Goal: Task Accomplishment & Management: Complete application form

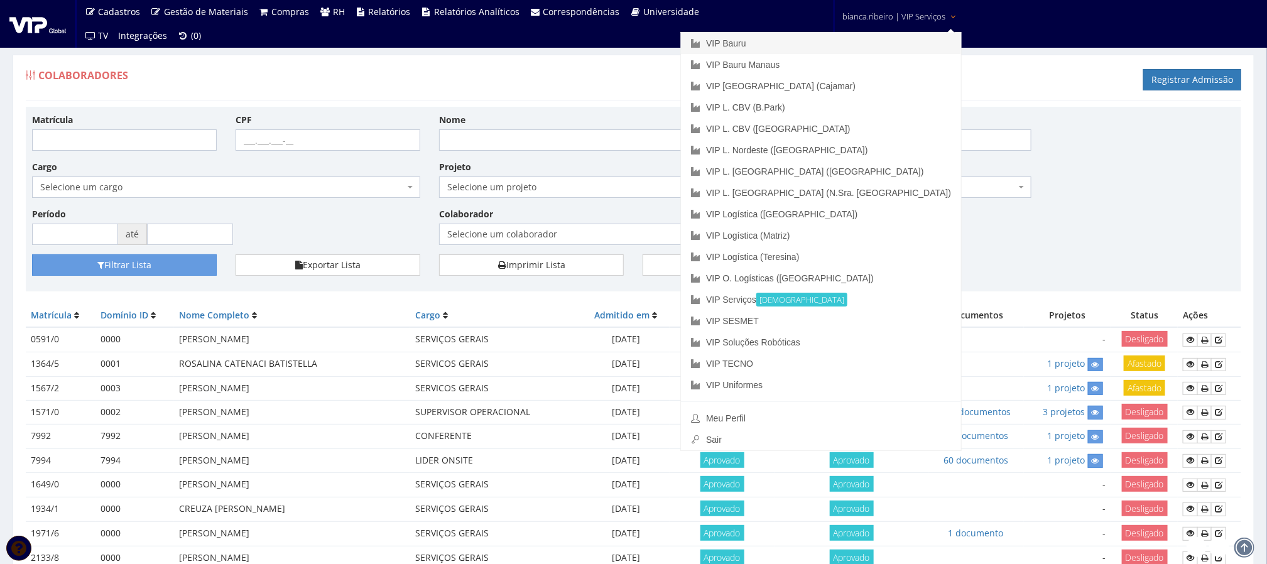
click at [858, 44] on link "VIP Bauru" at bounding box center [821, 43] width 280 height 21
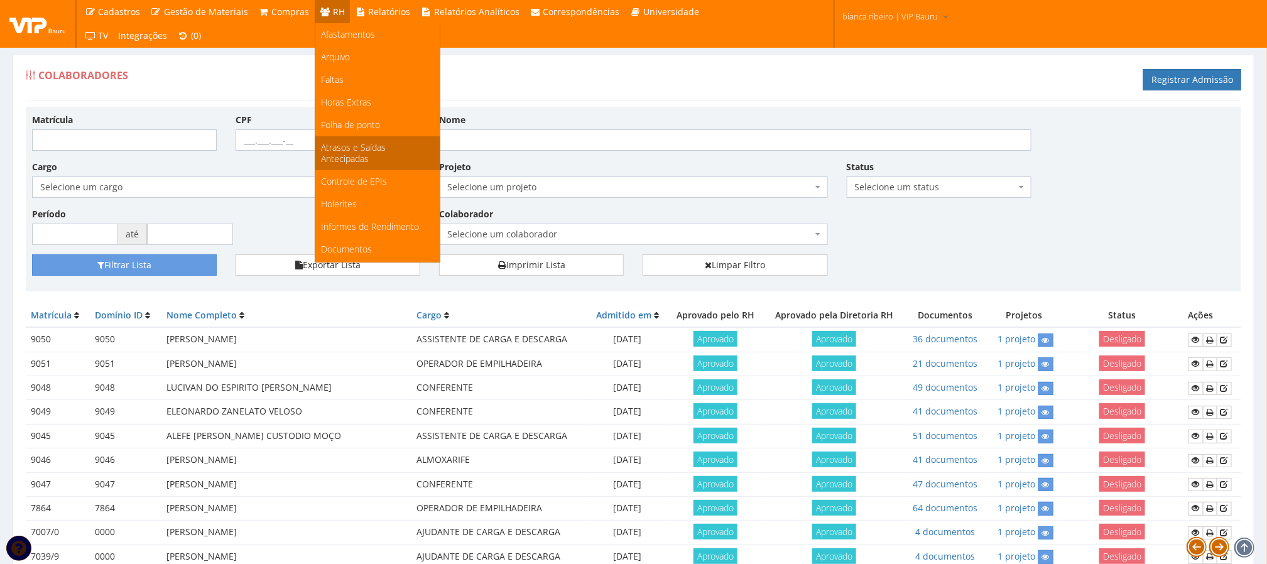
scroll to position [168, 0]
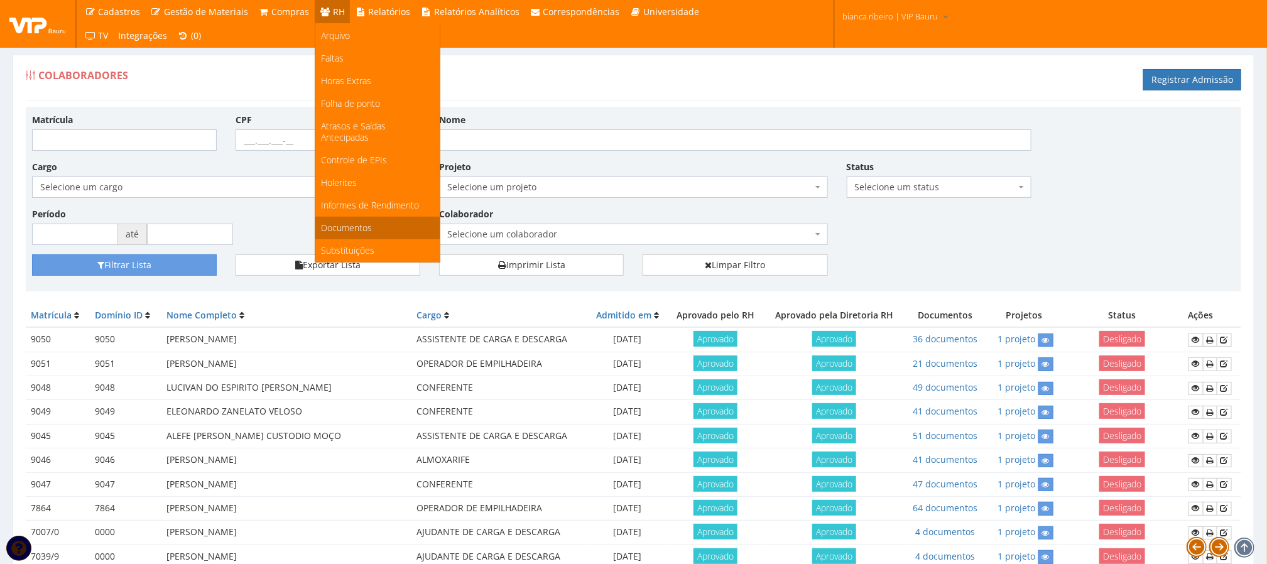
click at [366, 234] on span "Documentos" at bounding box center [347, 228] width 51 height 12
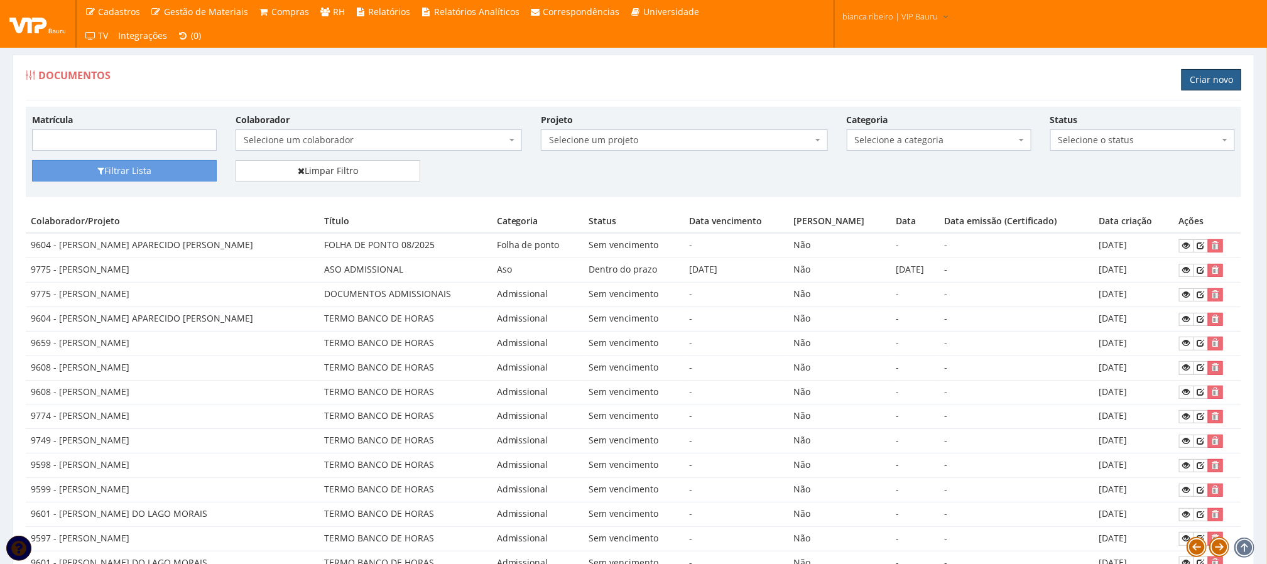
click at [1199, 85] on link "Criar novo" at bounding box center [1211, 79] width 60 height 21
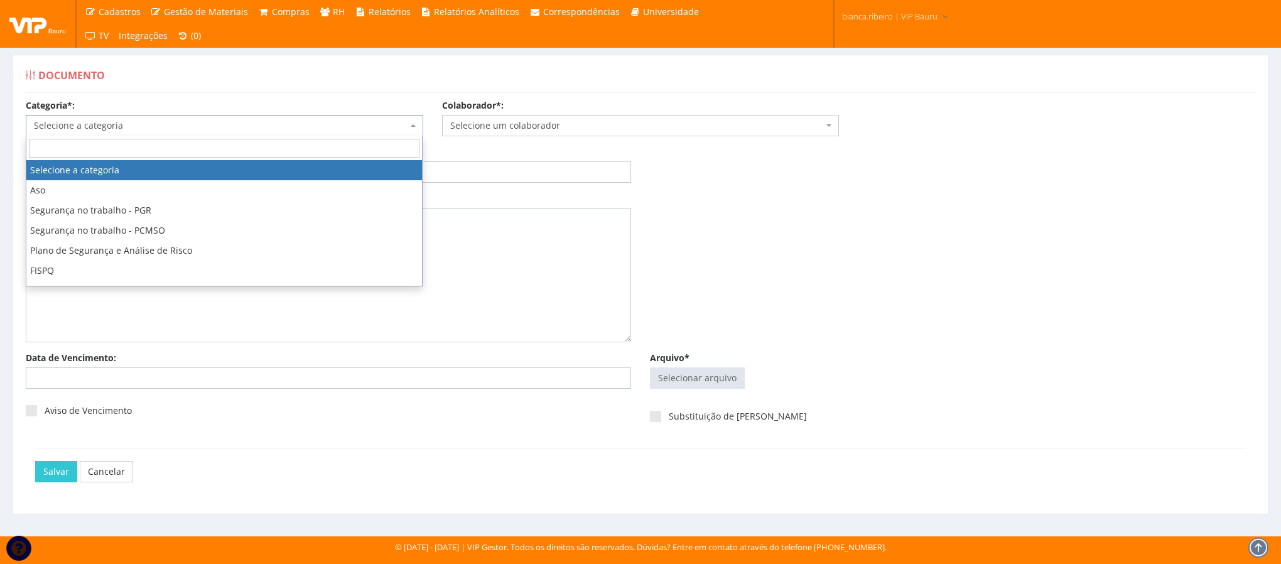
click at [258, 131] on span "Selecione a categoria" at bounding box center [221, 125] width 374 height 13
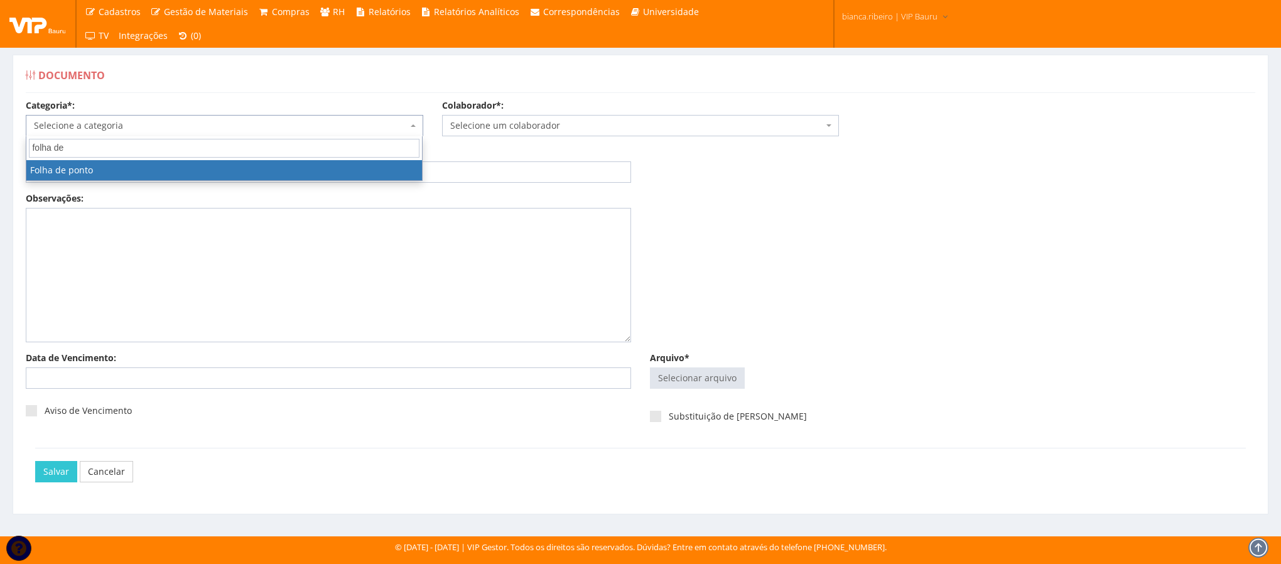
type input "folha de"
select select "folha_ponto"
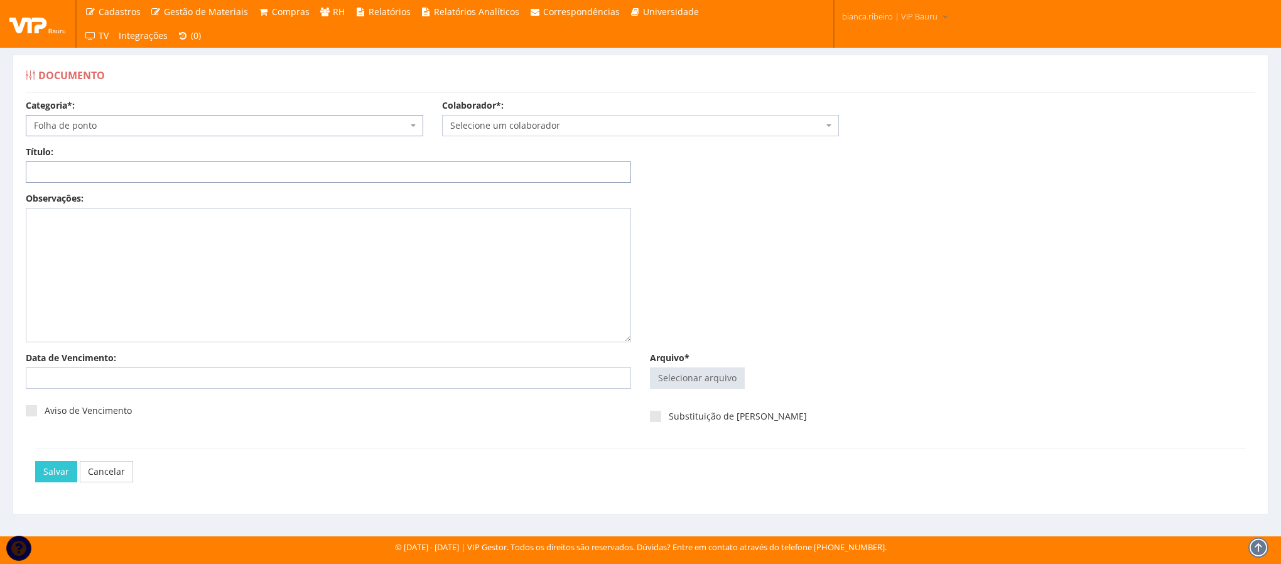
click at [131, 170] on input "Título:" at bounding box center [328, 171] width 605 height 21
click at [131, 168] on input "FOLHA DE PONTO AGO-2025" at bounding box center [328, 171] width 605 height 21
click at [196, 173] on input "FOLHA DE PONTO AGO/2025" at bounding box center [328, 171] width 605 height 21
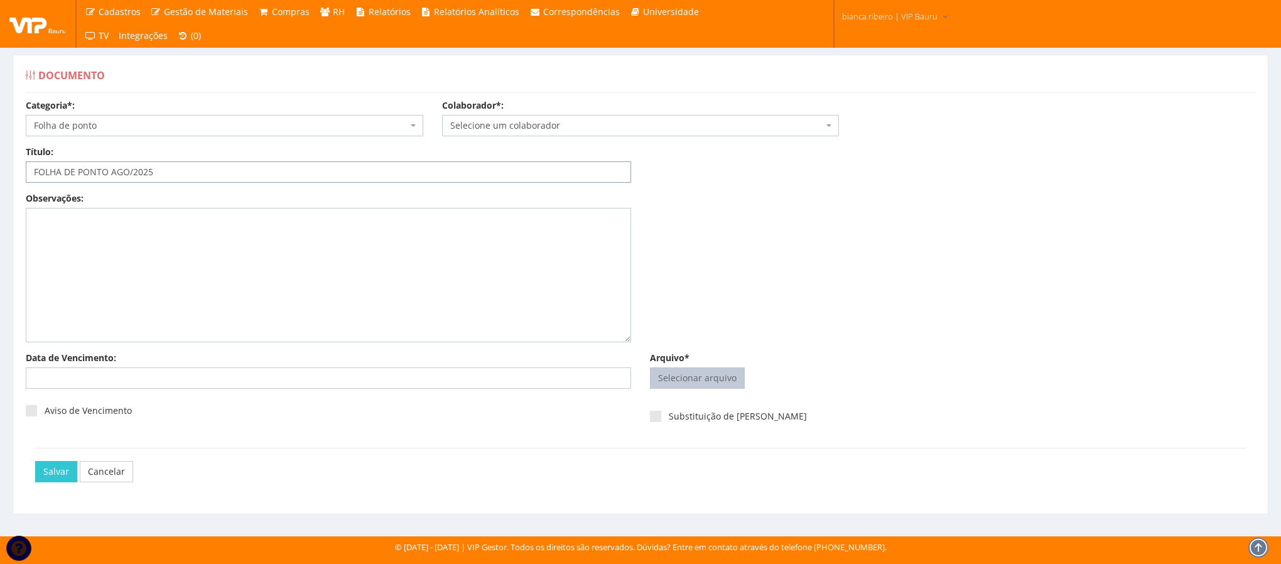
type input "FOLHA DE PONTO AGO/2025"
click at [689, 382] on input "Arquivo*" at bounding box center [698, 378] width 94 height 20
type input "C:\fakepath\wandersom do carmo.pdf"
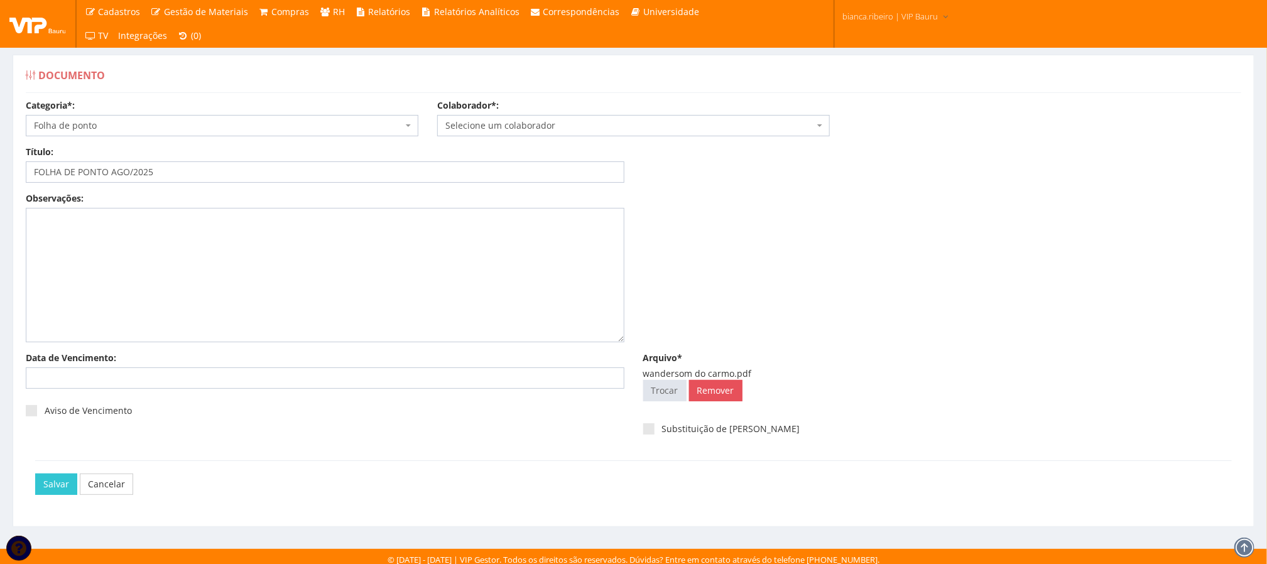
click at [659, 131] on span "Selecione um colaborador" at bounding box center [629, 125] width 369 height 13
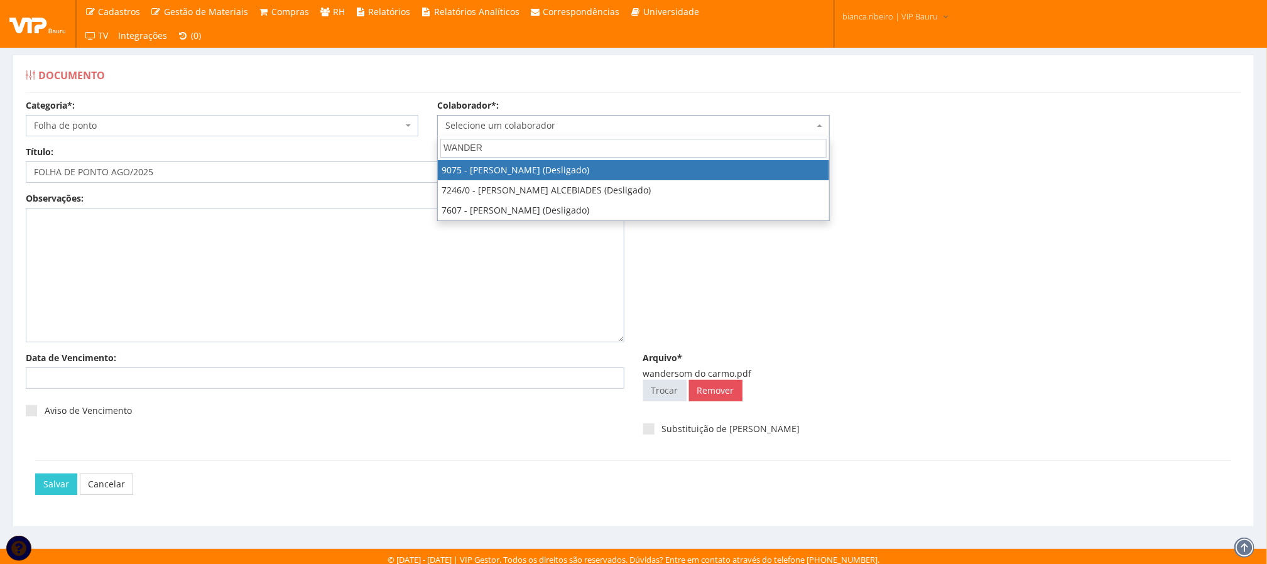
type input "WANDER"
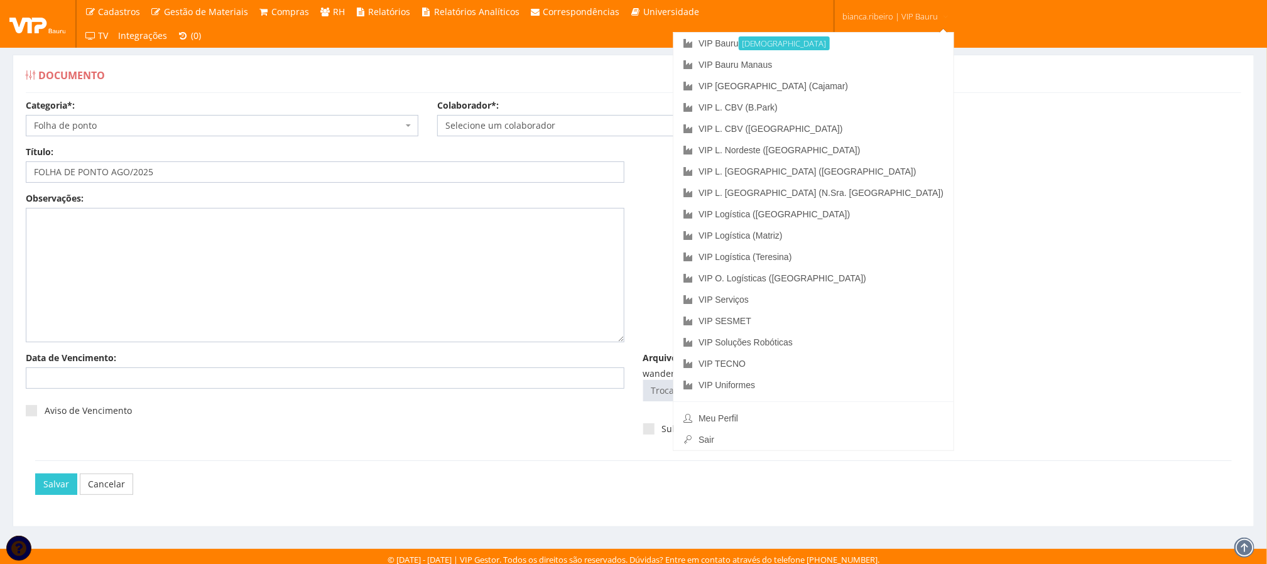
click at [922, 18] on link "bianca.ribeiro | VIP Bauru" at bounding box center [895, 15] width 117 height 31
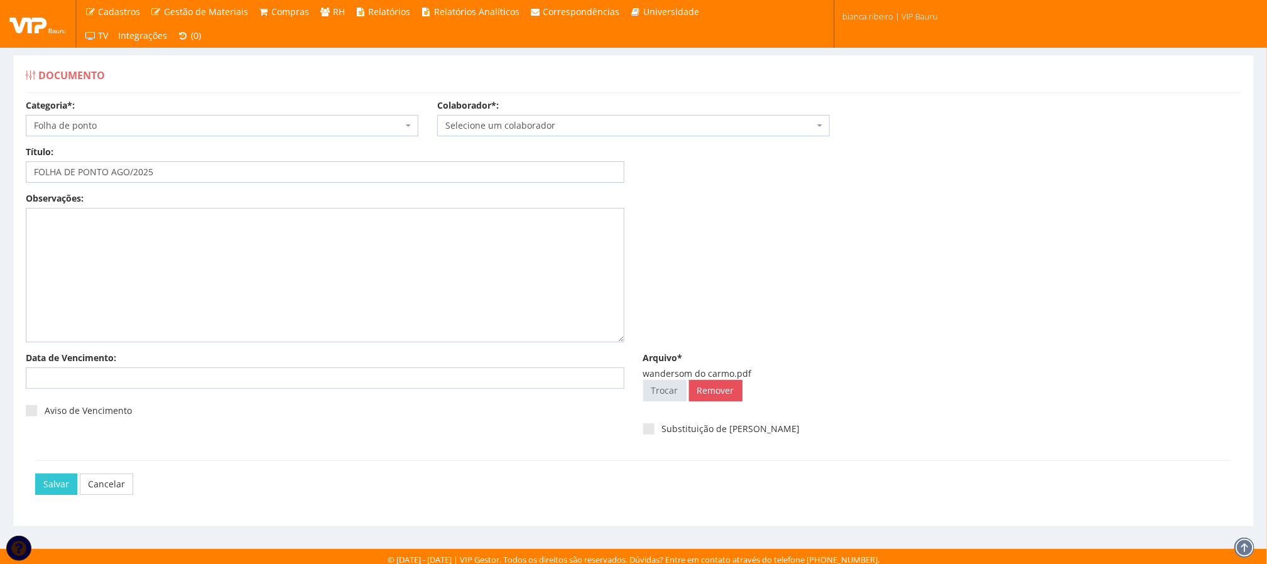
click at [905, 6] on link "bianca.ribeiro | VIP Bauru" at bounding box center [895, 15] width 117 height 31
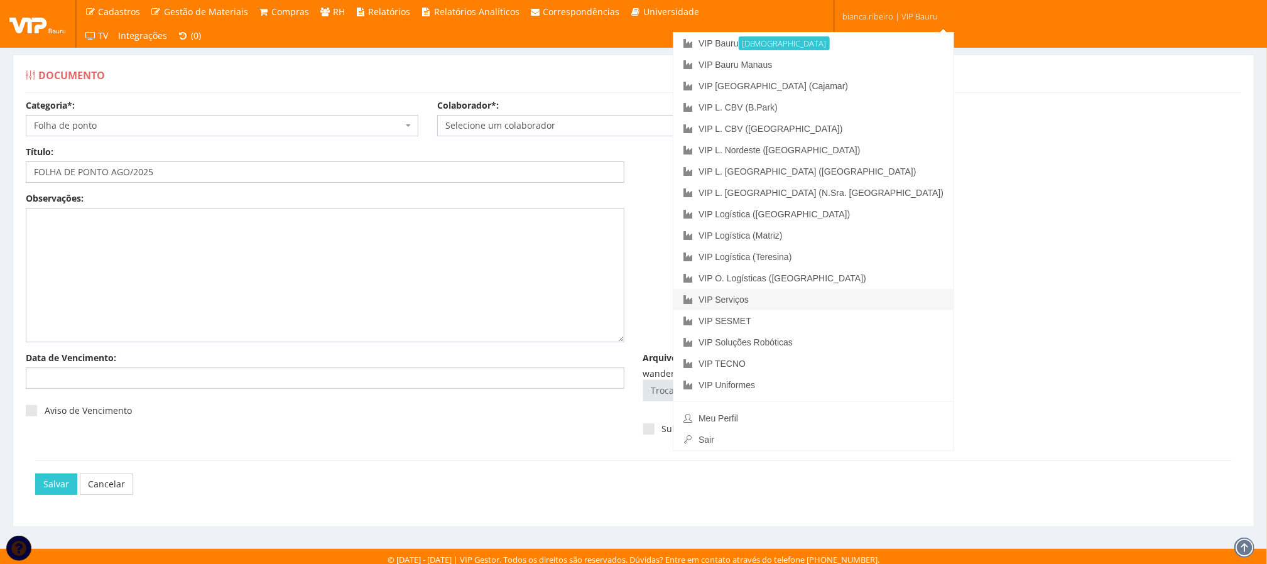
click at [848, 298] on link "VIP Serviços" at bounding box center [813, 299] width 280 height 21
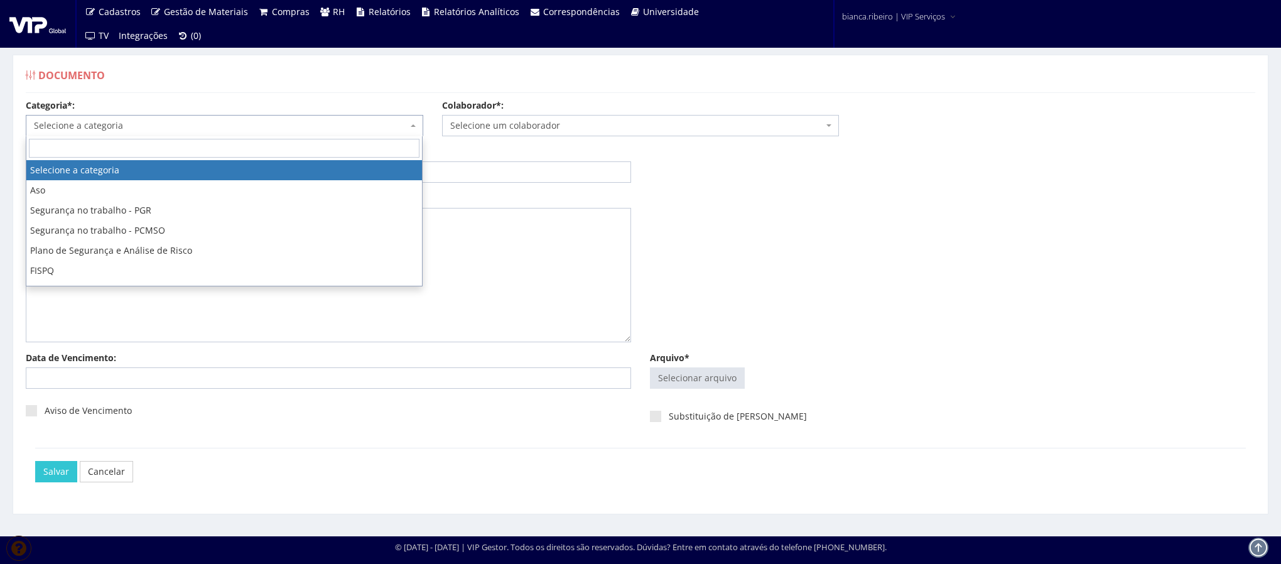
click at [225, 131] on span "Selecione a categoria" at bounding box center [221, 125] width 374 height 13
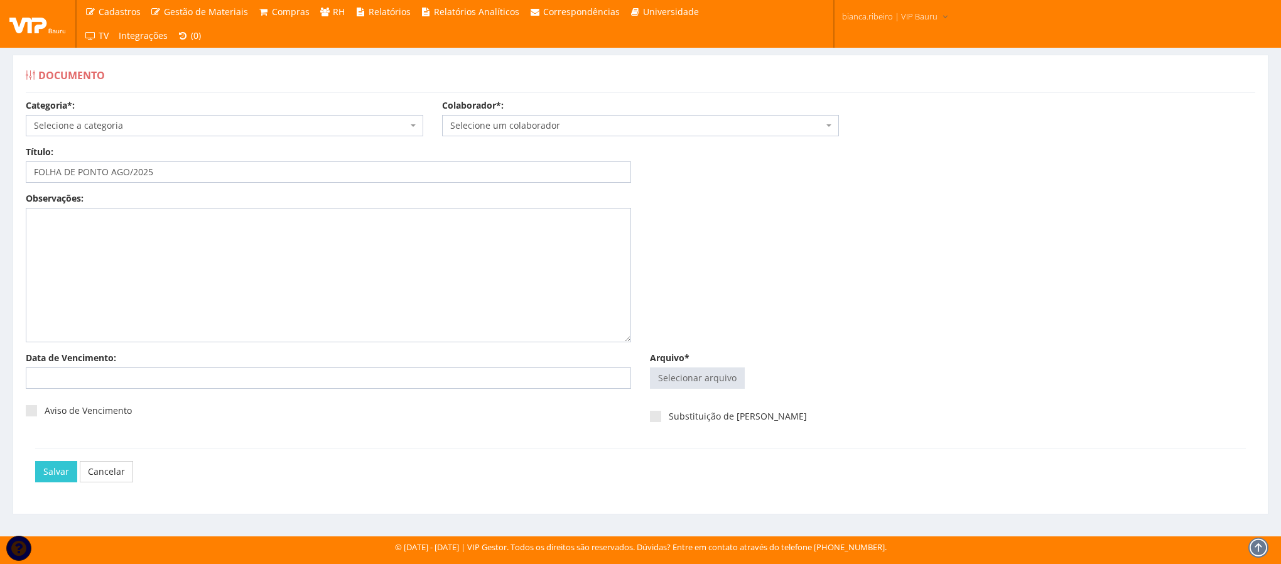
select select "folha_ponto"
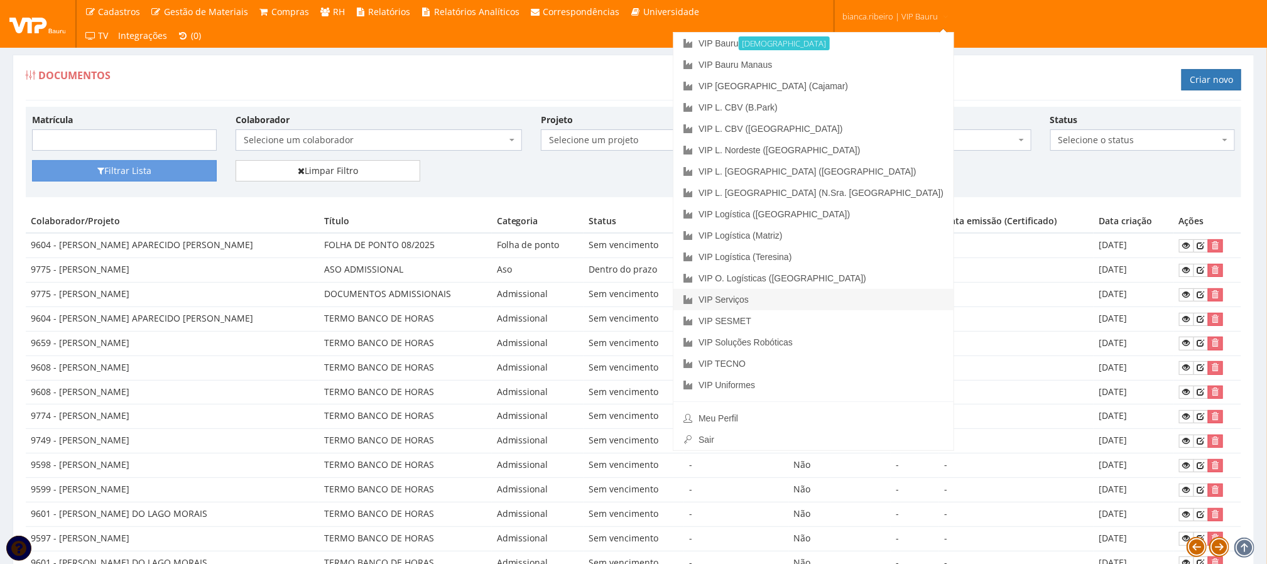
click at [863, 302] on link "VIP Serviços" at bounding box center [813, 299] width 280 height 21
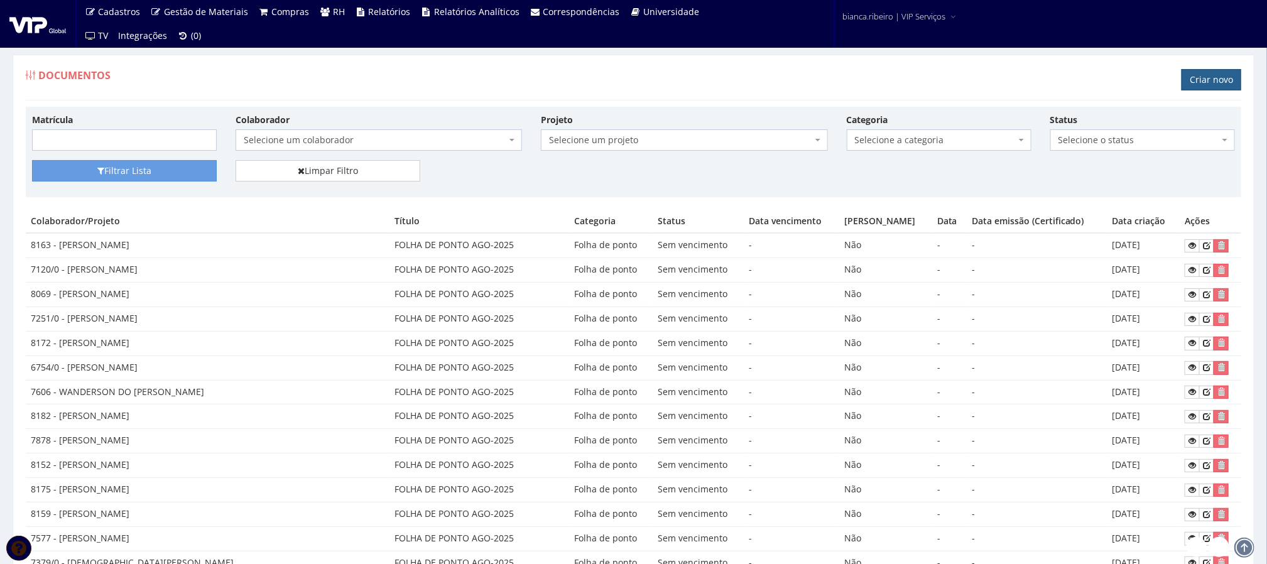
click at [1208, 70] on link "Criar novo" at bounding box center [1211, 79] width 60 height 21
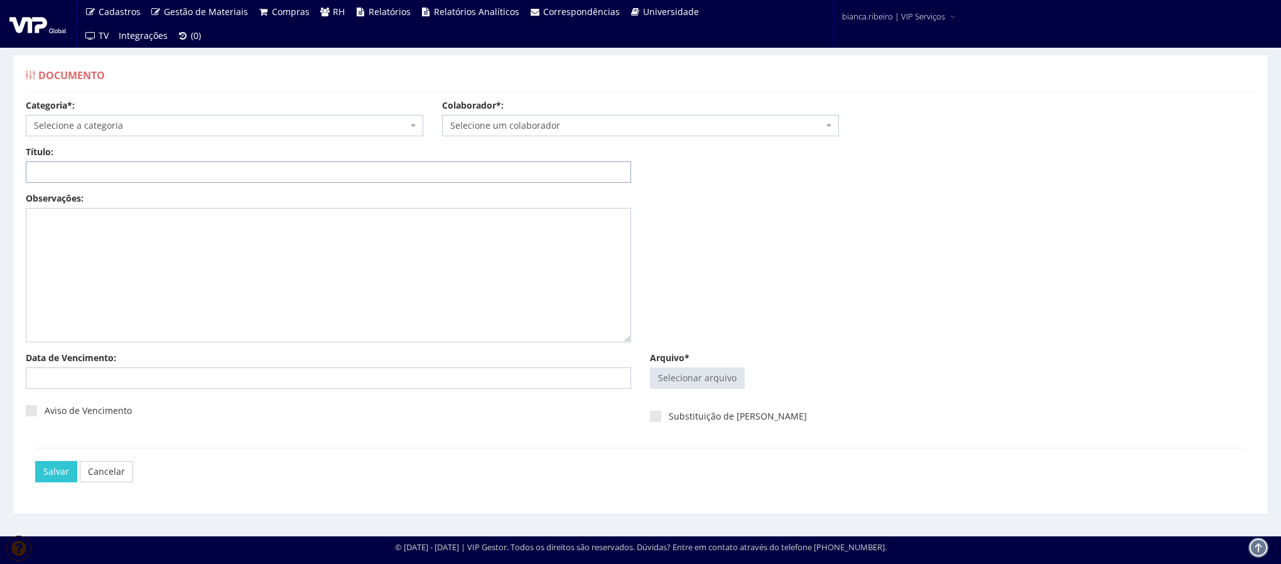
click at [173, 166] on input "Título:" at bounding box center [328, 171] width 605 height 21
paste input "FOLHA DE PONTO AGO/2025"
type input "FOLHA DE PONTO AGO/2025"
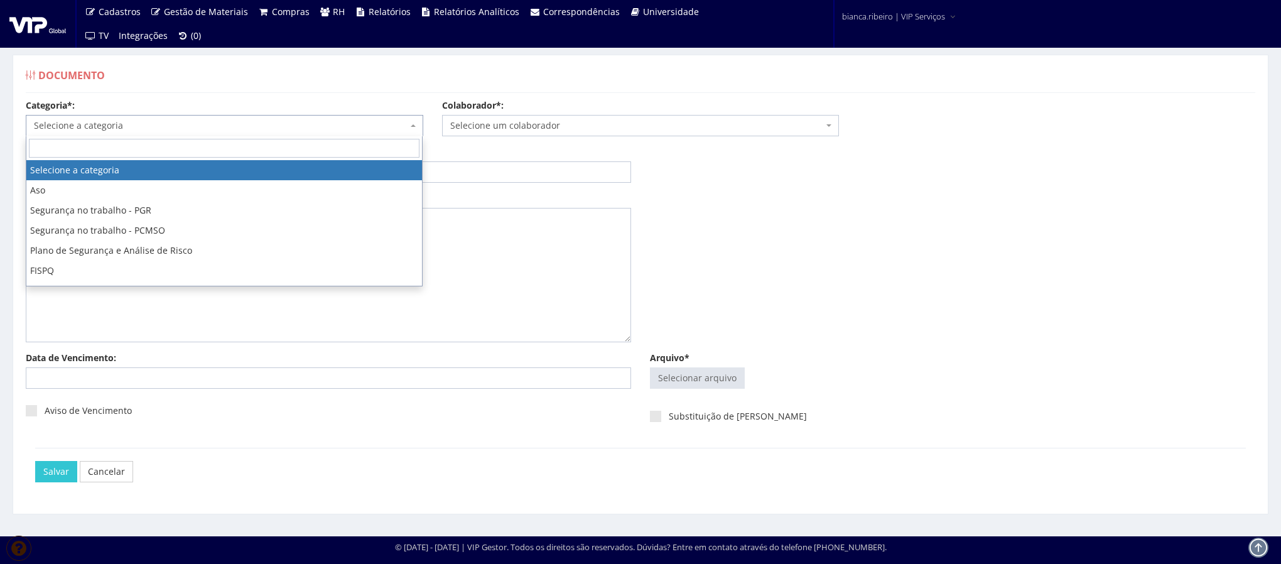
click at [238, 126] on span "Selecione a categoria" at bounding box center [221, 125] width 374 height 13
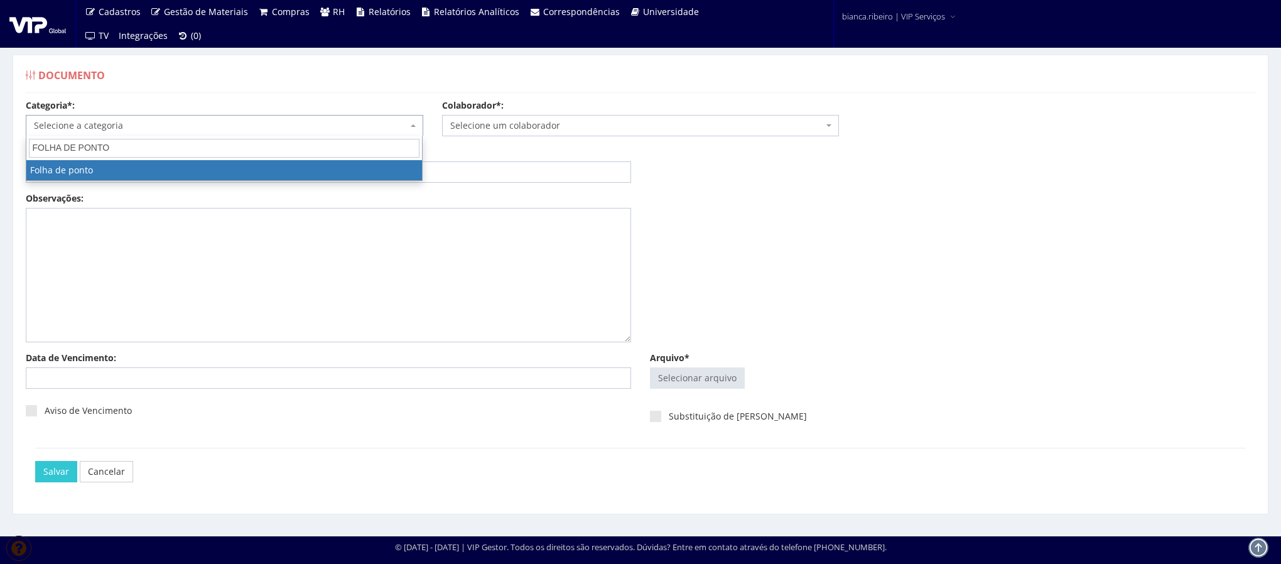
type input "FOLHA DE PONTO"
select select "folha_ponto"
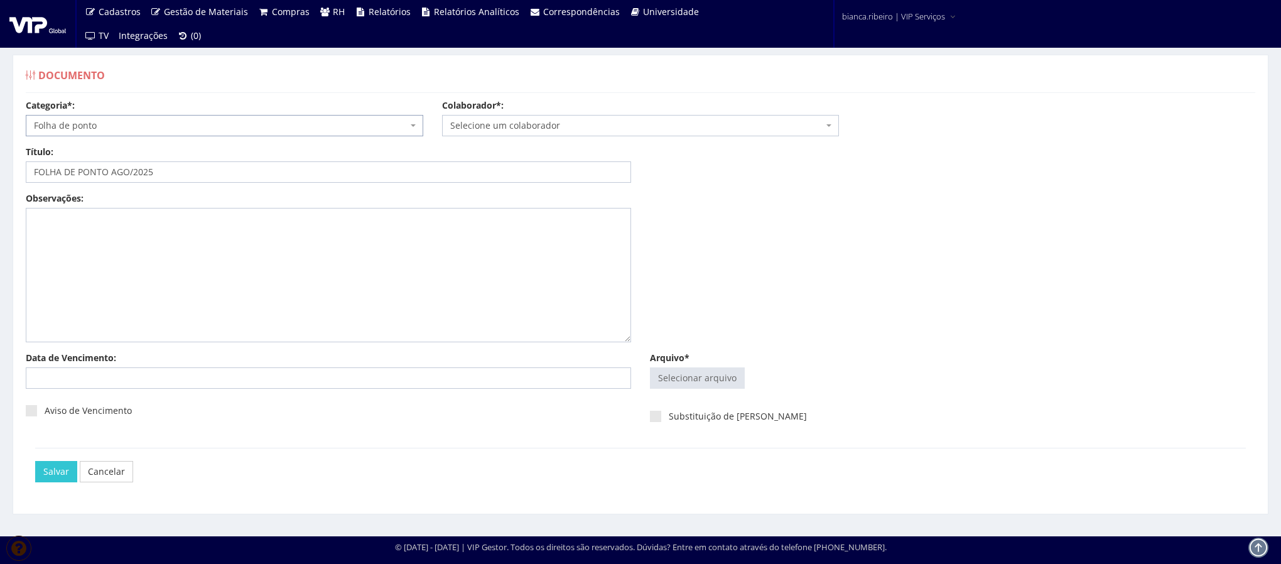
click at [552, 132] on span "Selecione um colaborador" at bounding box center [637, 125] width 374 height 13
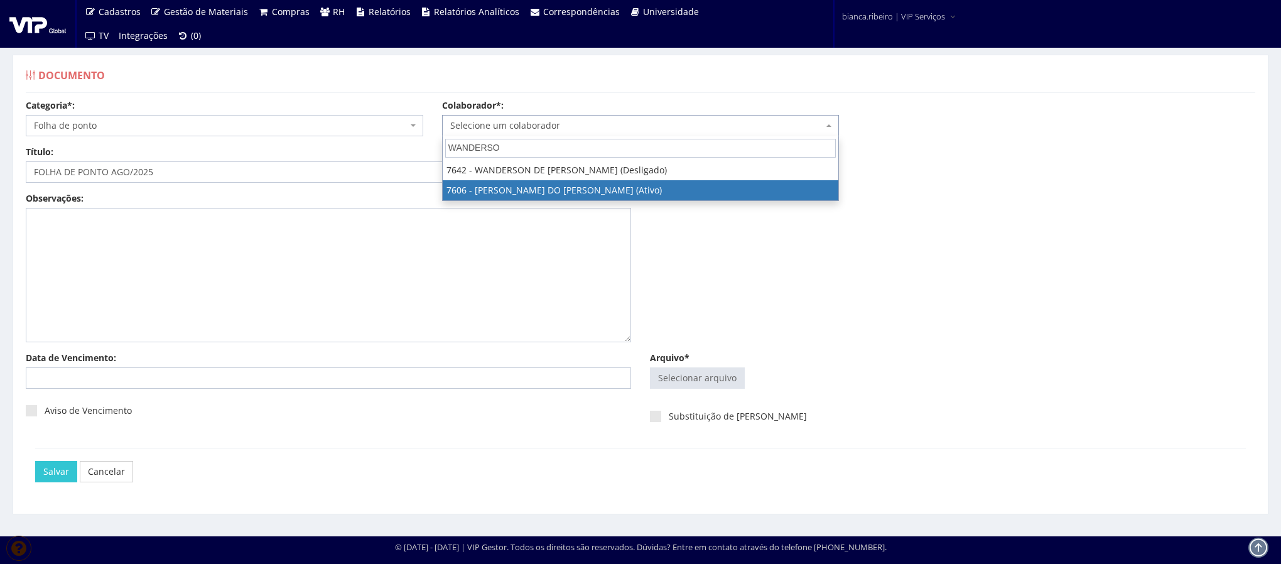
type input "WANDERSO"
select select "1838"
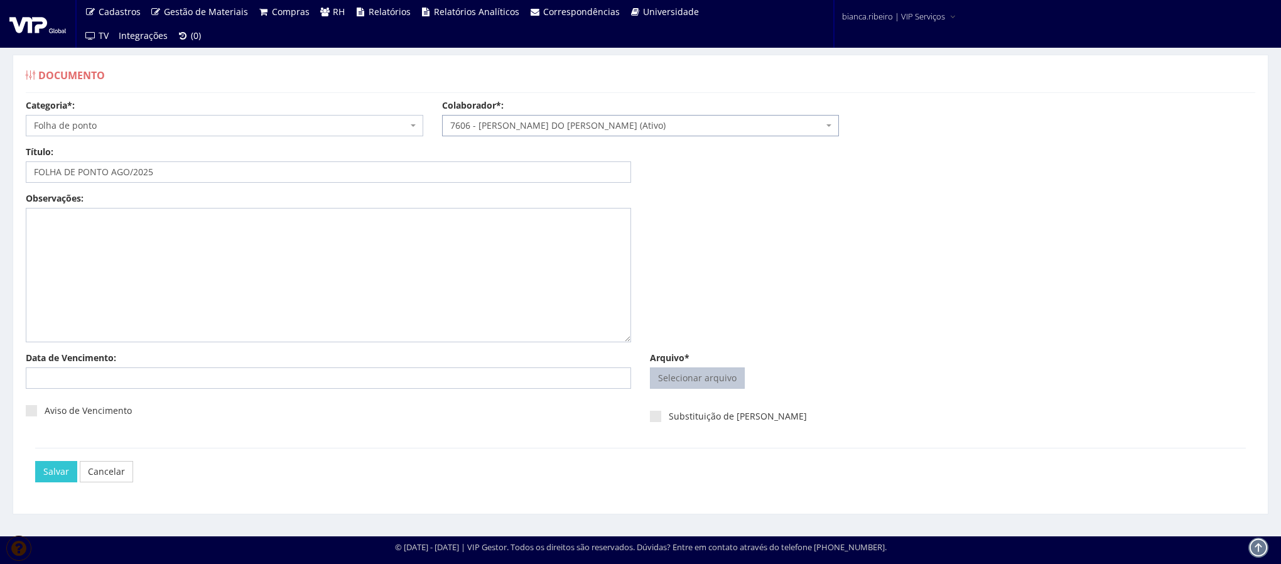
click at [700, 373] on input "Arquivo*" at bounding box center [698, 378] width 94 height 20
type input "C:\fakepath\wandersom do carmo.pdf"
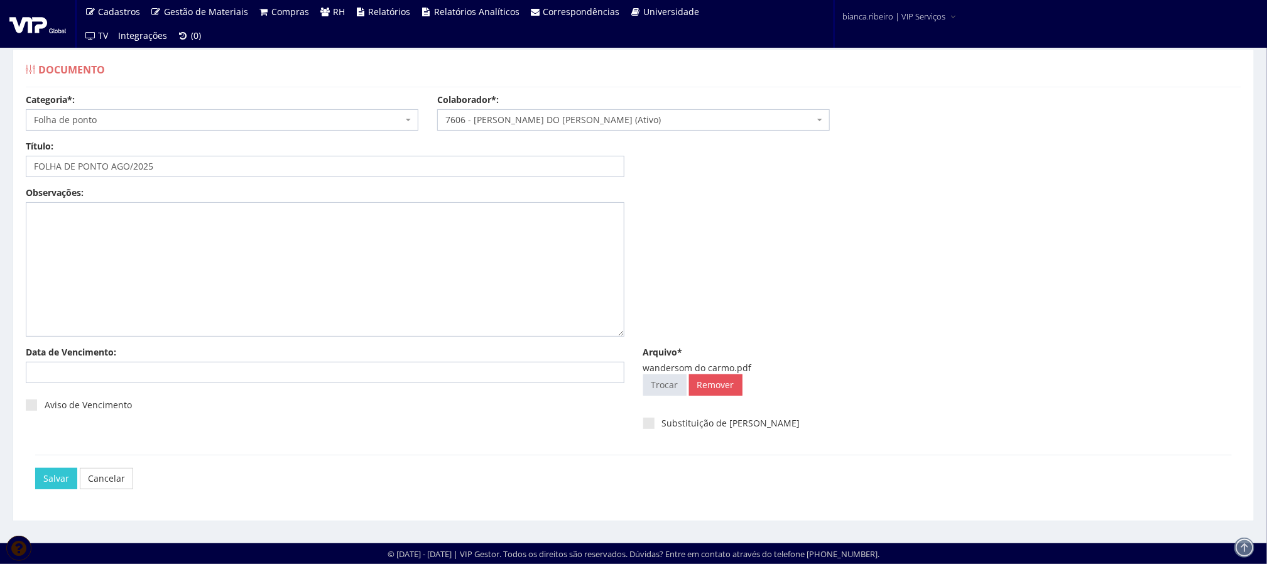
scroll to position [8, 0]
click at [41, 477] on input "Salvar" at bounding box center [56, 478] width 42 height 21
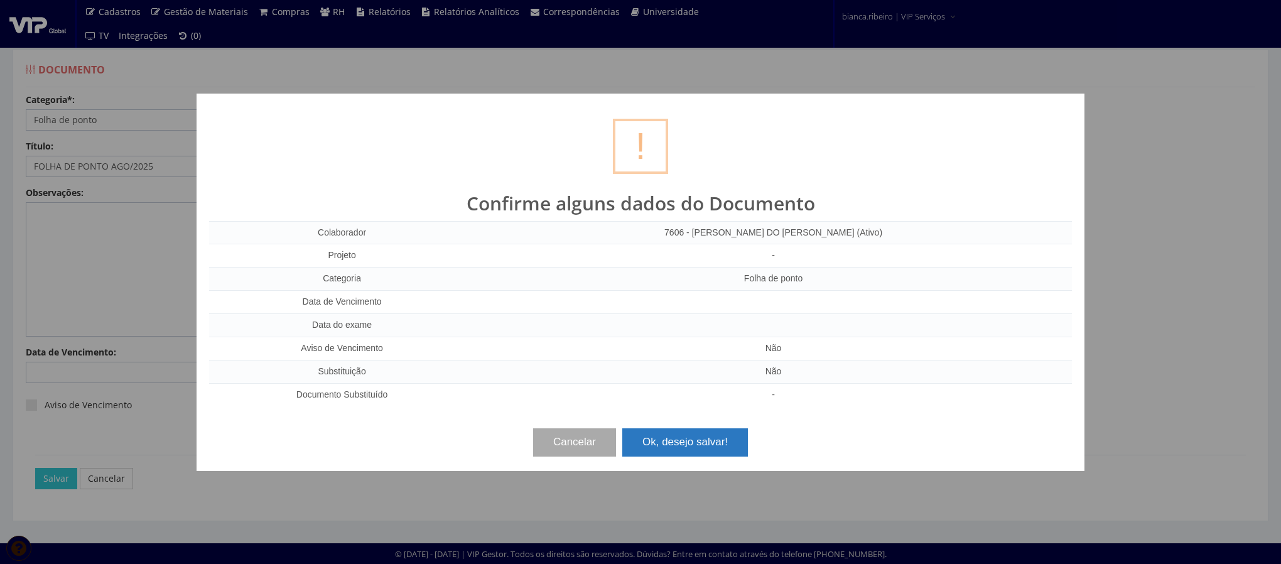
click at [699, 443] on button "Ok, desejo salvar!" at bounding box center [685, 442] width 126 height 28
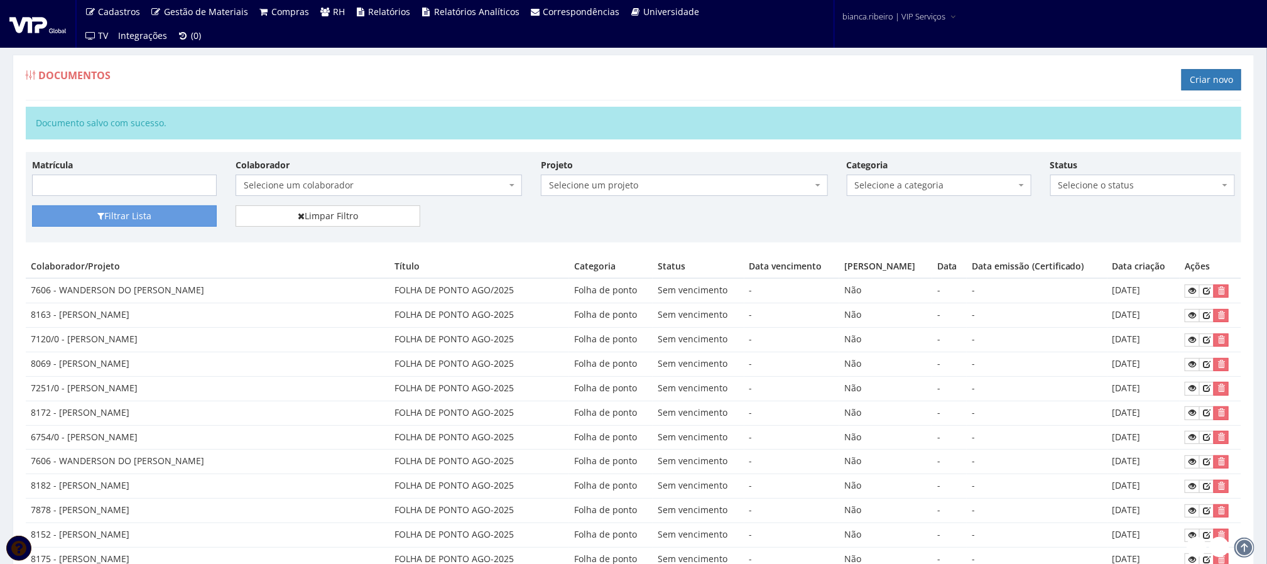
click at [1216, 92] on h1 "Criar novo" at bounding box center [1211, 84] width 60 height 18
click at [1218, 81] on link "Criar novo" at bounding box center [1211, 79] width 60 height 21
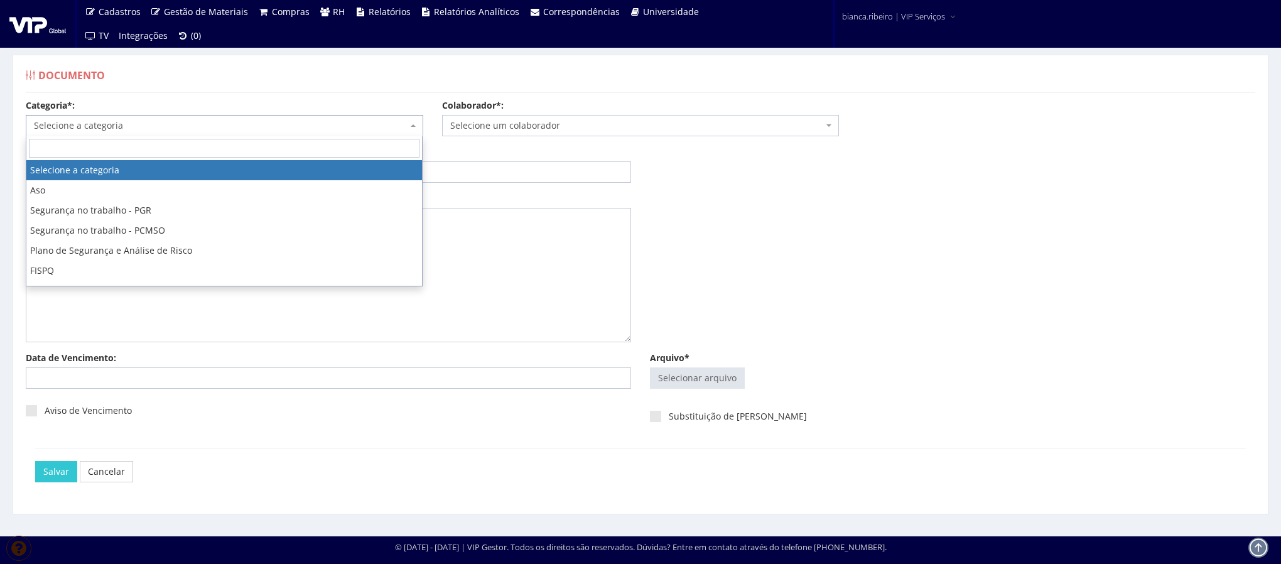
drag, startPoint x: 176, startPoint y: 130, endPoint x: 175, endPoint y: 140, distance: 10.1
click at [175, 139] on body "Cadastros Clientes Unidades Subclientes Unidades de Subclientes Projetos Vagas …" at bounding box center [640, 282] width 1281 height 564
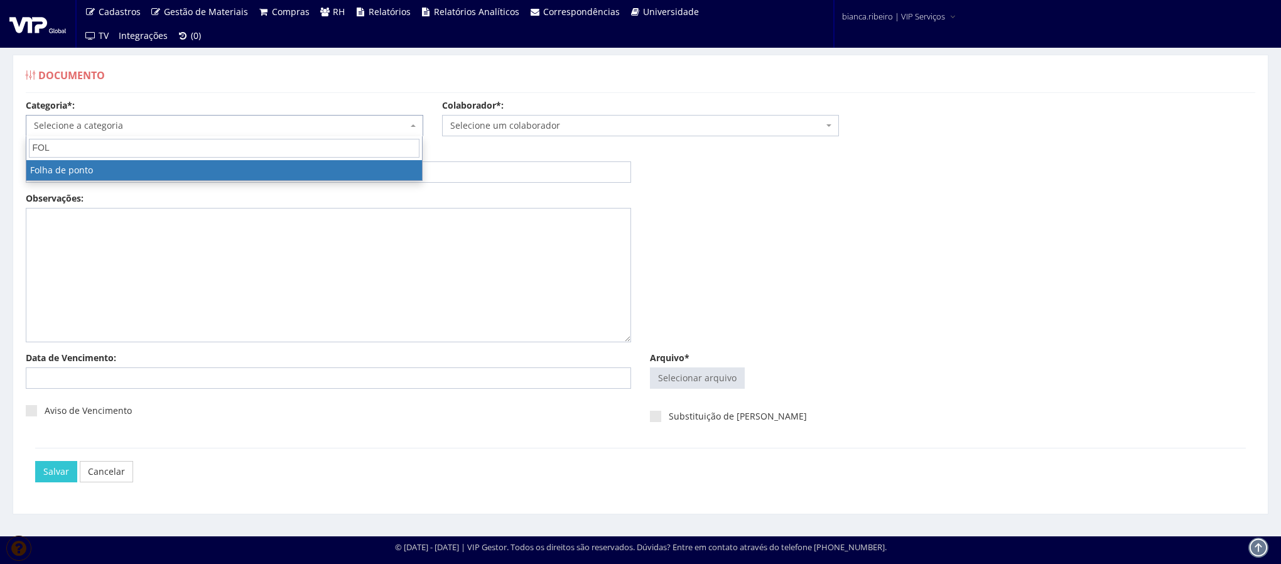
type input "FOL"
select select "folha_ponto"
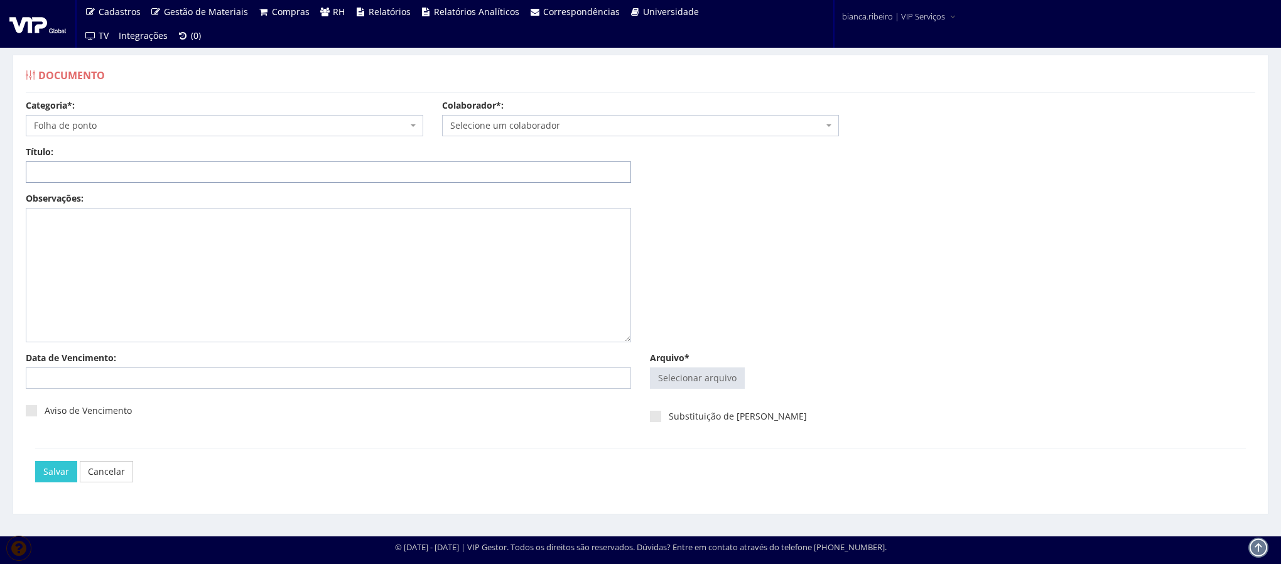
click at [116, 175] on input "Título:" at bounding box center [328, 171] width 605 height 21
paste input "FOLHA DE PONTO AGO/2025"
type input "FOLHA DE PONTO AGO/2025"
click at [676, 377] on input "Arquivo*" at bounding box center [698, 378] width 94 height 20
type input "C:\fakepath\pedro henrique souza.pdf"
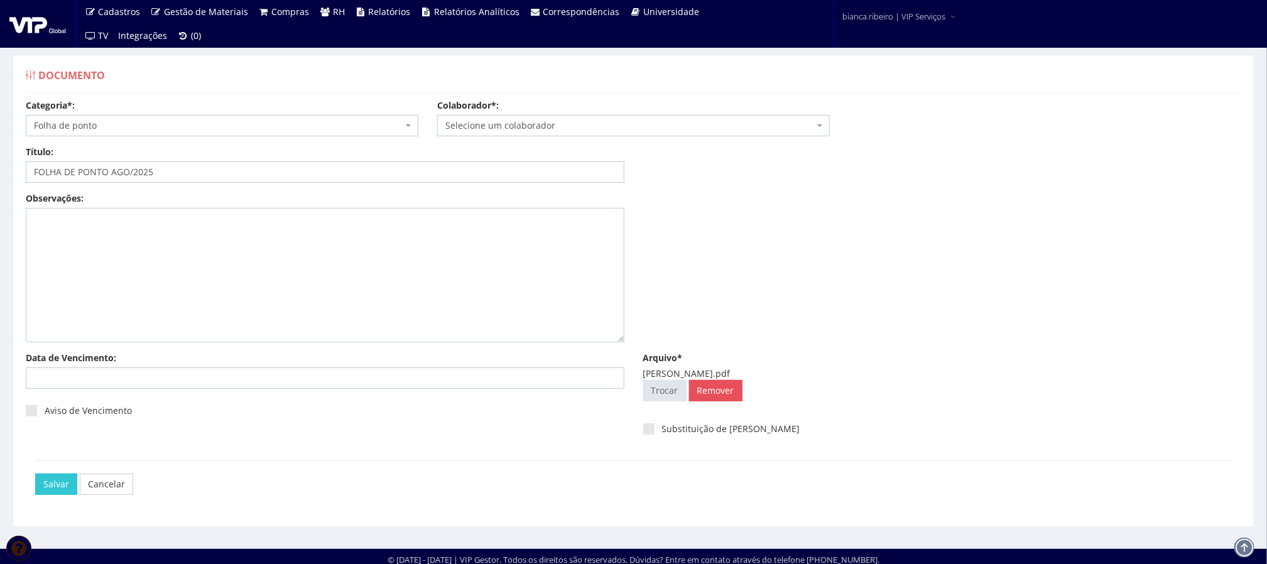
click at [619, 119] on span "Selecione um colaborador" at bounding box center [629, 125] width 369 height 13
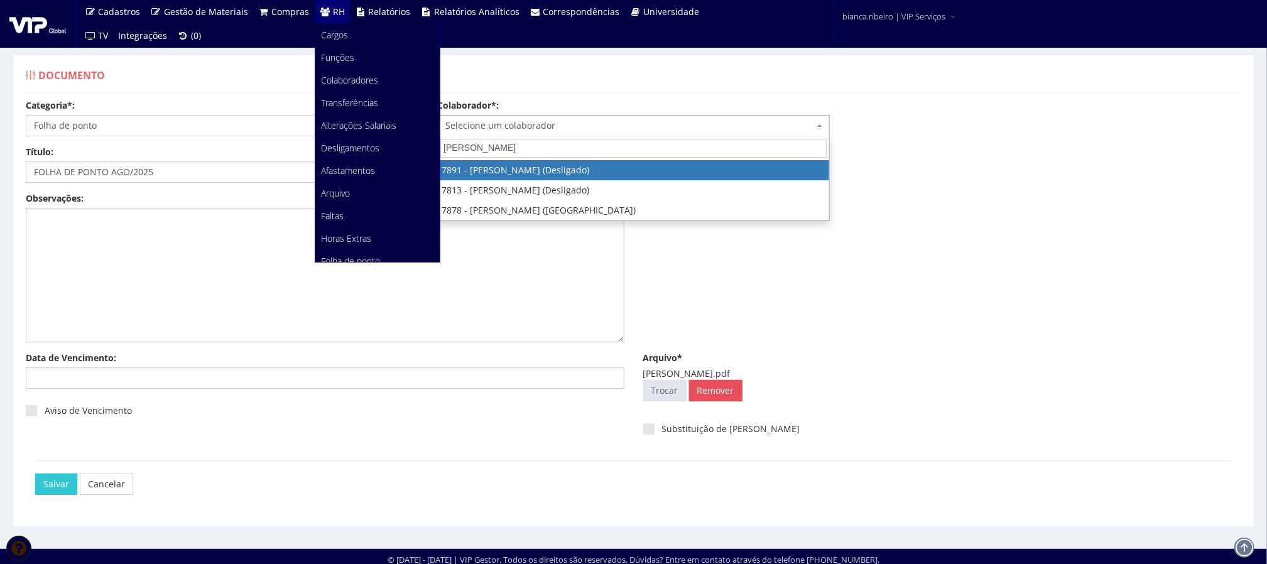
type input "PEDRO H"
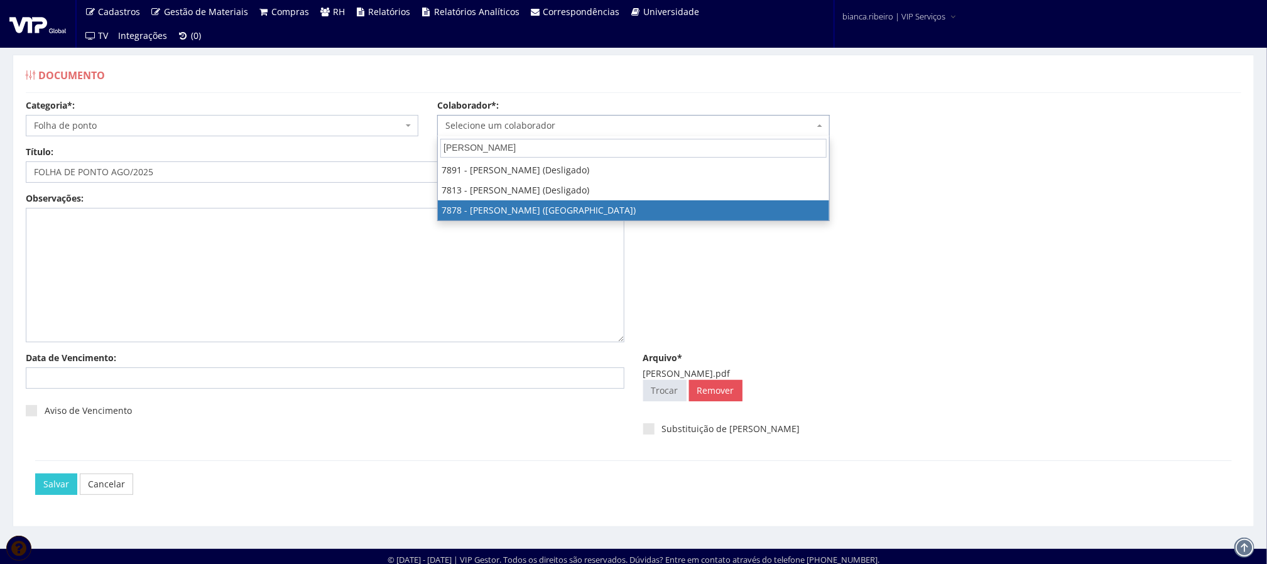
select select "2791"
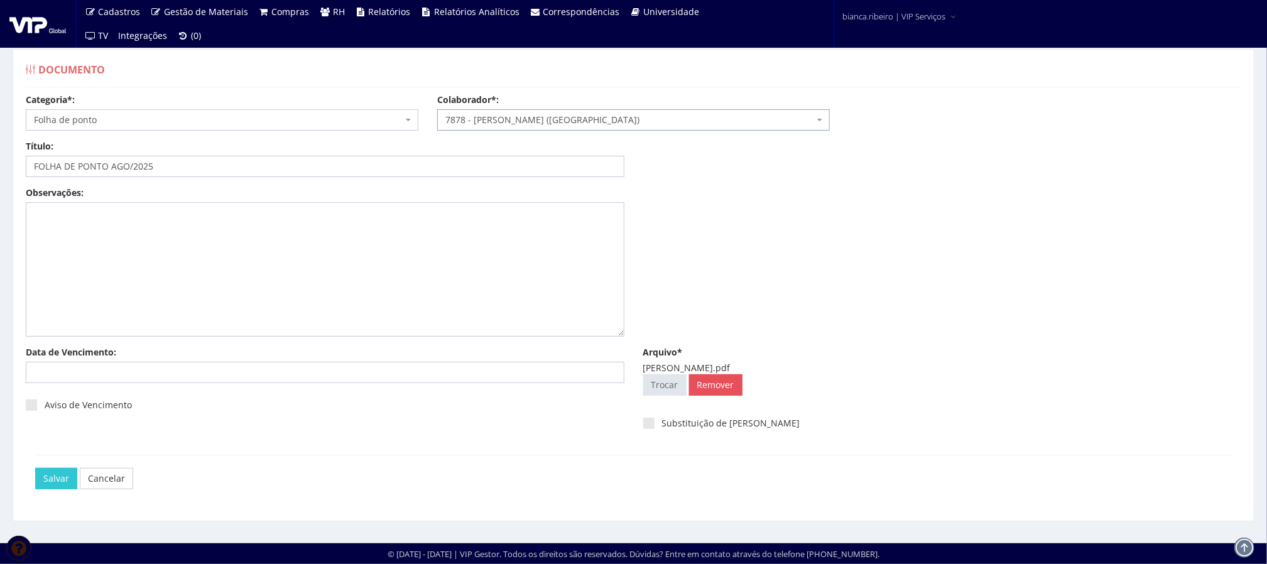
scroll to position [8, 0]
click at [59, 488] on input "Salvar" at bounding box center [56, 478] width 42 height 21
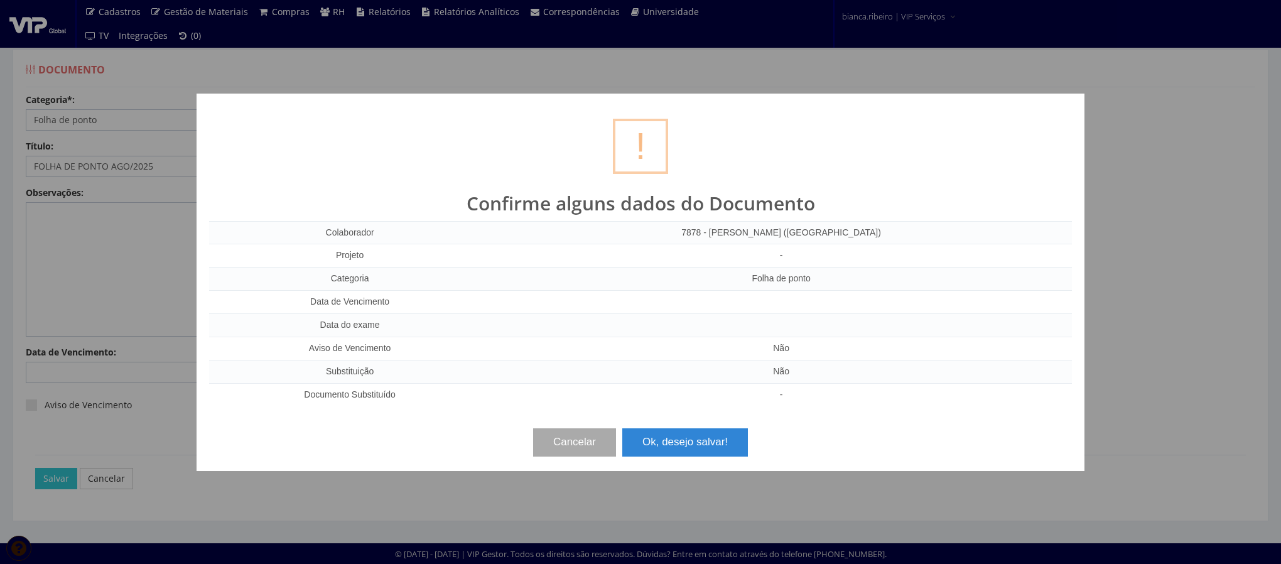
click at [714, 409] on div "? ! i Confirme alguns dados do Documento Colaborador 7878 - PEDRO HENRIQUE SOUS…" at bounding box center [641, 282] width 888 height 377
click at [686, 451] on button "Ok, desejo salvar!" at bounding box center [685, 442] width 126 height 28
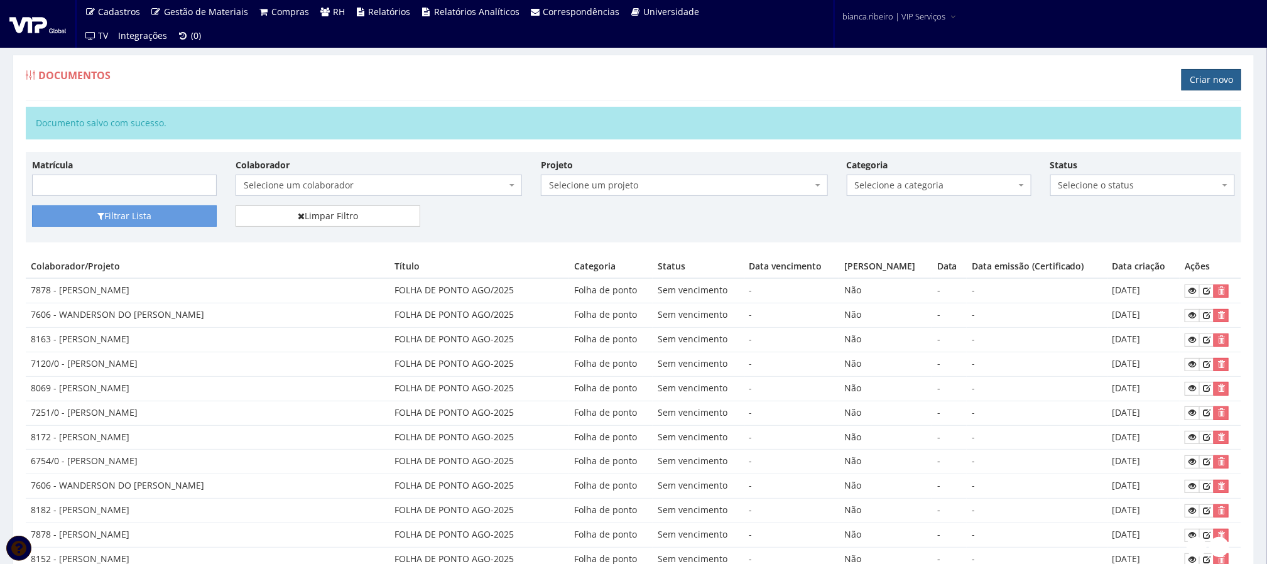
click at [1206, 79] on link "Criar novo" at bounding box center [1211, 79] width 60 height 21
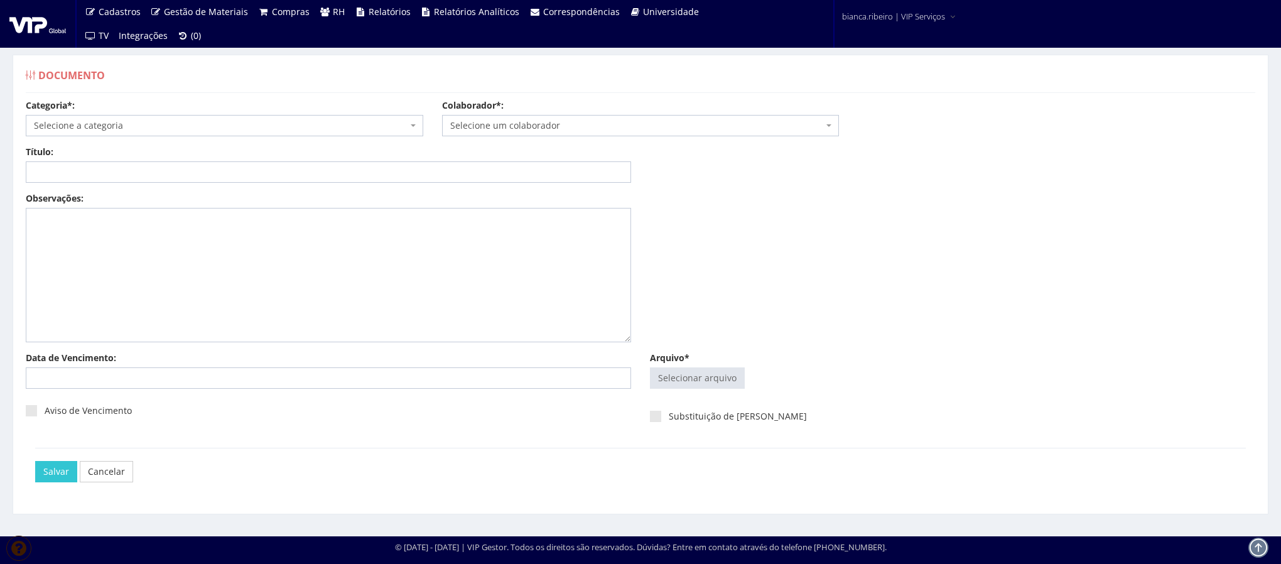
click at [145, 127] on span "Selecione a categoria" at bounding box center [221, 125] width 374 height 13
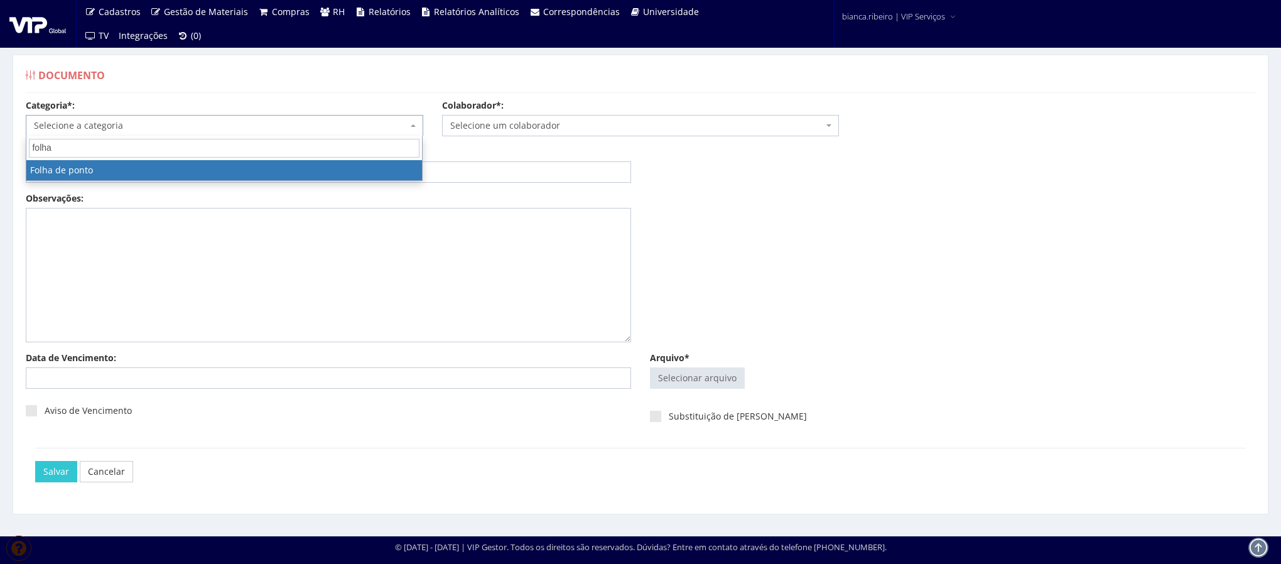
type input "folha"
select select "folha_ponto"
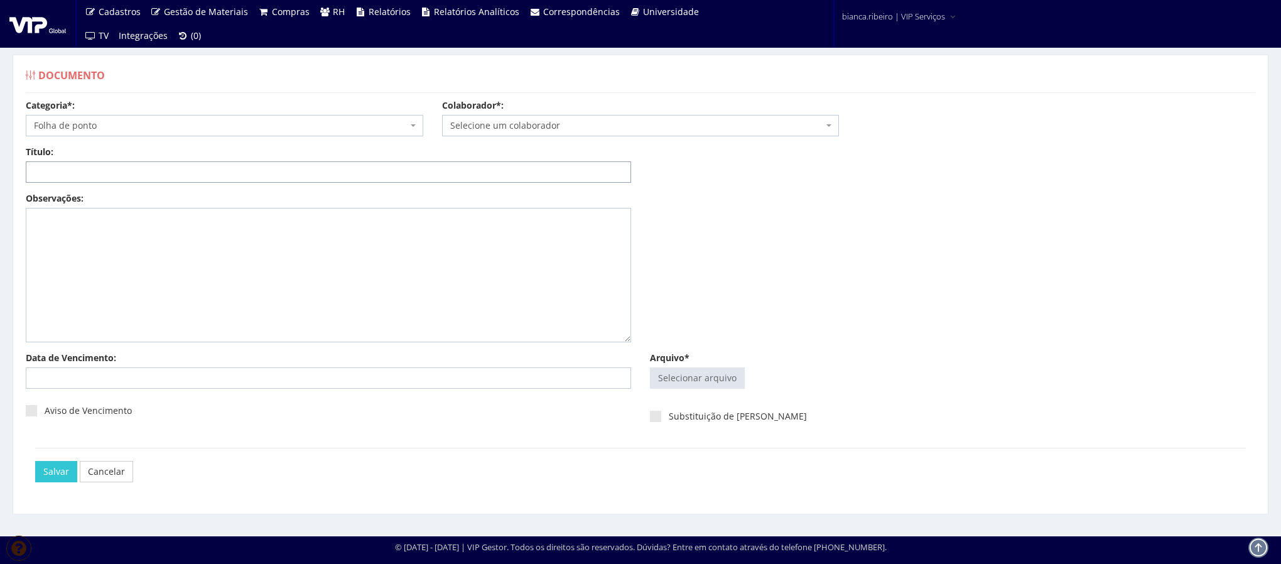
click at [307, 170] on input "Título:" at bounding box center [328, 171] width 605 height 21
paste input "FOLHA DE PONTO AGO/2025"
type input "FOLHA DE PONTO AGO/2025"
click at [676, 383] on input "Arquivo*" at bounding box center [698, 378] width 94 height 20
type input "C:\fakepath\herik cunha.pdf"
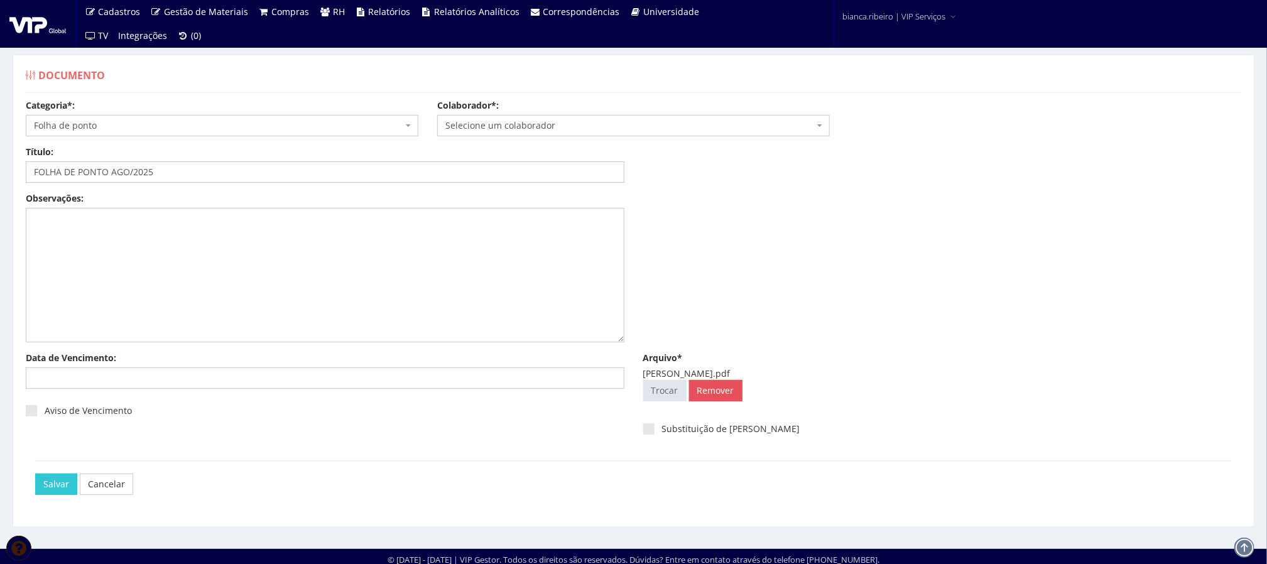
click at [585, 123] on span "Selecione um colaborador" at bounding box center [629, 125] width 369 height 13
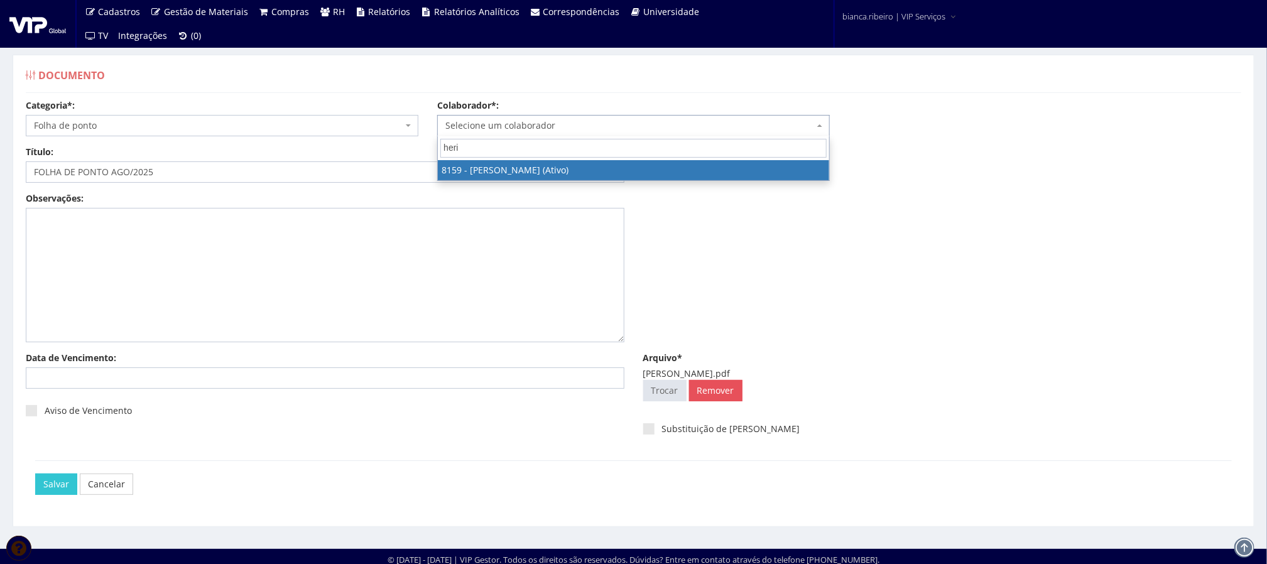
type input "heri"
select select "3898"
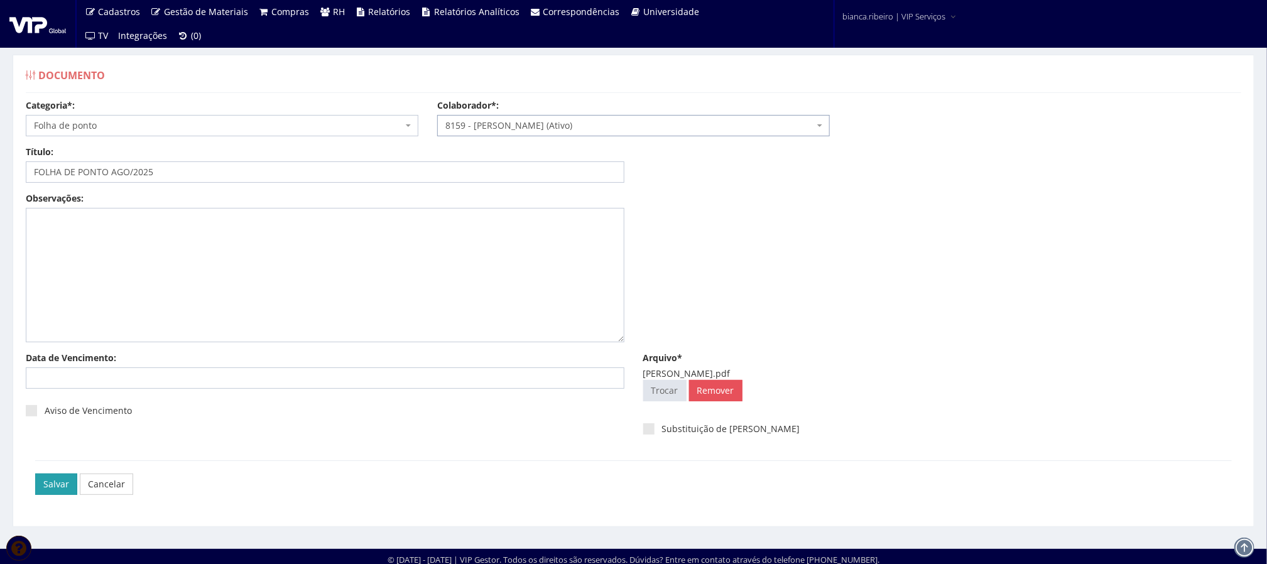
click at [70, 475] on input "Salvar" at bounding box center [56, 483] width 42 height 21
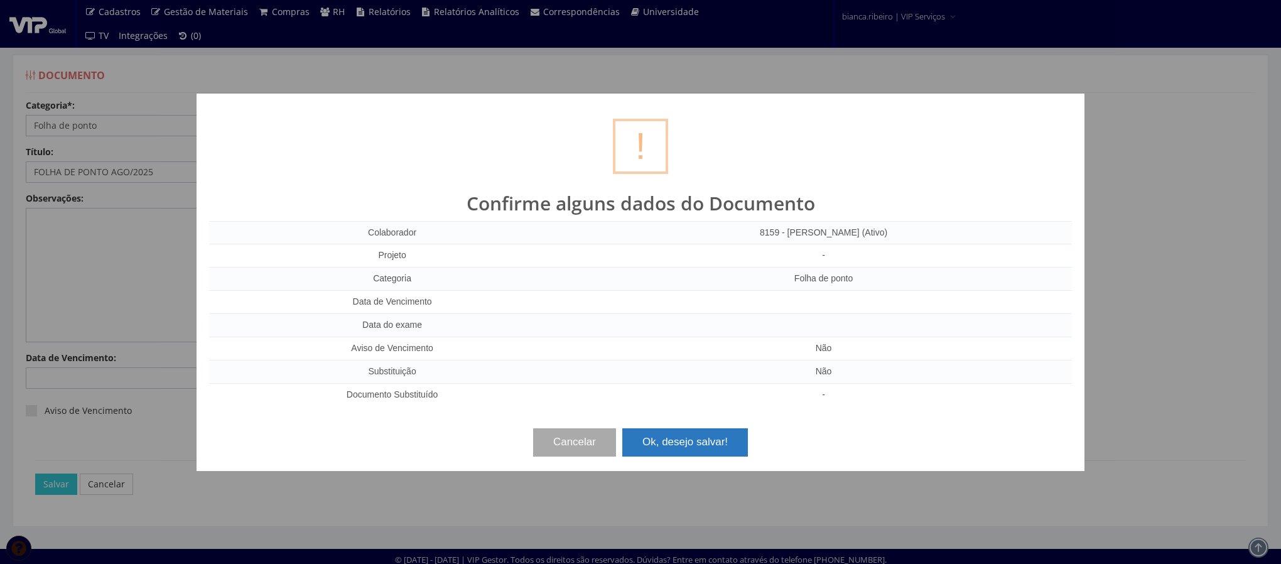
click at [676, 430] on button "Ok, desejo salvar!" at bounding box center [685, 442] width 126 height 28
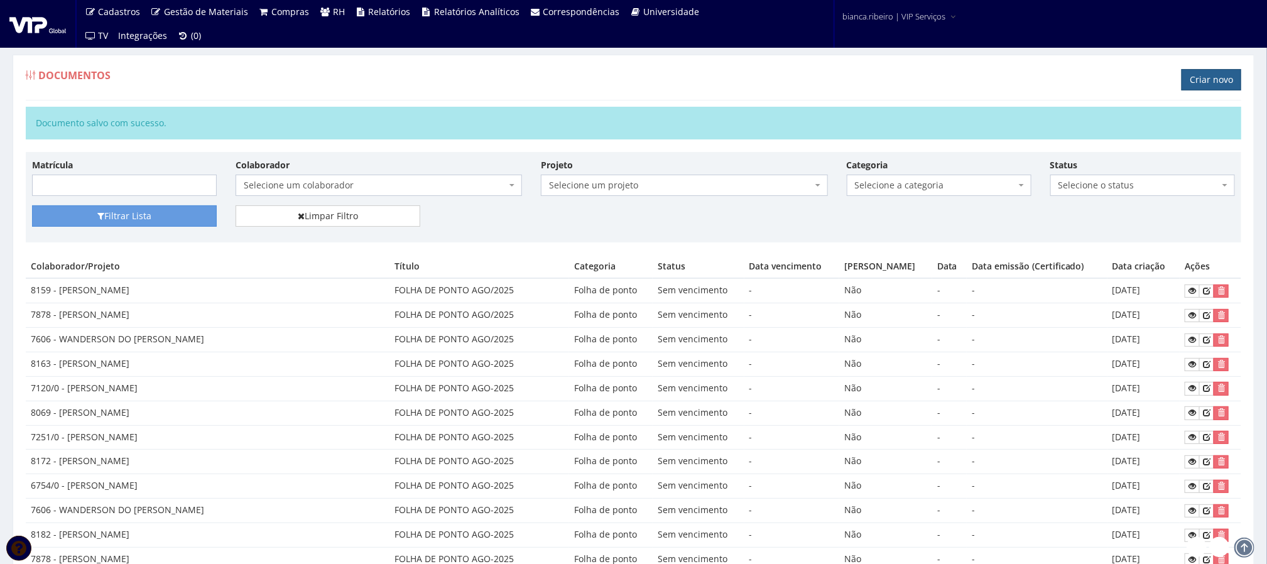
click at [1206, 72] on link "Criar novo" at bounding box center [1211, 79] width 60 height 21
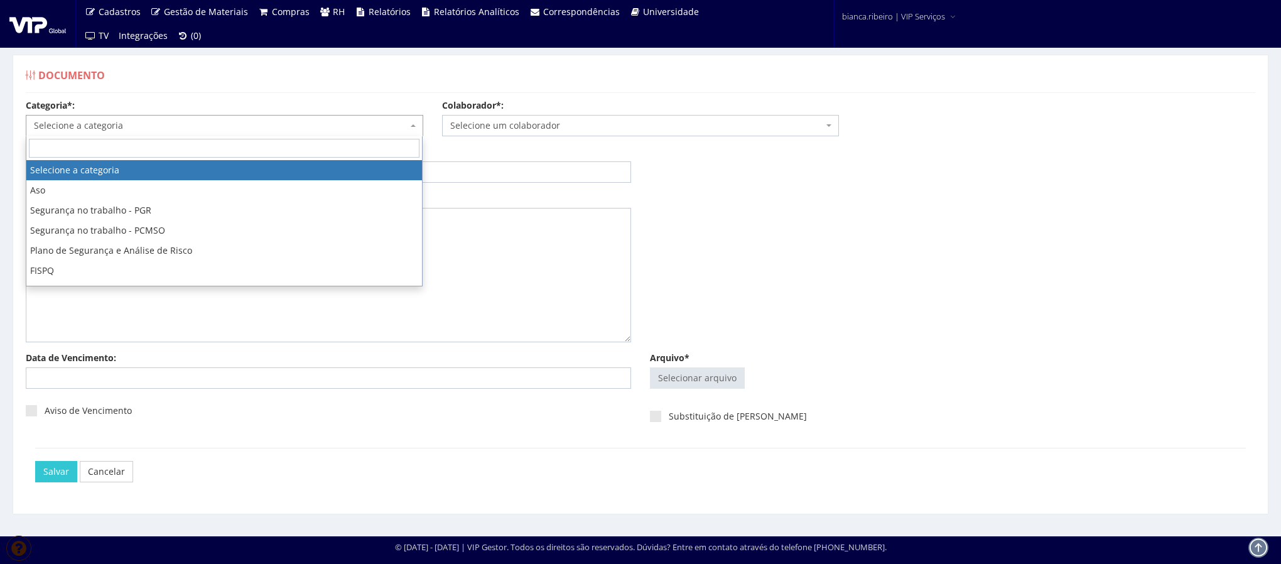
click at [252, 124] on span "Selecione a categoria" at bounding box center [221, 125] width 374 height 13
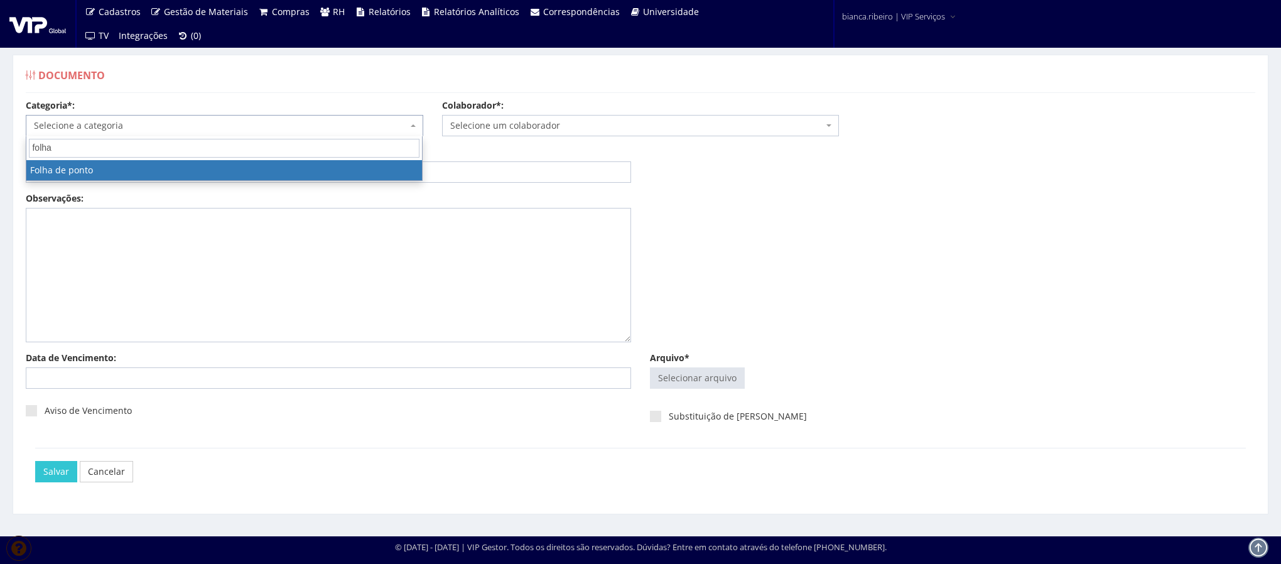
type input "folha"
select select "folha_ponto"
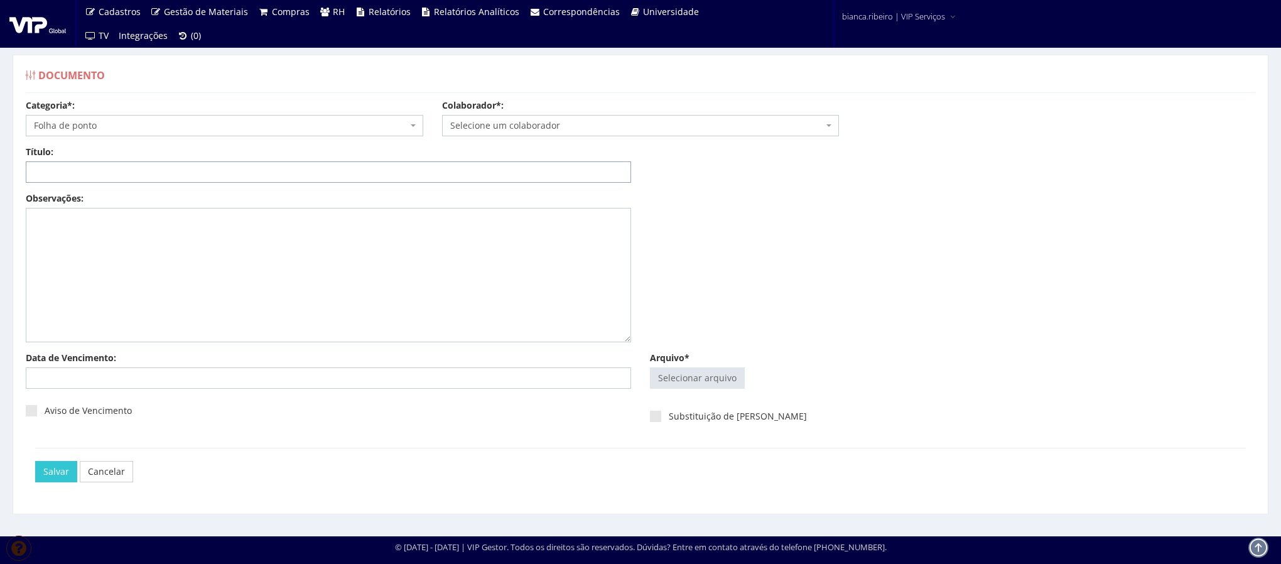
click at [207, 171] on input "Título:" at bounding box center [328, 171] width 605 height 21
paste input "FOLHA DE PONTO AGO/2025"
type input "FOLHA DE PONTO AGO/2025"
click at [693, 373] on input "Arquivo*" at bounding box center [698, 378] width 94 height 20
type input "C:\fakepath\eleusa pereira.pdf"
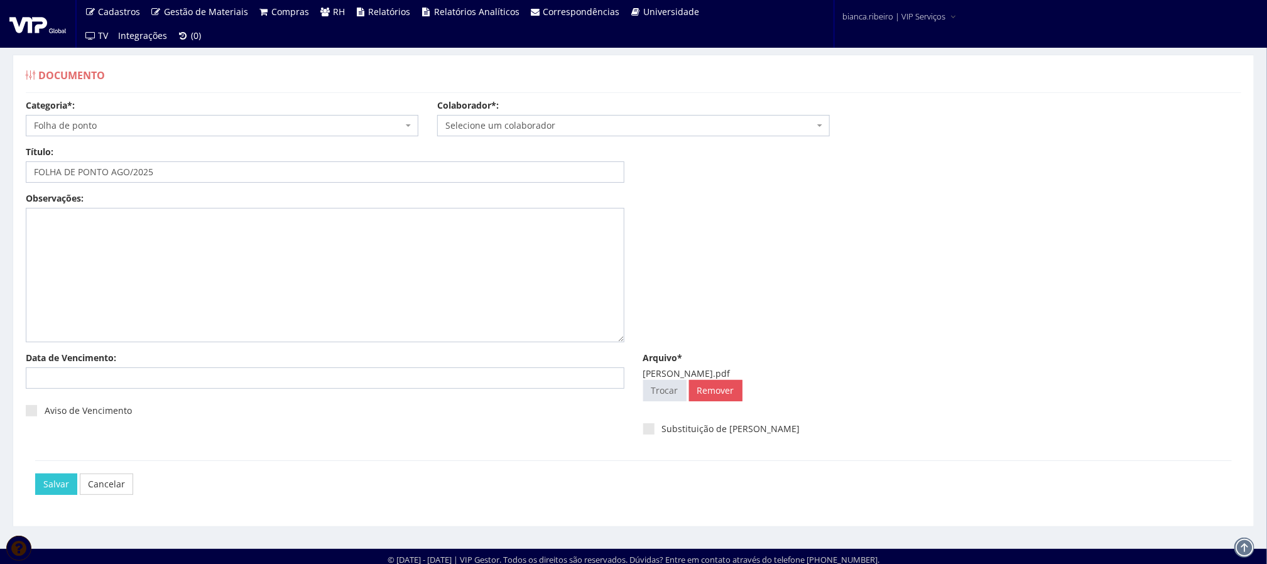
click at [585, 125] on span "Selecione um colaborador" at bounding box center [629, 125] width 369 height 13
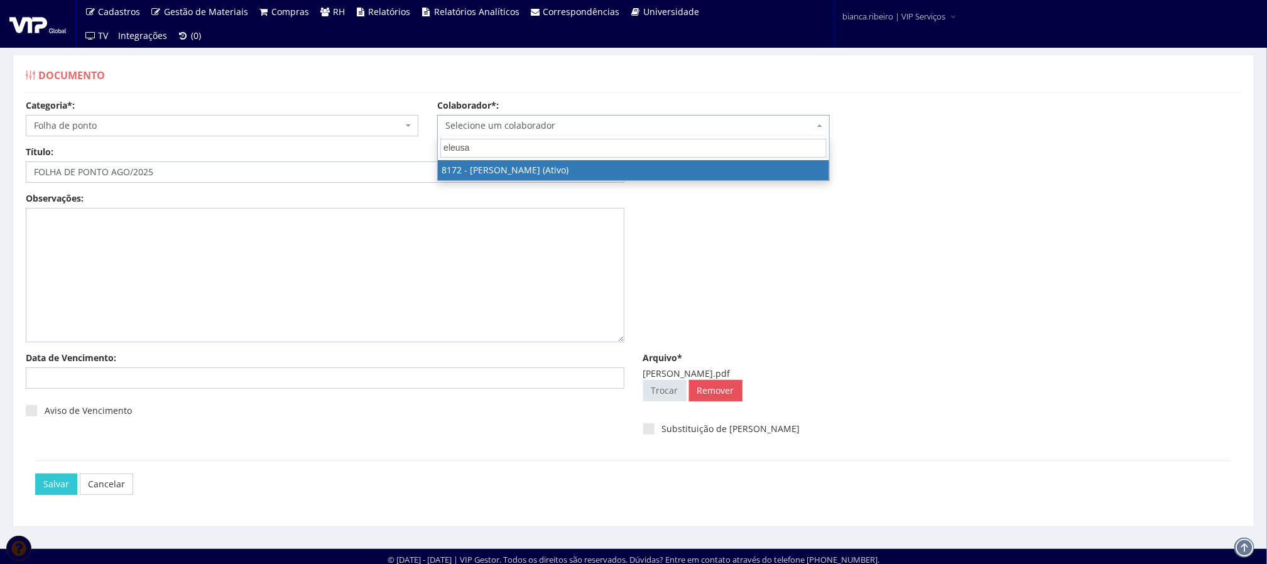
type input "eleusa"
select select "3970"
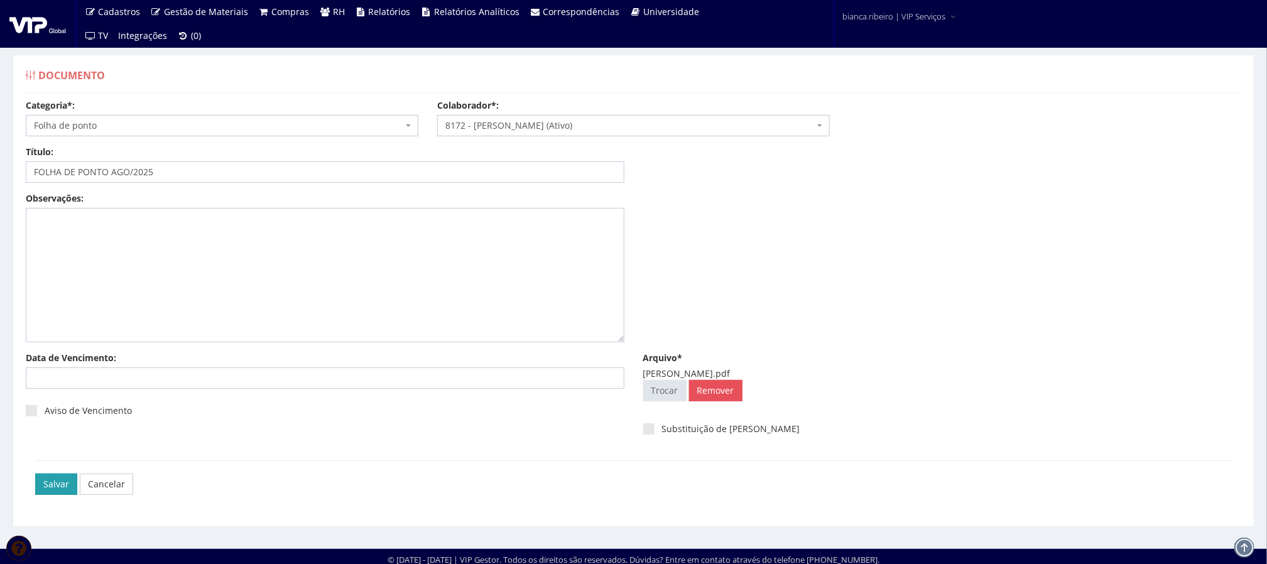
click at [43, 482] on input "Salvar" at bounding box center [56, 483] width 42 height 21
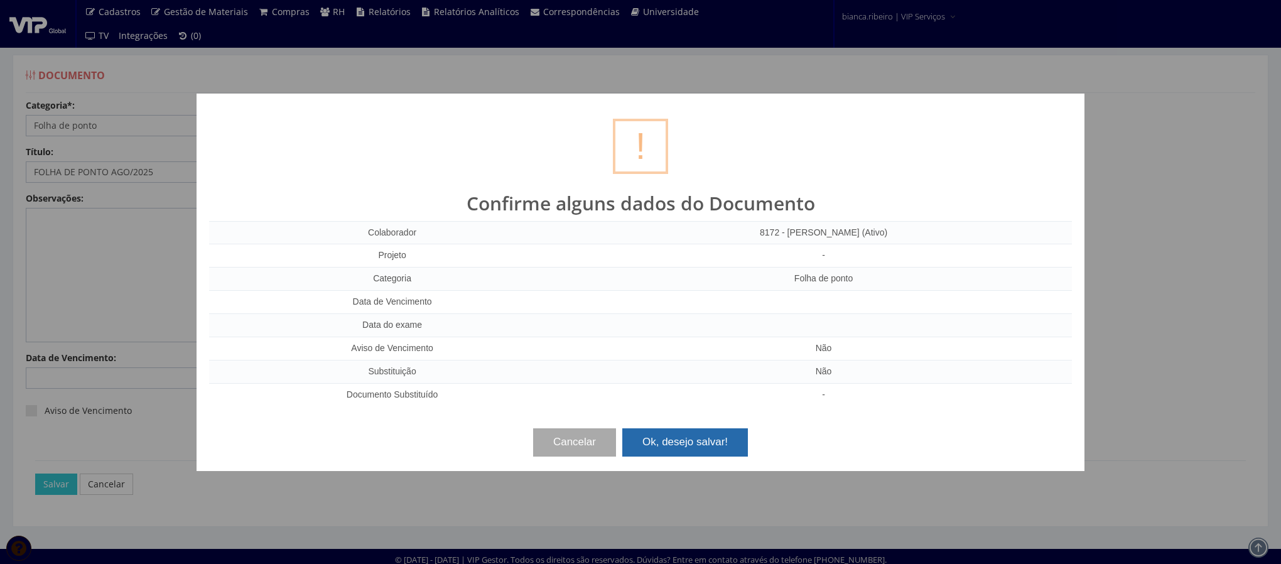
click at [669, 447] on button "Ok, desejo salvar!" at bounding box center [685, 442] width 126 height 28
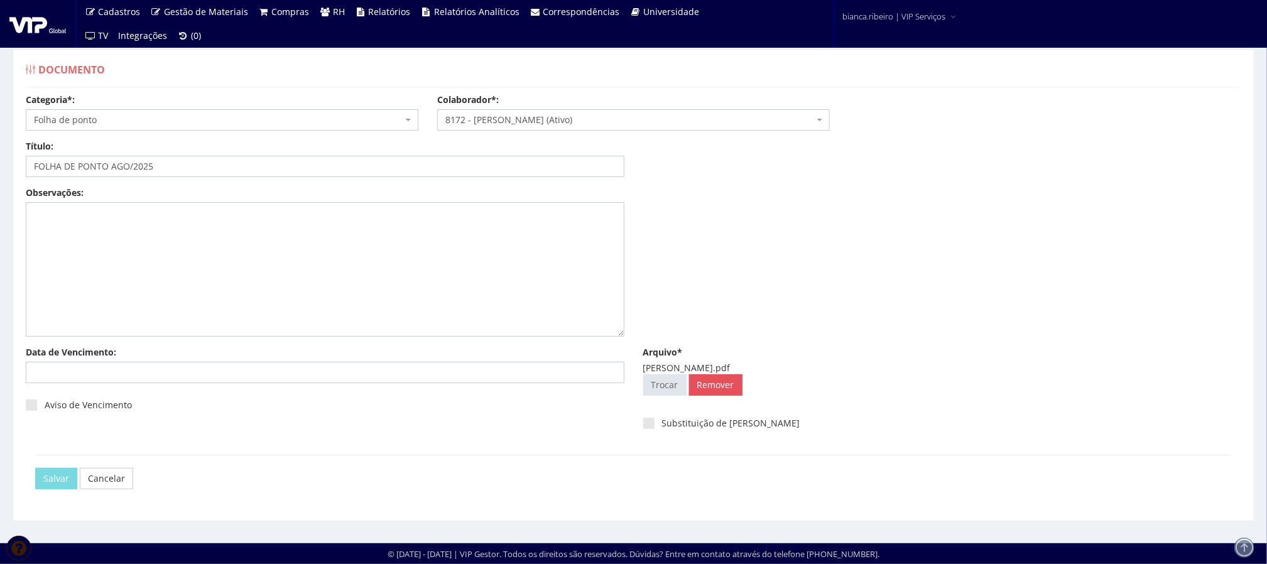
scroll to position [8, 0]
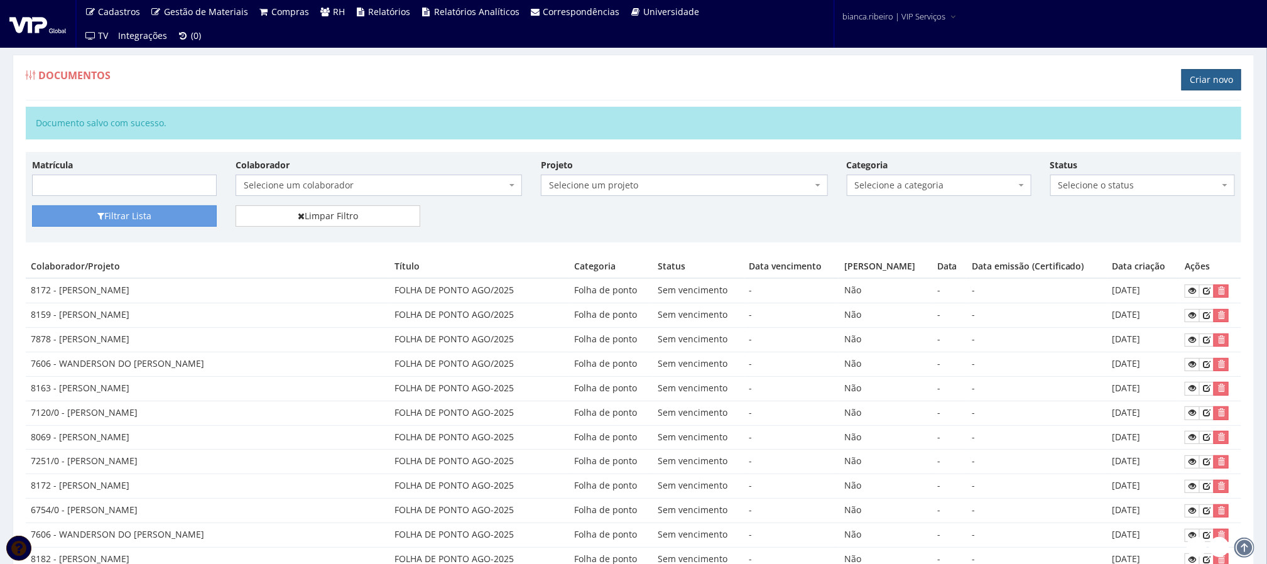
click at [1221, 87] on link "Criar novo" at bounding box center [1211, 79] width 60 height 21
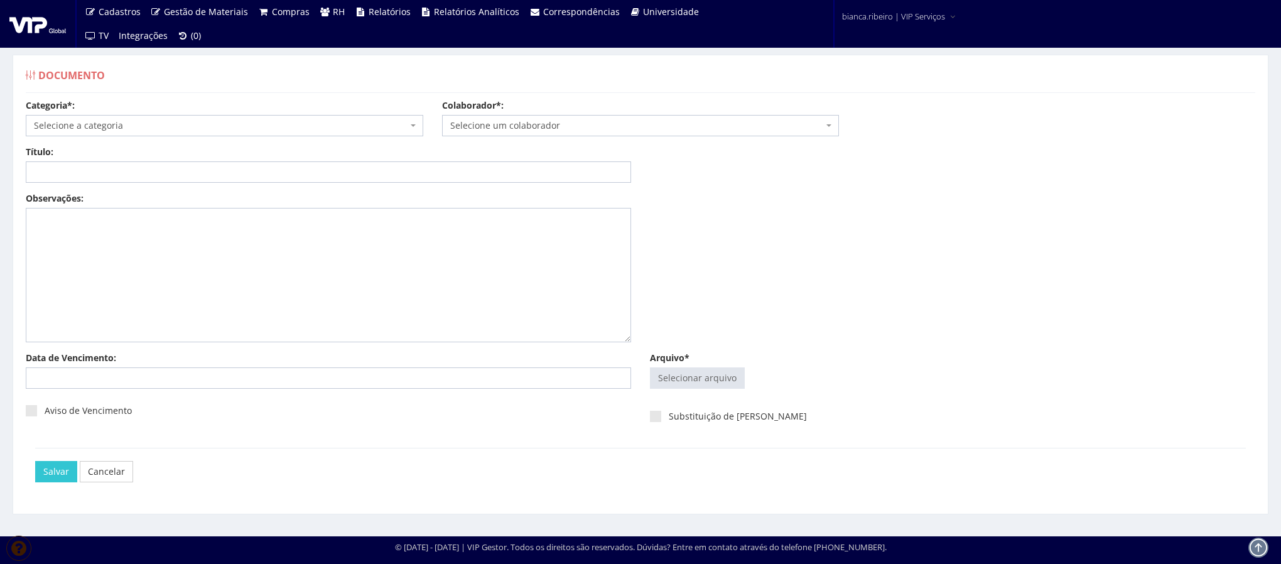
drag, startPoint x: 200, startPoint y: 107, endPoint x: 193, endPoint y: 128, distance: 22.0
click at [200, 116] on div "Categoria*: Selecione a categoria Aso Segurança no trabalho - PGR Segurança no …" at bounding box center [224, 117] width 416 height 37
click at [192, 127] on span "Selecione a categoria" at bounding box center [221, 125] width 374 height 13
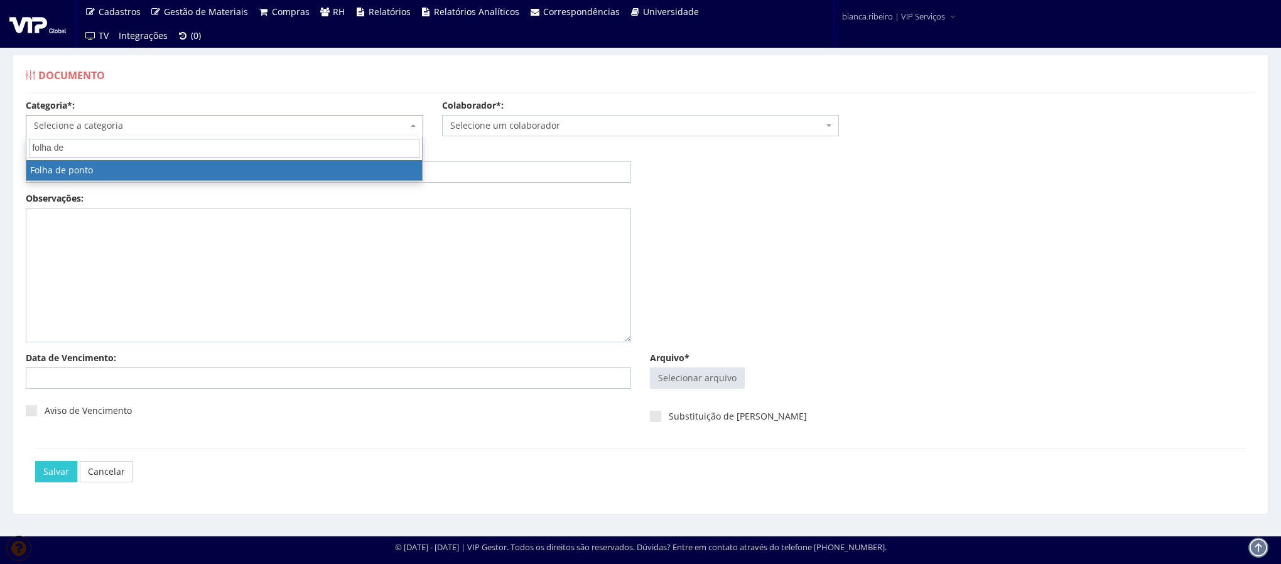
type input "folha de"
select select "folha_ponto"
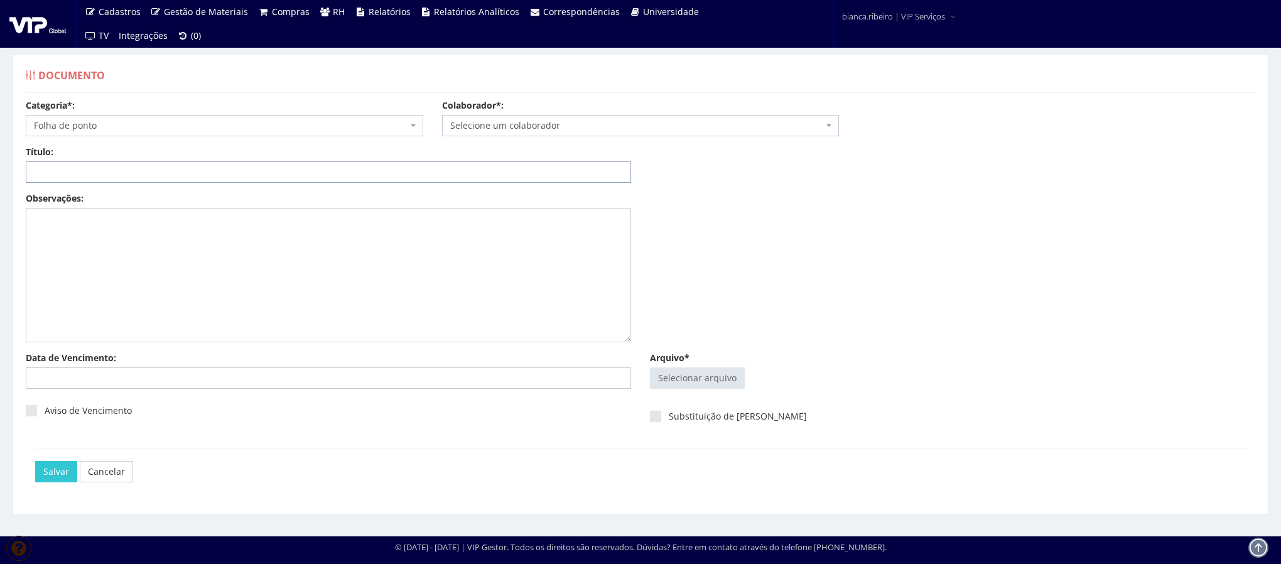
click at [138, 171] on input "Título:" at bounding box center [328, 171] width 605 height 21
paste input "FOLHA DE PONTO AGO/2025"
type input "FOLHA DE PONTO AGO/2025"
click at [534, 131] on span "Selecione um colaborador" at bounding box center [637, 125] width 374 height 13
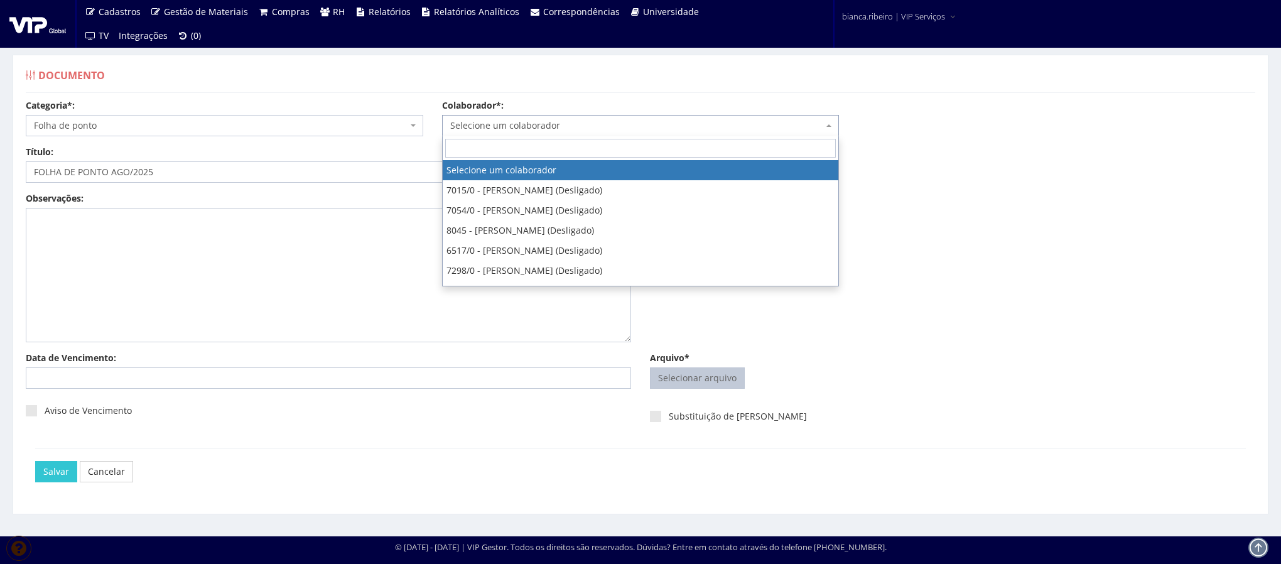
click at [699, 377] on input "Arquivo*" at bounding box center [698, 378] width 94 height 20
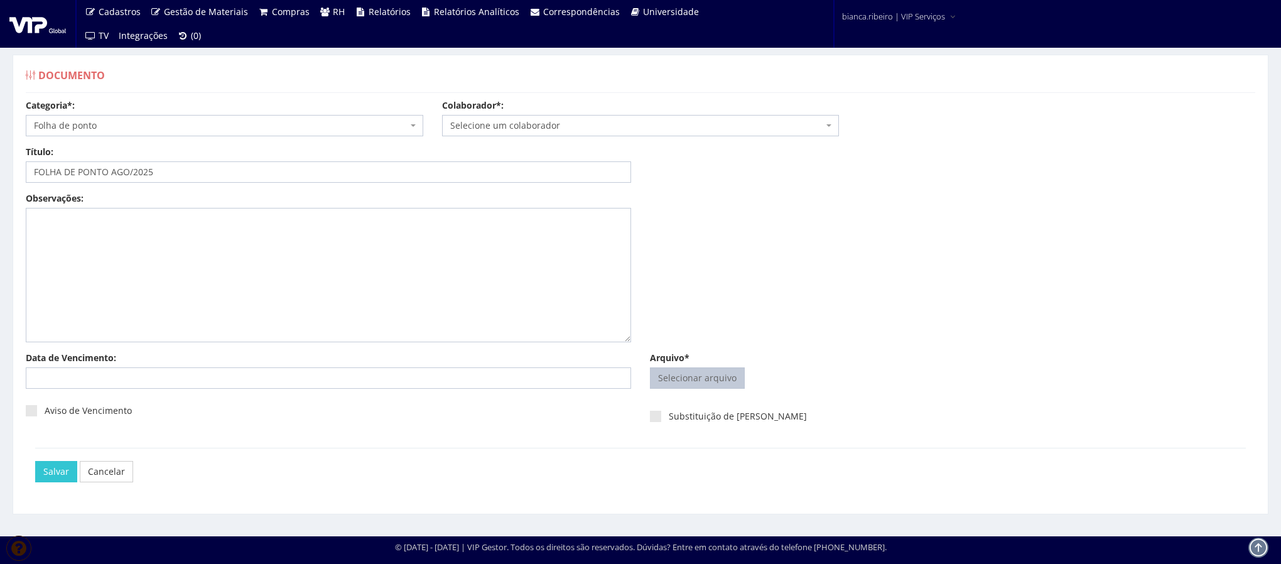
type input "C:\fakepath\daniel nogueira.pdf"
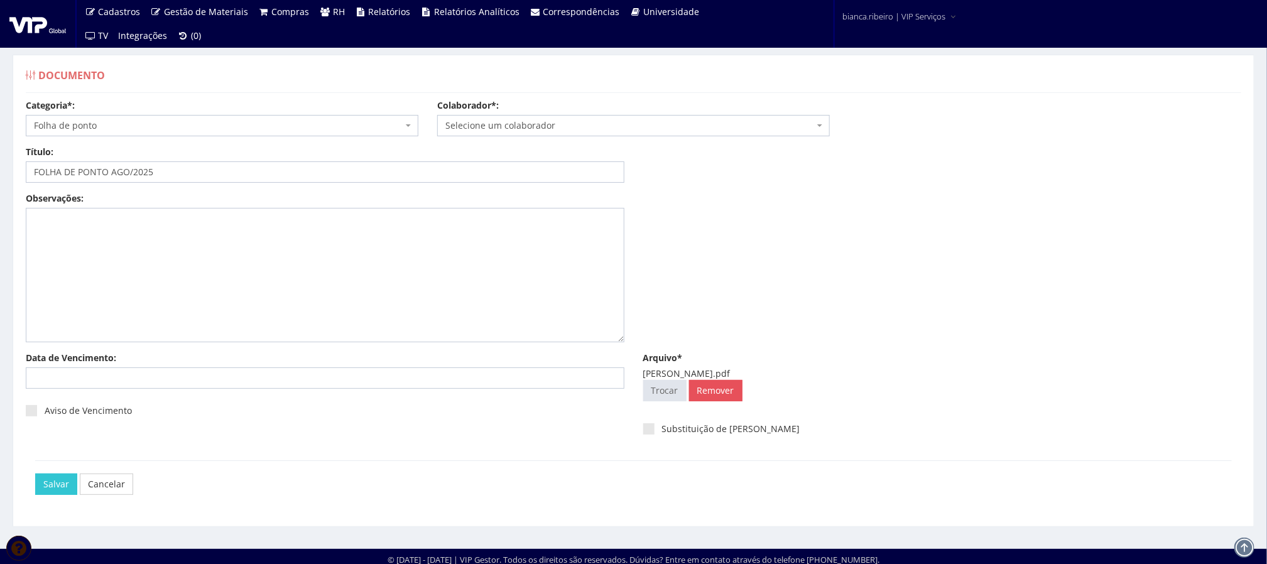
click at [522, 109] on div "Colaborador*: Selecione um colaborador 7015/0 - ADEILTON LUIZ NETO (Desligado) …" at bounding box center [633, 117] width 411 height 37
click at [515, 122] on span "Selecione um colaborador" at bounding box center [629, 125] width 369 height 13
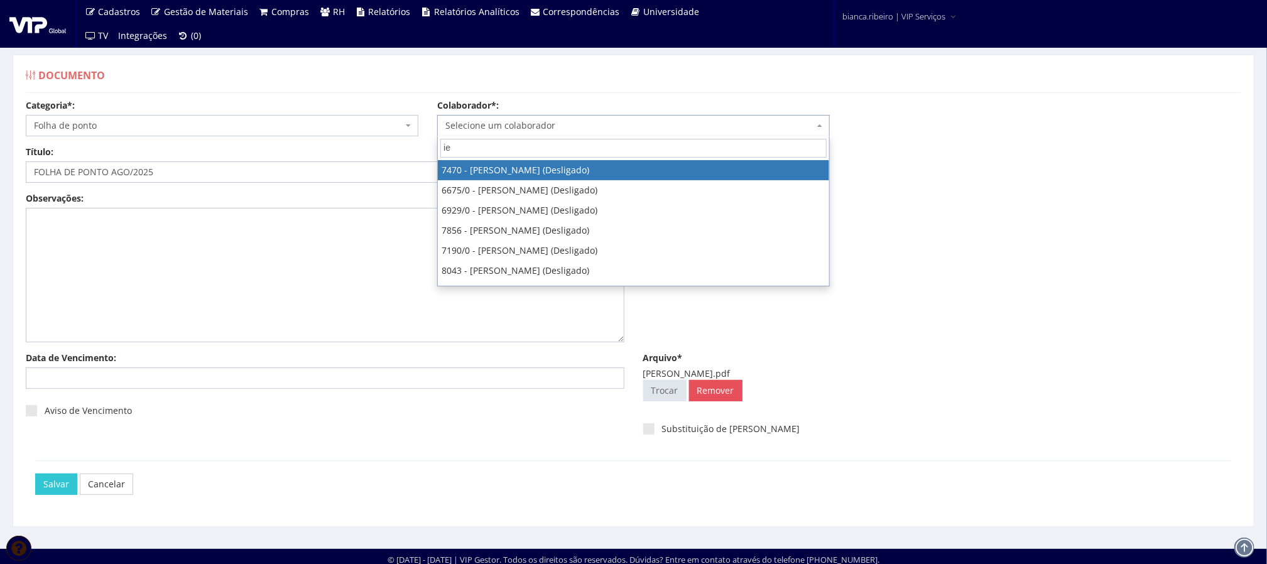
type input "i"
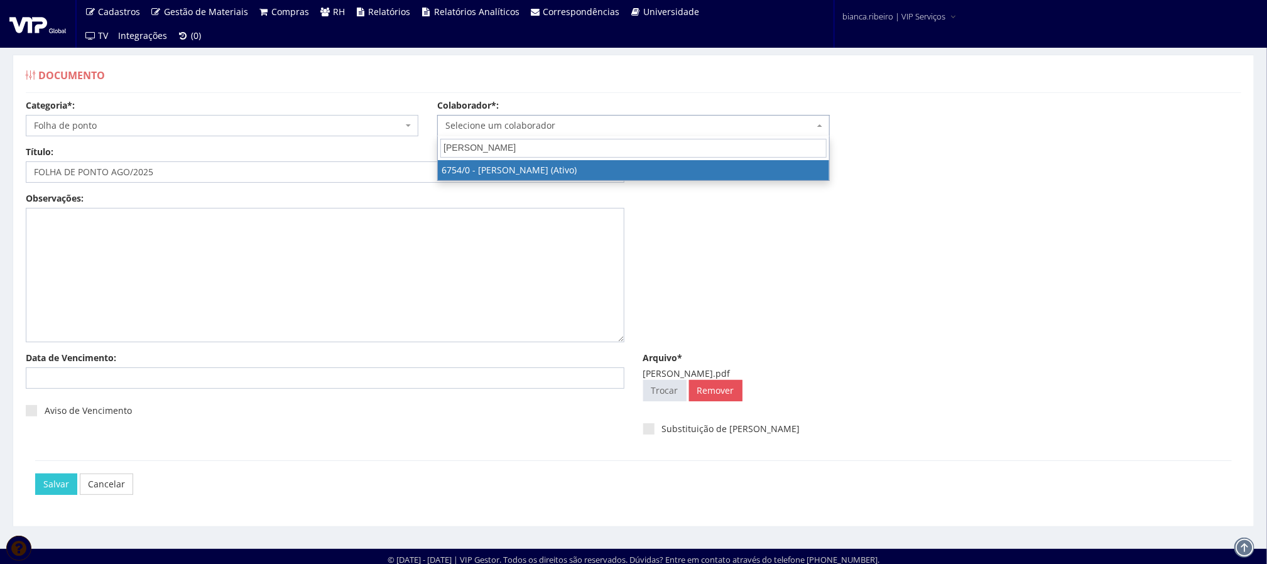
type input "daniel n"
select select "166"
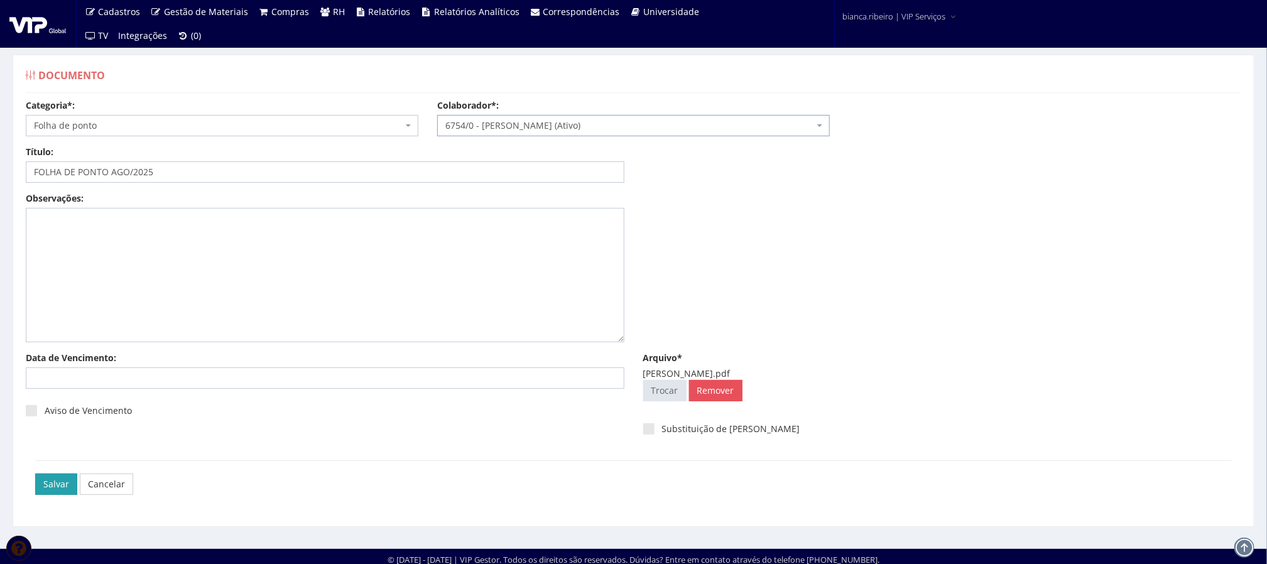
click at [57, 481] on input "Salvar" at bounding box center [56, 483] width 42 height 21
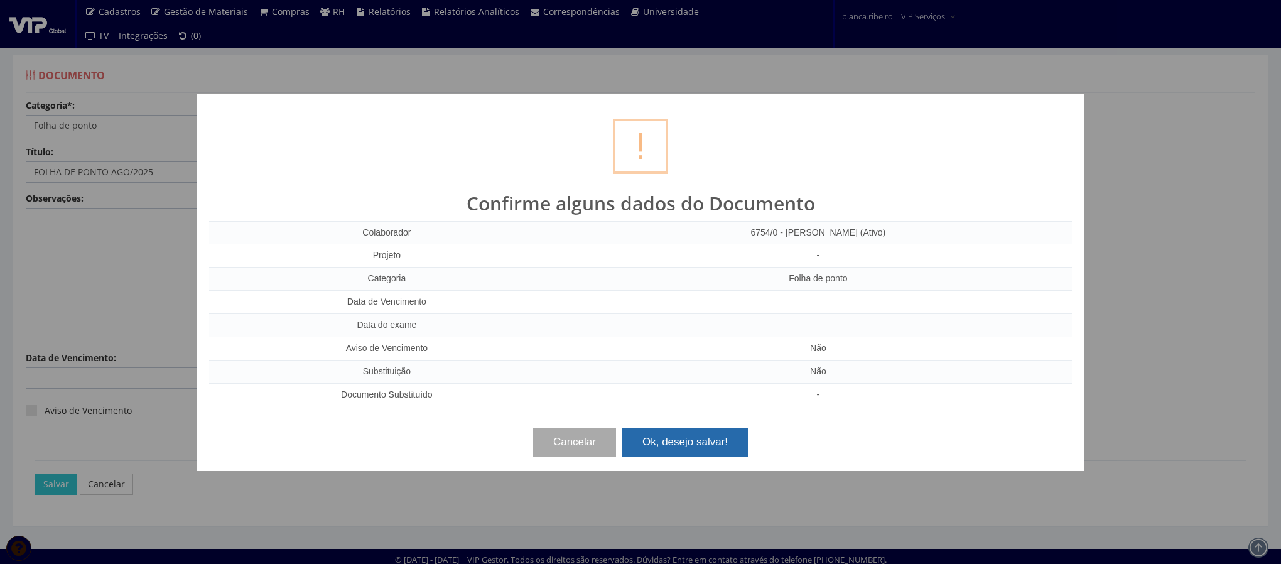
click at [682, 437] on button "Ok, desejo salvar!" at bounding box center [685, 442] width 126 height 28
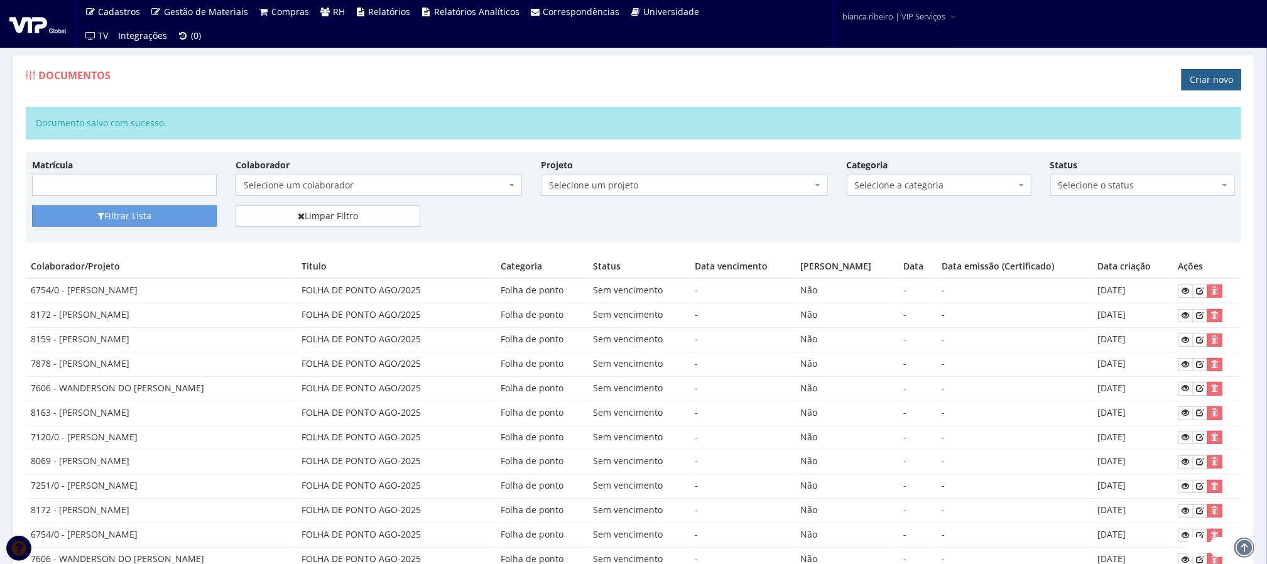
click at [1204, 73] on link "Criar novo" at bounding box center [1211, 79] width 60 height 21
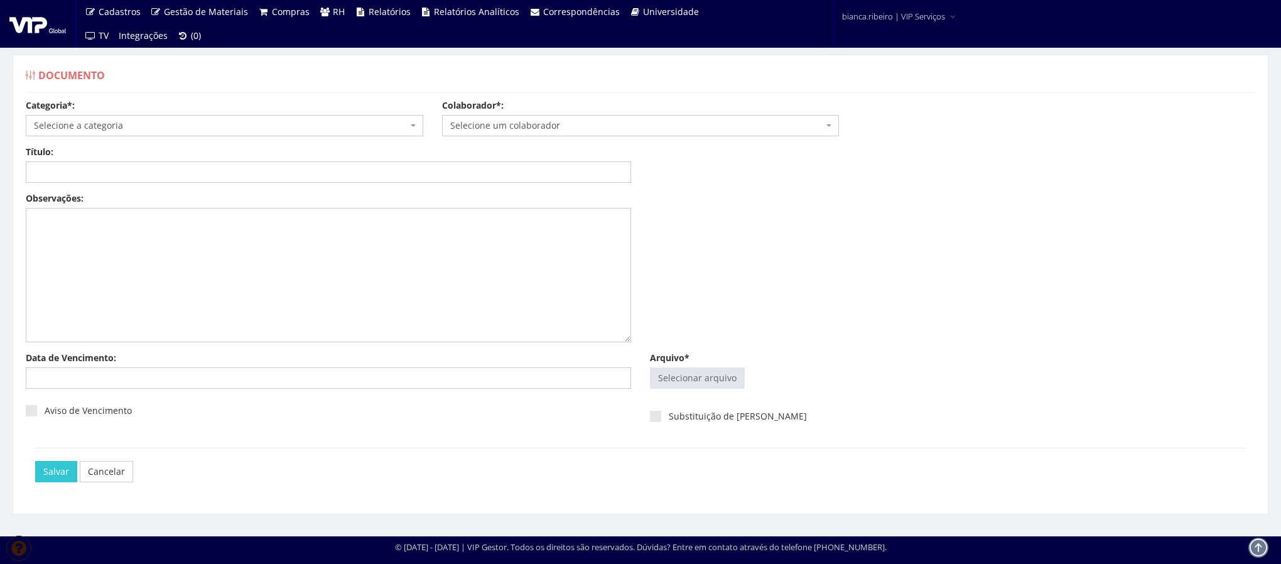
click at [197, 112] on div "Categoria*: Selecione a categoria Aso Segurança no trabalho - PGR Segurança no …" at bounding box center [224, 117] width 416 height 37
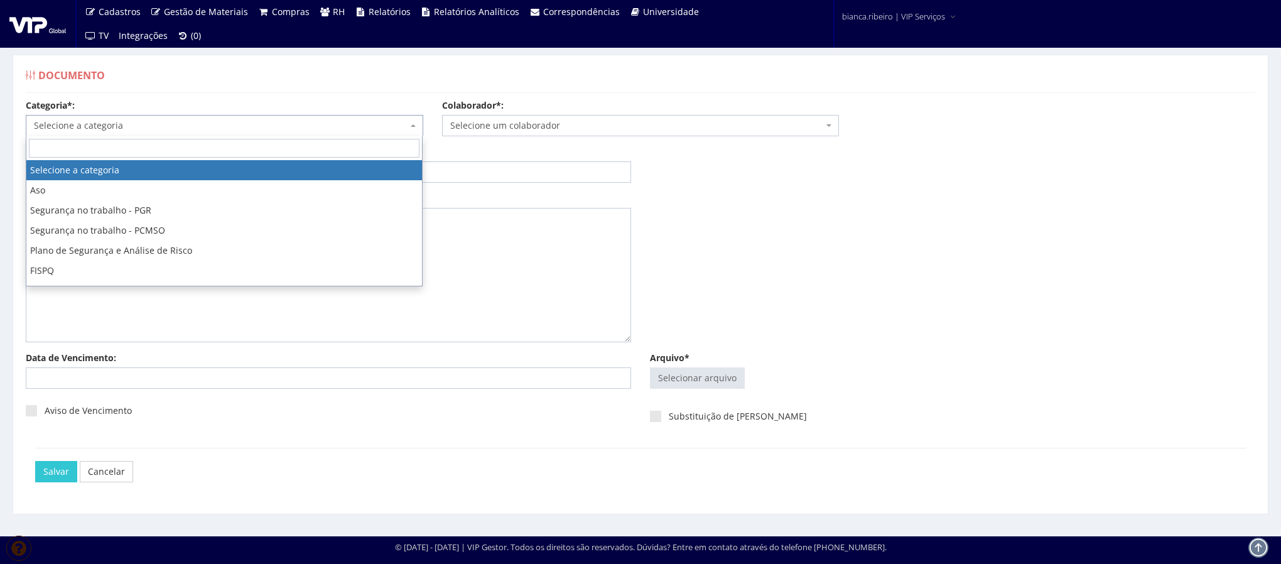
click at [179, 131] on span "Selecione a categoria" at bounding box center [221, 125] width 374 height 13
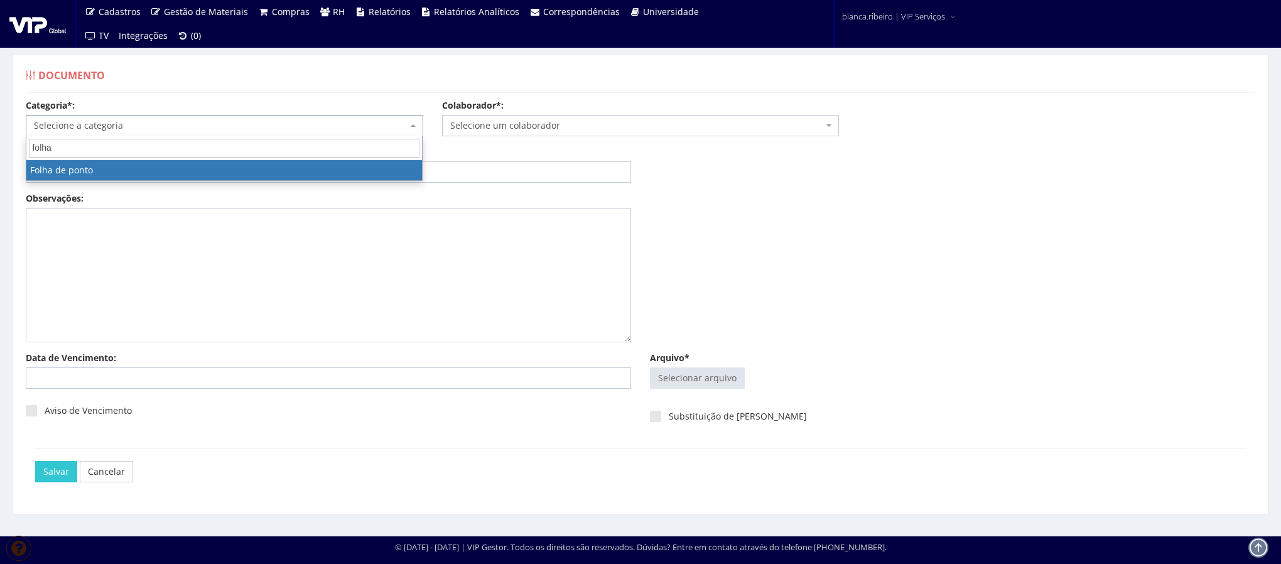
type input "folha"
select select "folha_ponto"
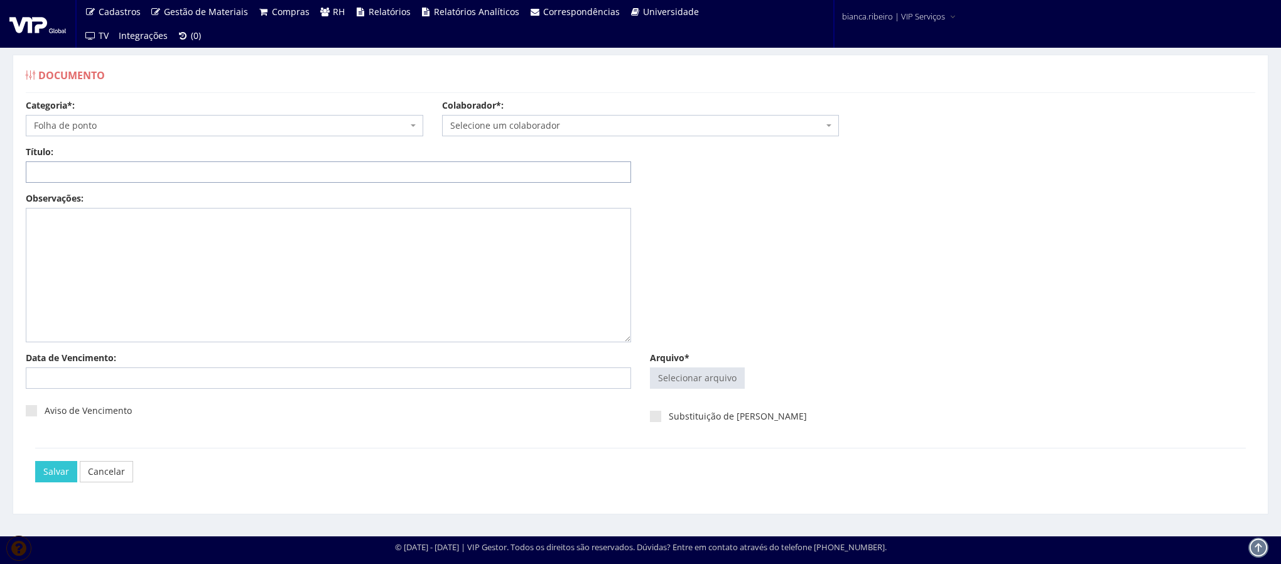
click at [254, 164] on input "Título:" at bounding box center [328, 171] width 605 height 21
paste input "FOLHA DE PONTO AGO/2025"
type input "FOLHA DE PONTO AGO/2025"
click at [716, 381] on input "Arquivo*" at bounding box center [698, 378] width 94 height 20
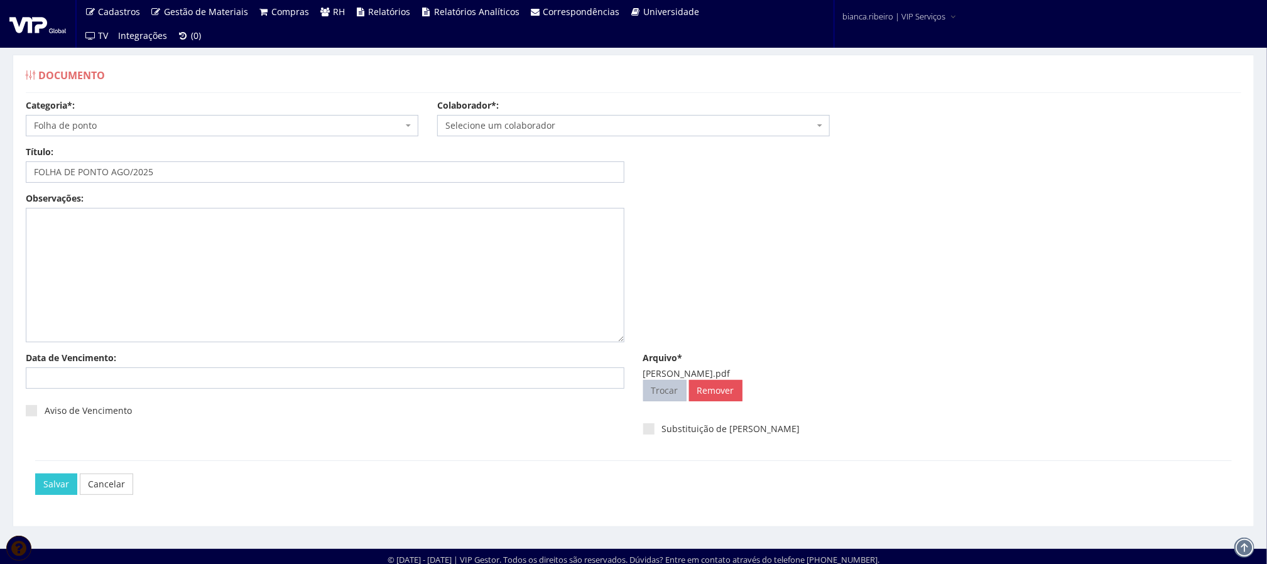
click at [674, 385] on input "Arquivo*" at bounding box center [665, 391] width 42 height 20
type input "C:\fakepath\patricia pereira de lima.pdf"
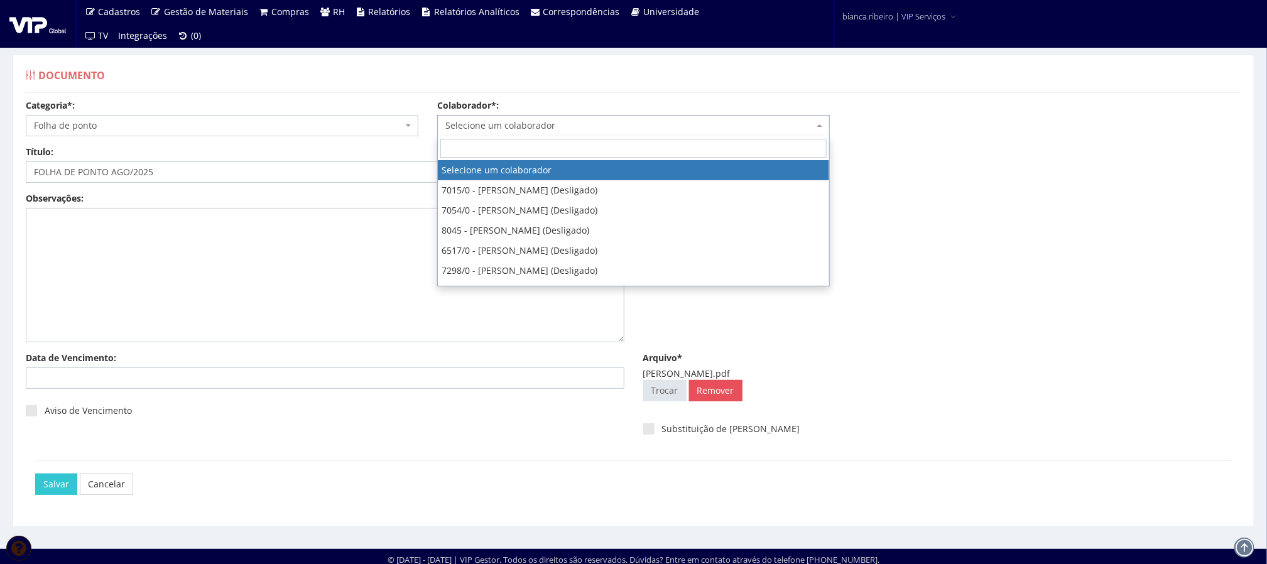
click at [522, 126] on span "Selecione um colaborador" at bounding box center [629, 125] width 369 height 13
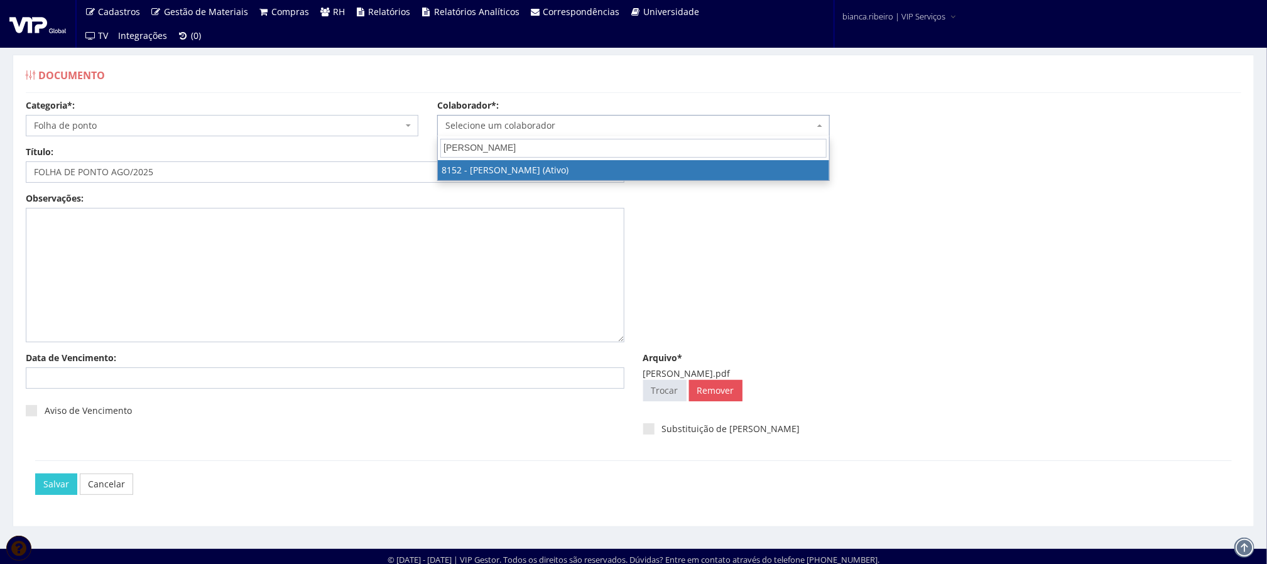
type input "patricia perei"
select select "3872"
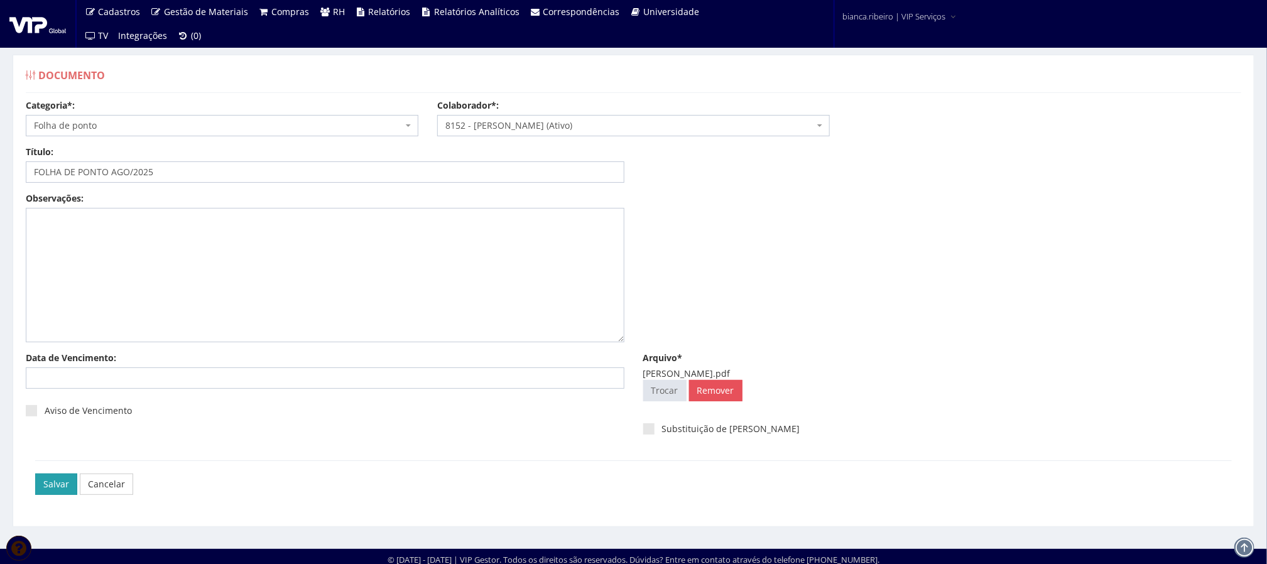
click at [57, 488] on input "Salvar" at bounding box center [56, 483] width 42 height 21
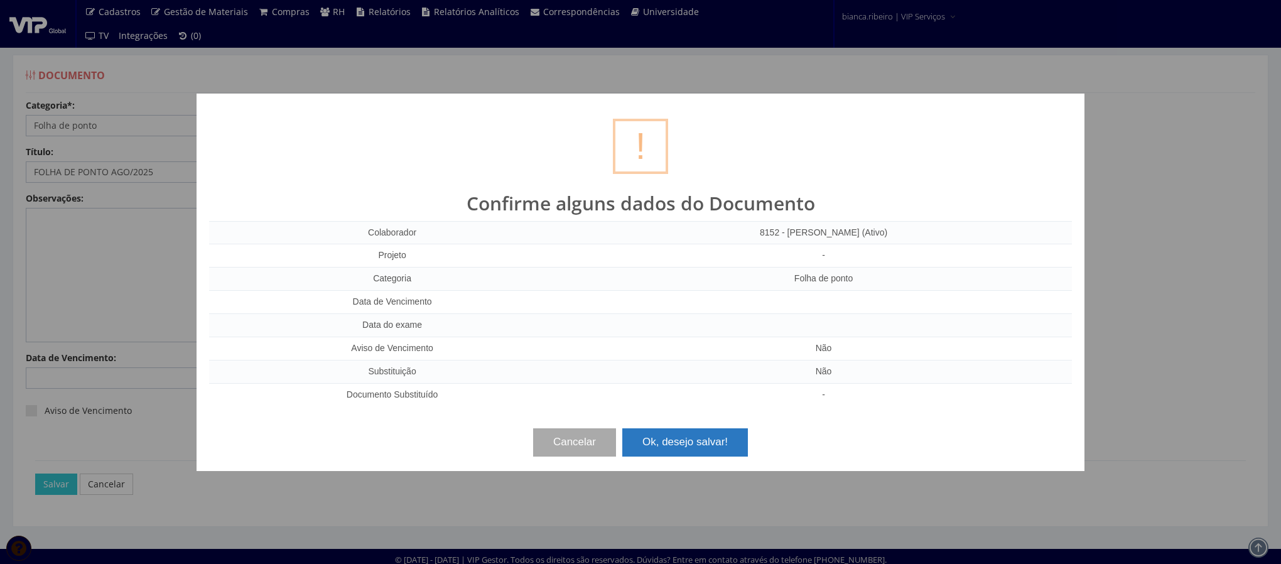
click at [724, 449] on button "Ok, desejo salvar!" at bounding box center [685, 442] width 126 height 28
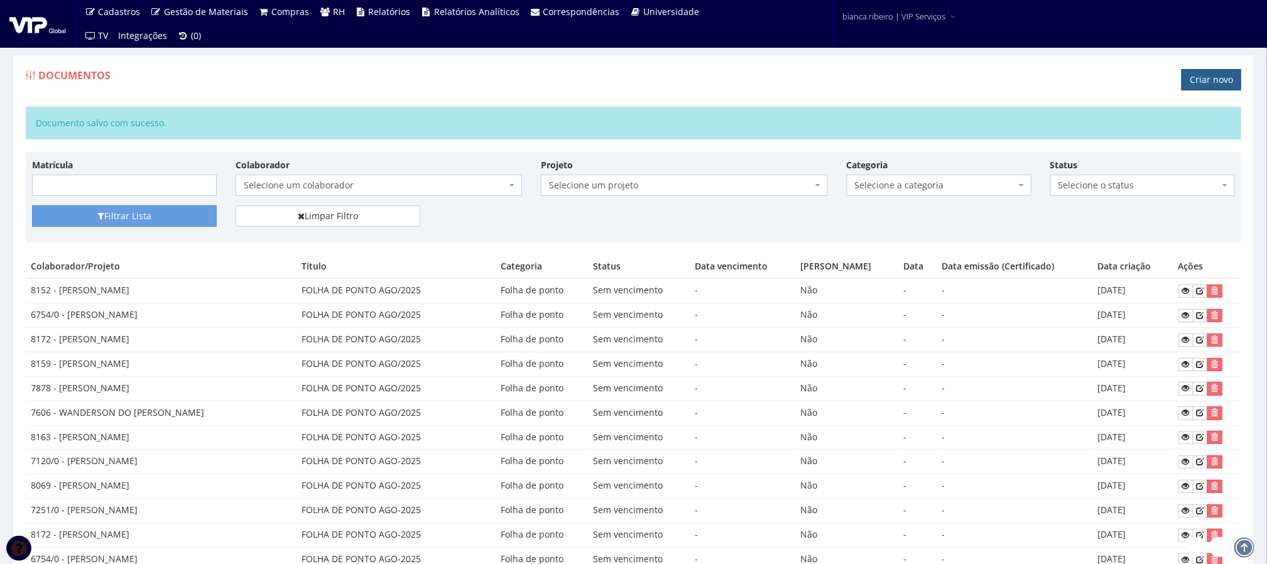
click at [1219, 87] on link "Criar novo" at bounding box center [1211, 79] width 60 height 21
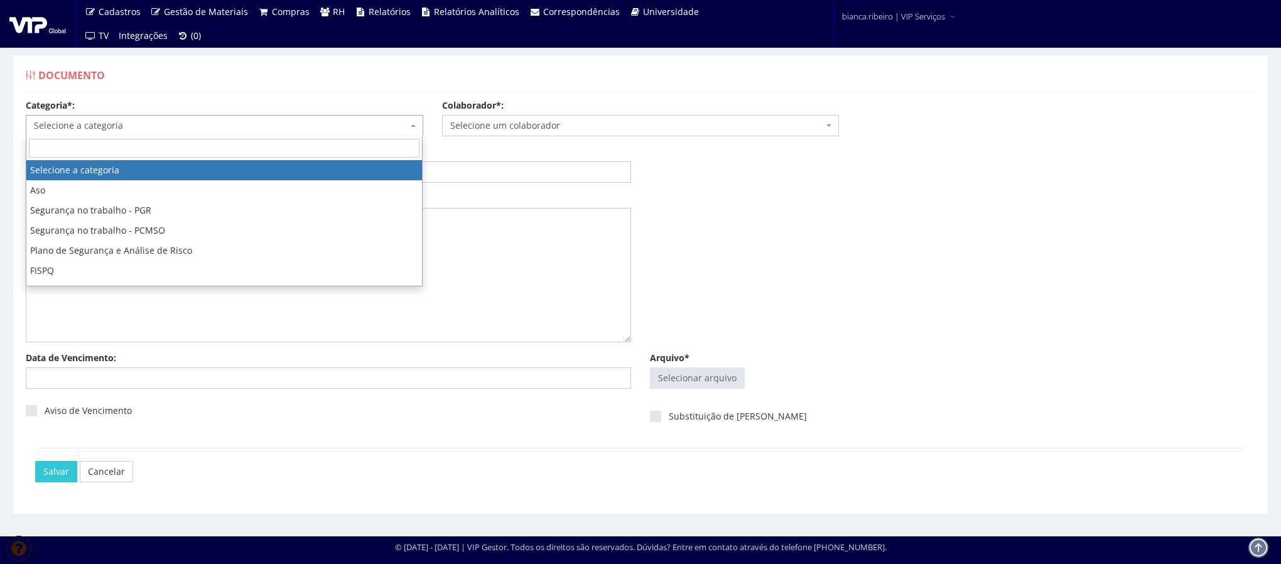
click at [324, 128] on span "Selecione a categoria" at bounding box center [221, 125] width 374 height 13
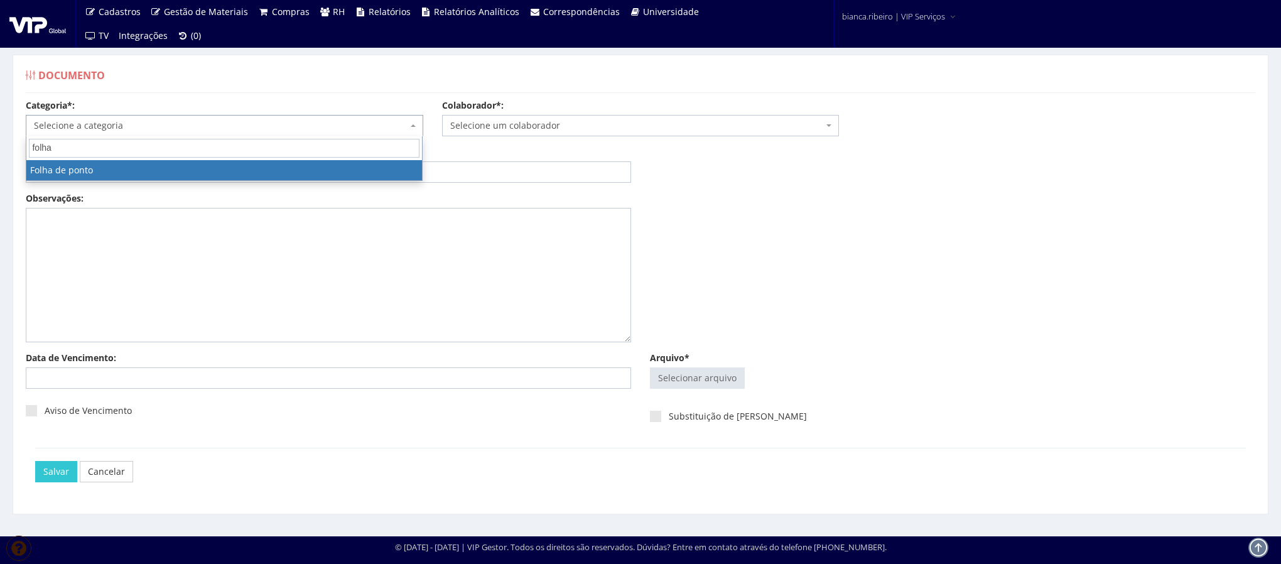
type input "folha"
select select "folha_ponto"
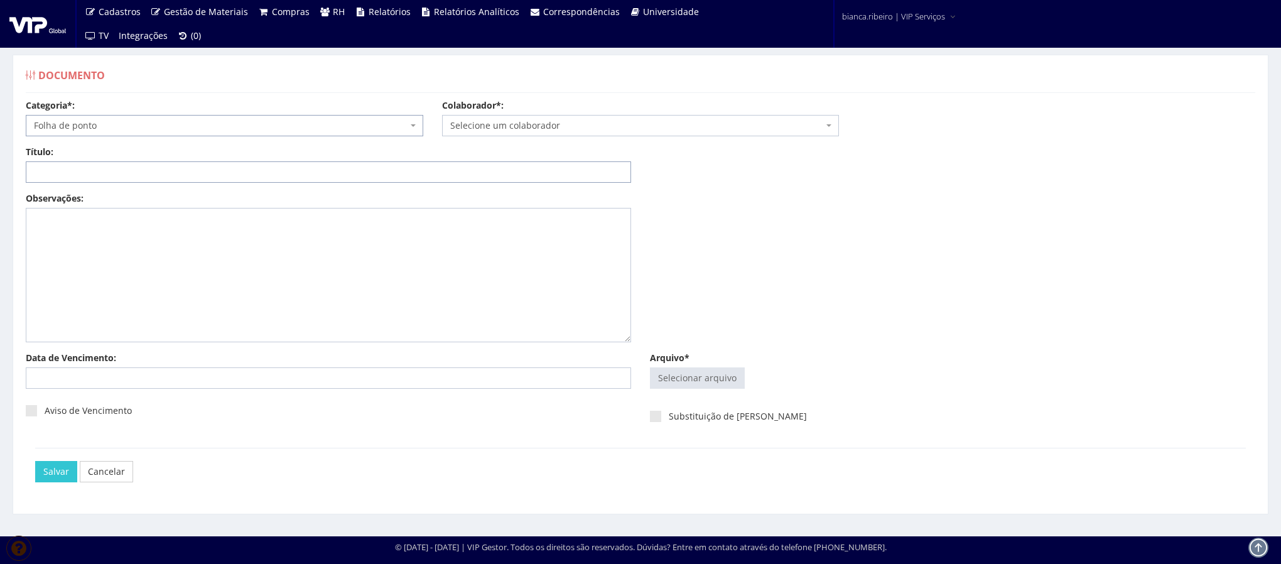
click at [234, 170] on input "Título:" at bounding box center [328, 171] width 605 height 21
paste input "FOLHA DE PONTO AGO/2025"
type input "FOLHA DE PONTO AGO/2025"
click at [680, 376] on input "Arquivo*" at bounding box center [698, 378] width 94 height 20
type input "C:\fakepath\claudio roberto nascimento.pdf"
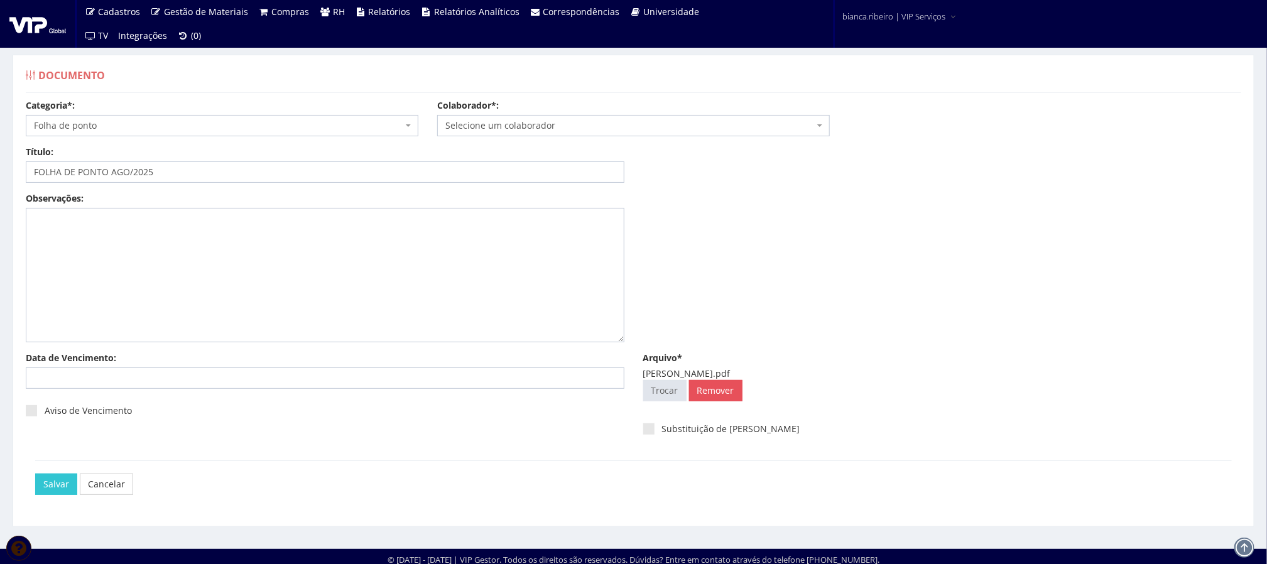
click at [522, 117] on span "Selecione um colaborador" at bounding box center [633, 125] width 392 height 21
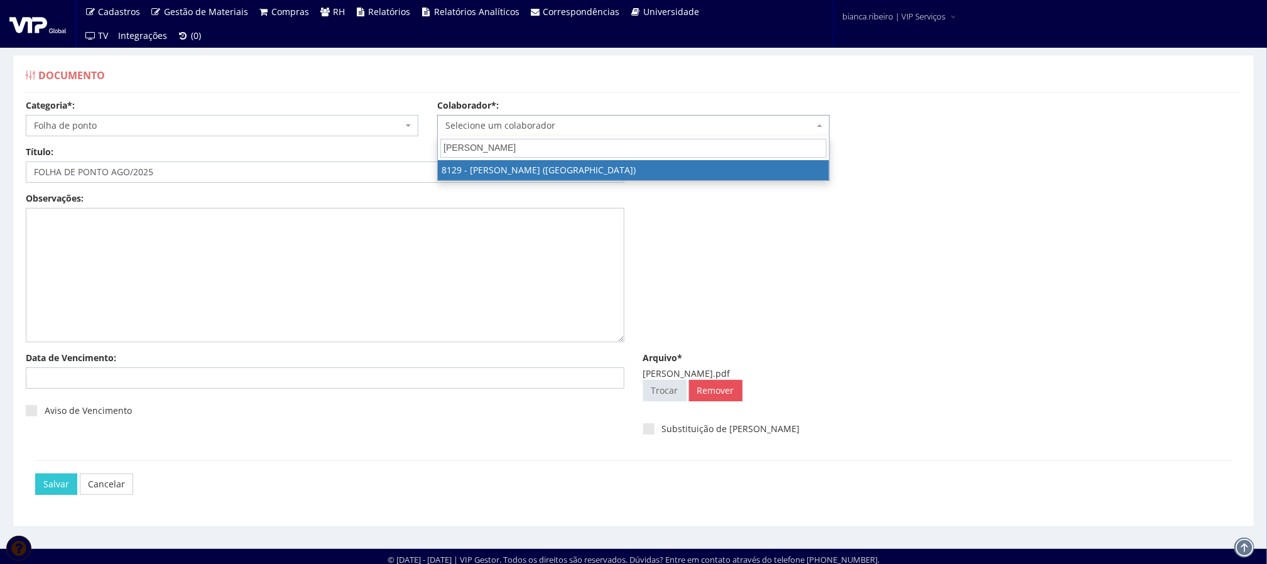
type input "claudio ro"
select select "3731"
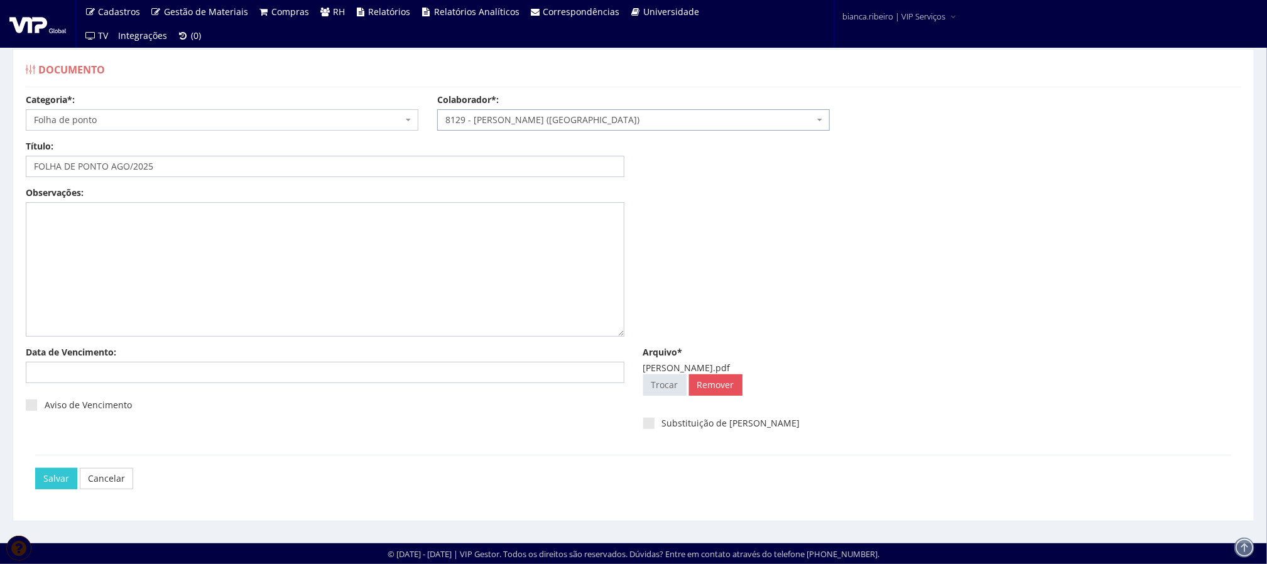
scroll to position [8, 0]
click at [61, 480] on input "Salvar" at bounding box center [56, 478] width 42 height 21
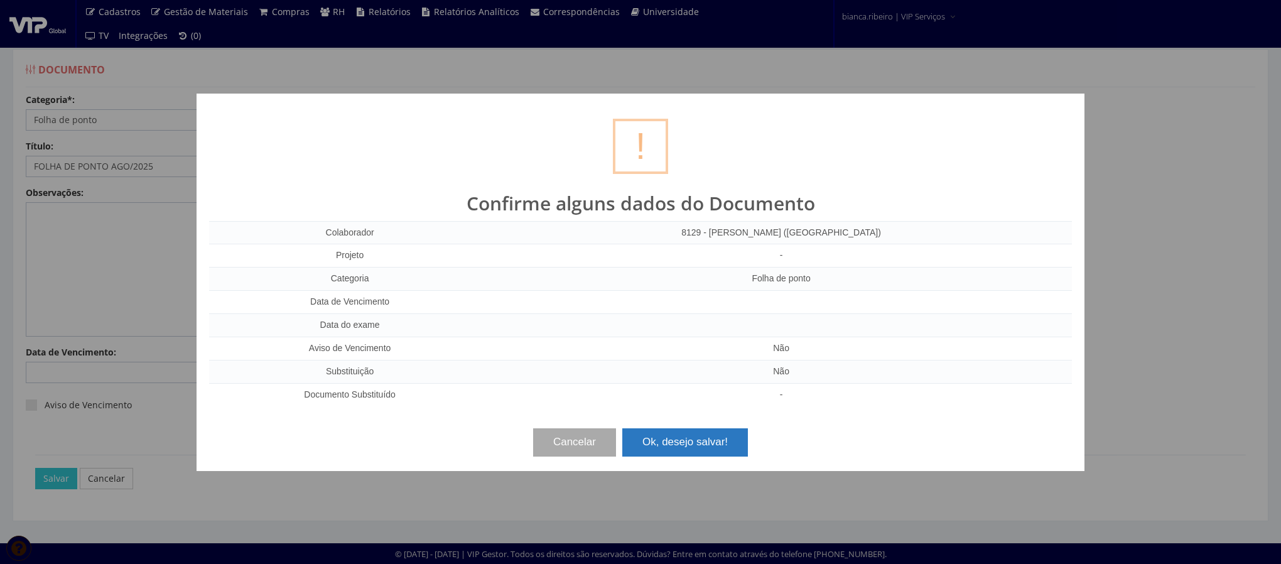
click at [678, 445] on button "Ok, desejo salvar!" at bounding box center [685, 442] width 126 height 28
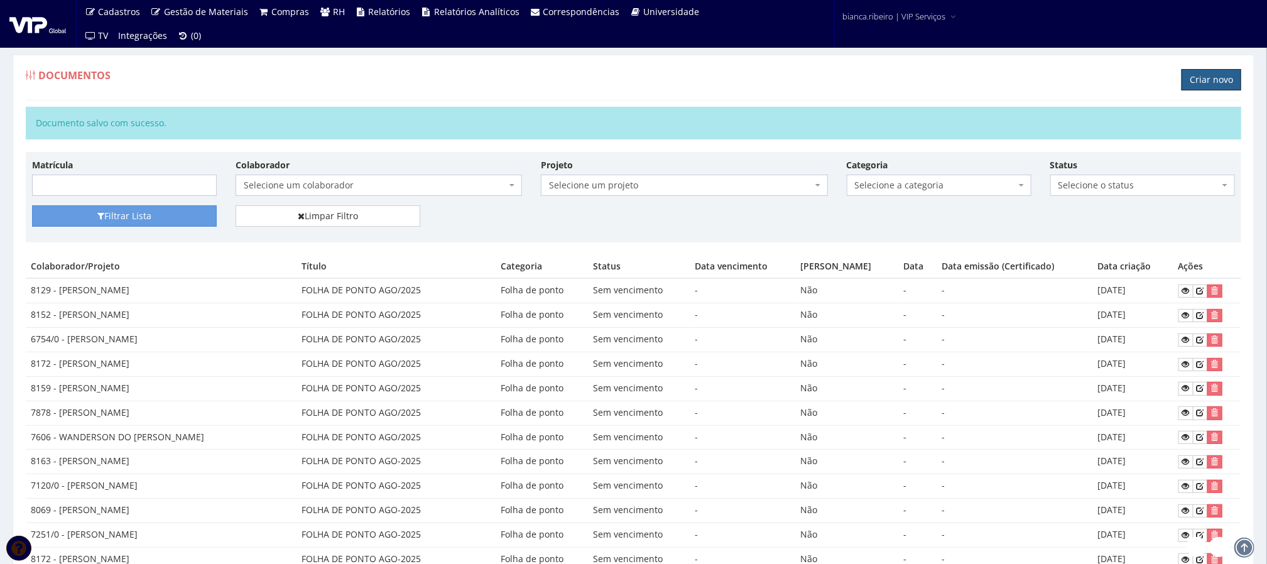
click at [1232, 82] on link "Criar novo" at bounding box center [1211, 79] width 60 height 21
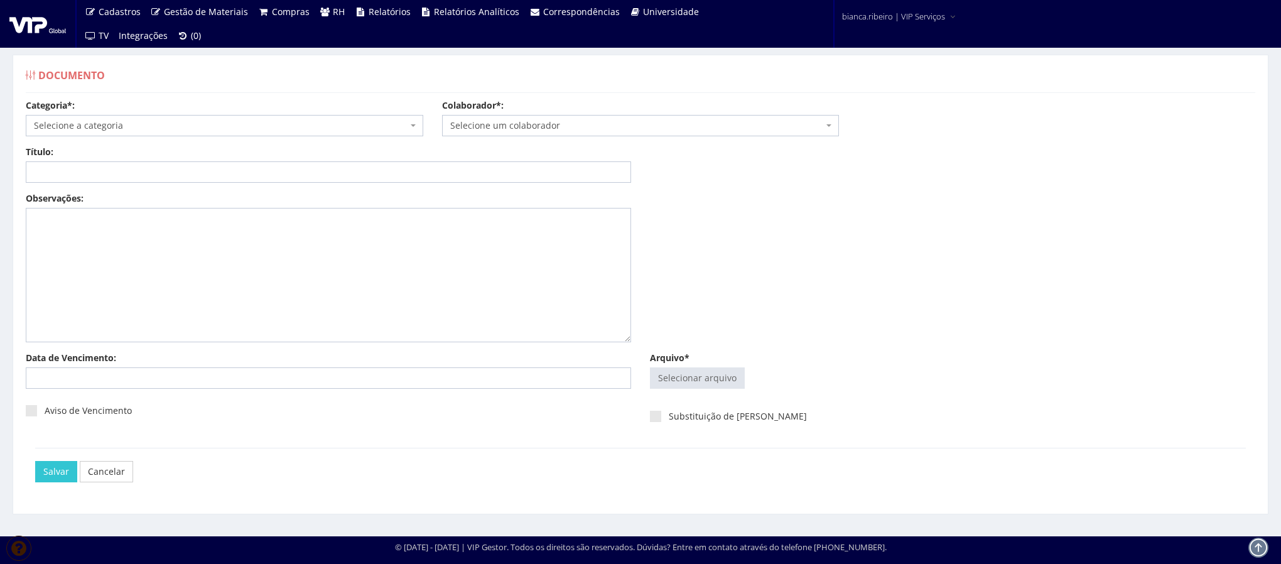
click at [194, 127] on span "Selecione a categoria" at bounding box center [221, 125] width 374 height 13
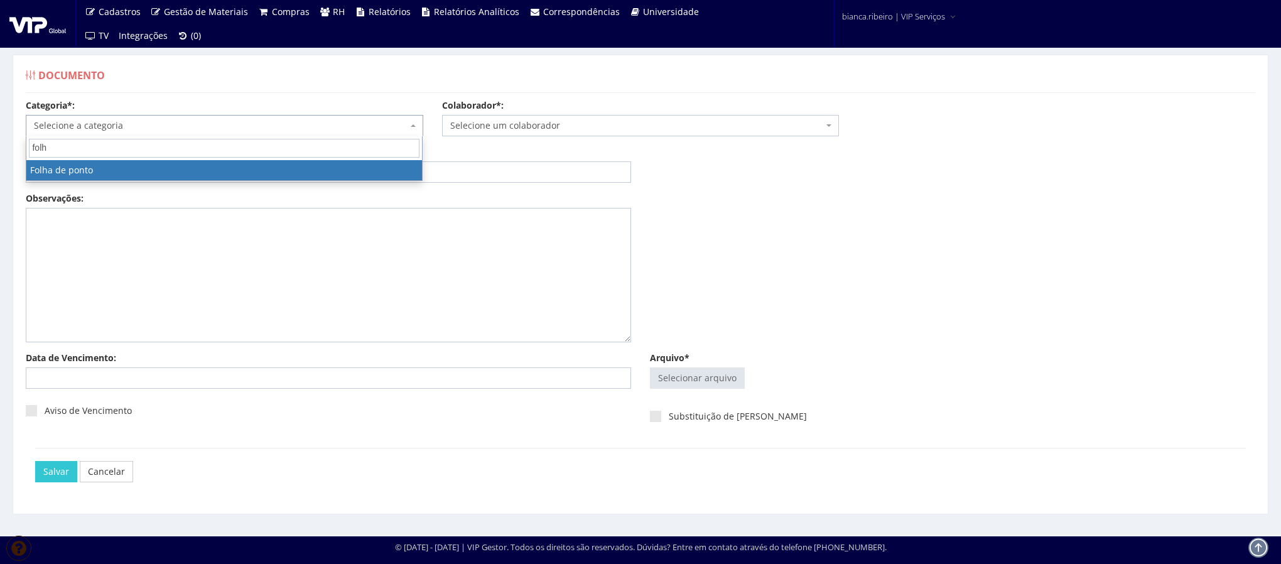
type input "folh"
drag, startPoint x: 171, startPoint y: 168, endPoint x: 177, endPoint y: 196, distance: 28.2
select select "folha_ponto"
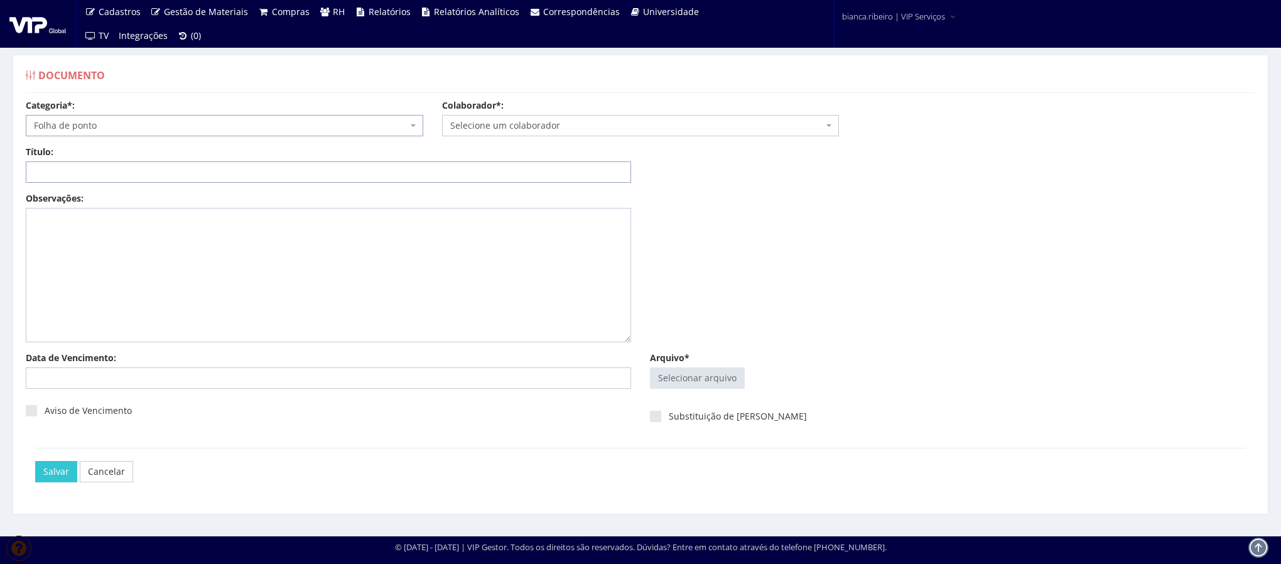
click at [178, 174] on input "Título:" at bounding box center [328, 171] width 605 height 21
paste input "FOLHA DE PONTO AGO/2025"
type input "FOLHA DE PONTO AGO/2025"
click at [686, 371] on input "Arquivo*" at bounding box center [698, 378] width 94 height 20
type input "C:\fakepath\cristiano basilio.pdf"
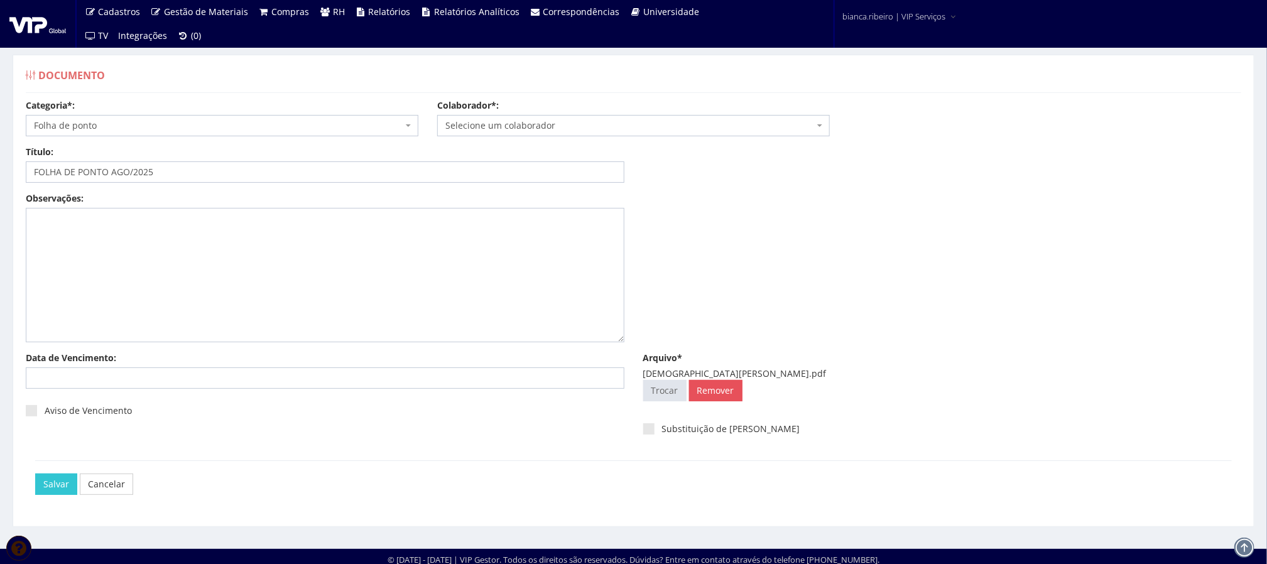
drag, startPoint x: 524, startPoint y: 111, endPoint x: 524, endPoint y: 121, distance: 9.4
click at [524, 119] on div "Colaborador*: Selecione um colaborador 7015/0 - ADEILTON LUIZ NETO (Desligado) …" at bounding box center [633, 117] width 411 height 37
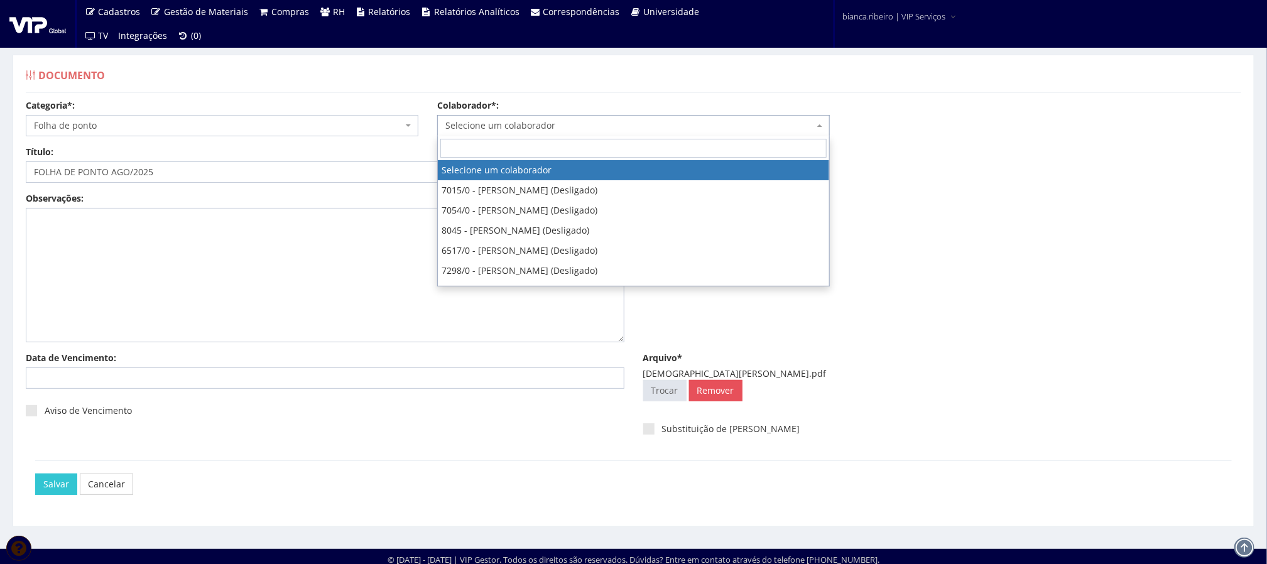
click at [522, 129] on span "Selecione um colaborador" at bounding box center [629, 125] width 369 height 13
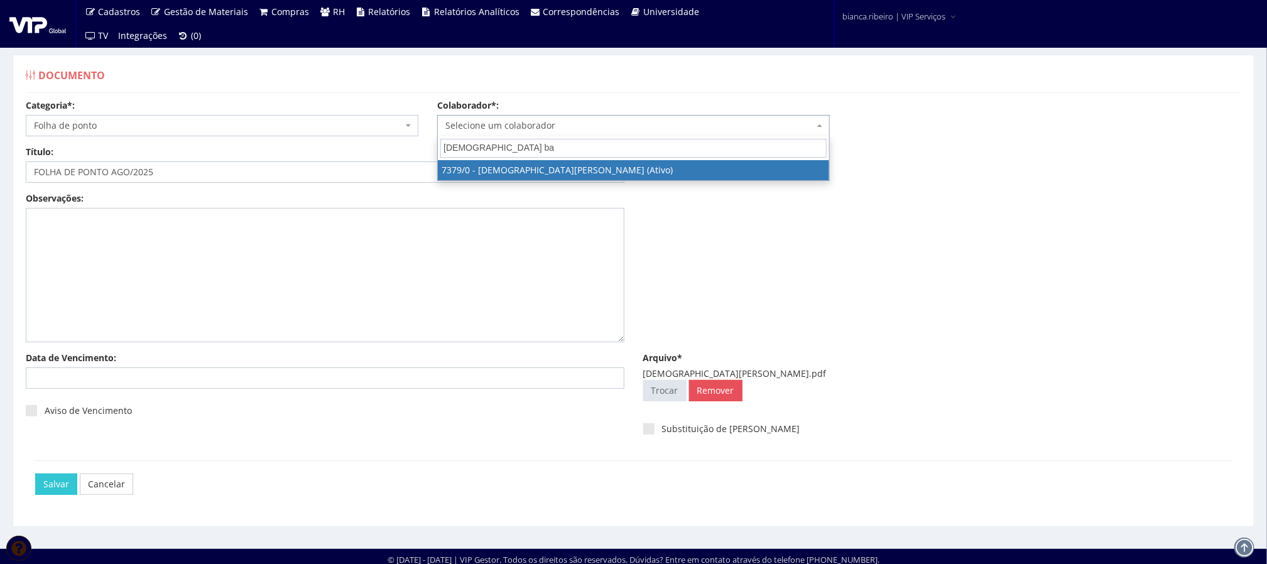
type input "cristiano ba"
select select "1061"
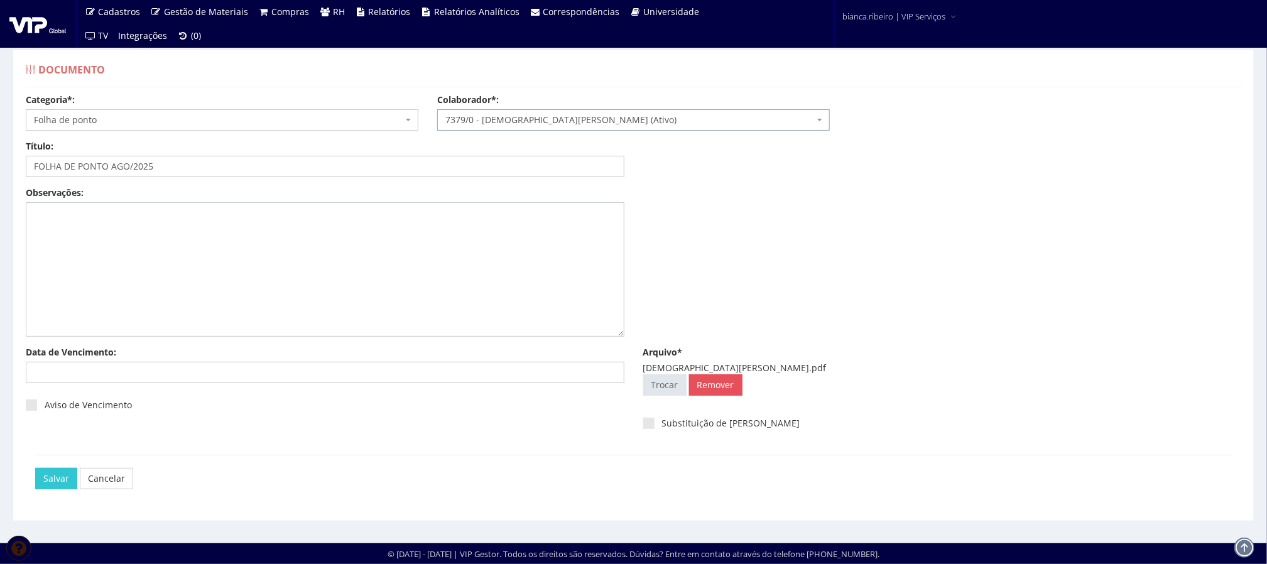
scroll to position [8, 0]
click at [51, 473] on input "Salvar" at bounding box center [56, 478] width 42 height 21
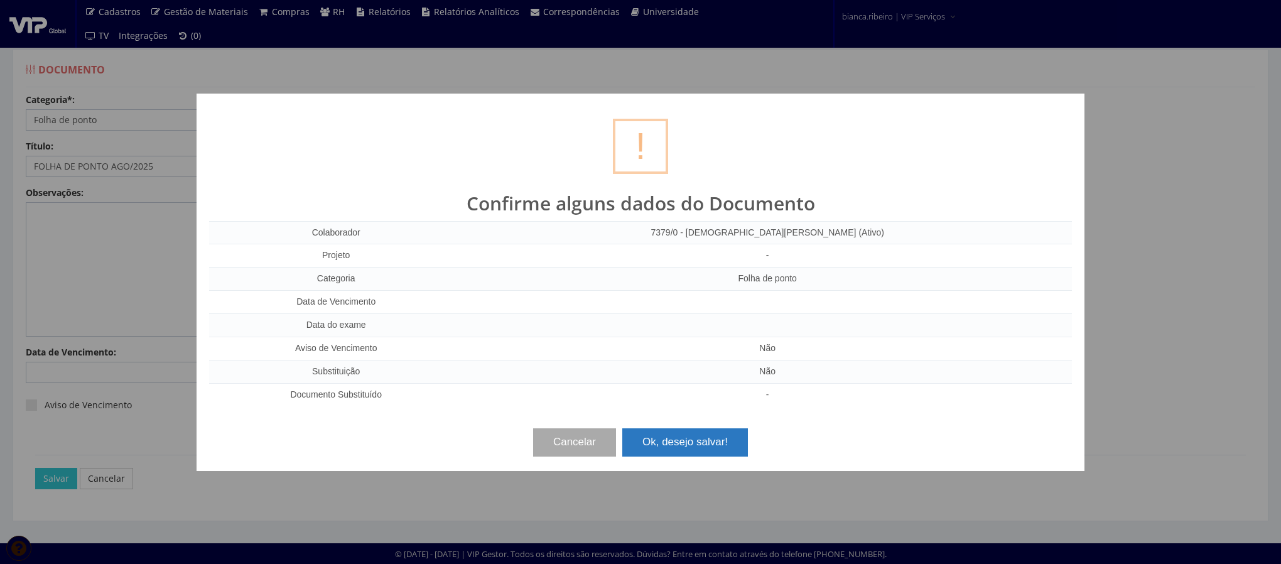
click at [682, 446] on button "Ok, desejo salvar!" at bounding box center [685, 442] width 126 height 28
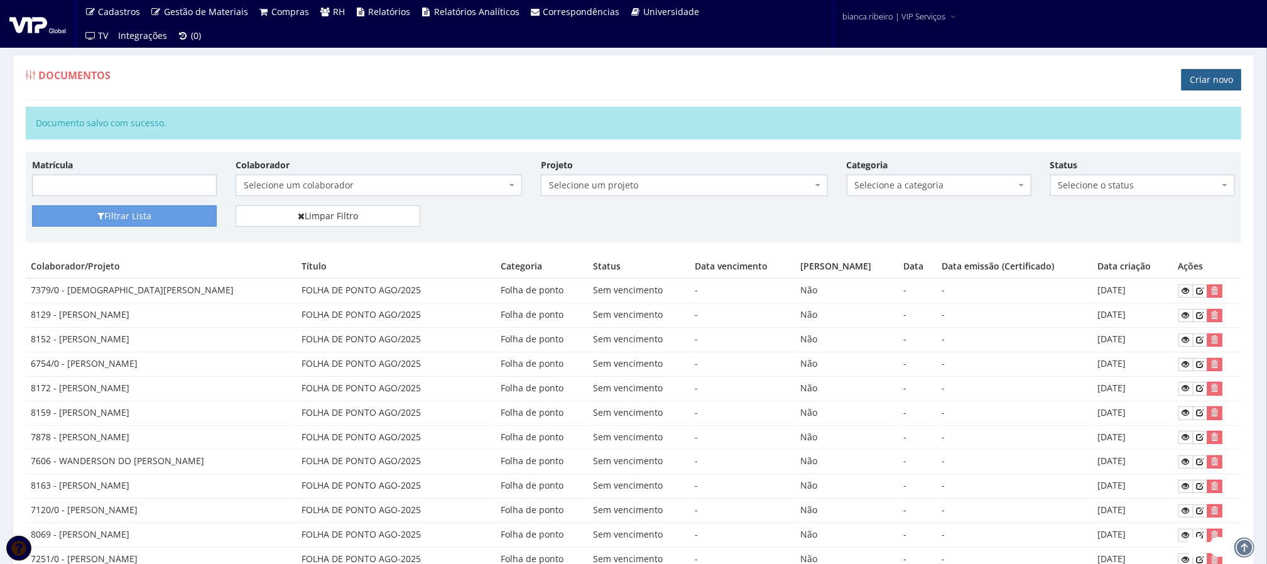
click at [1214, 77] on link "Criar novo" at bounding box center [1211, 79] width 60 height 21
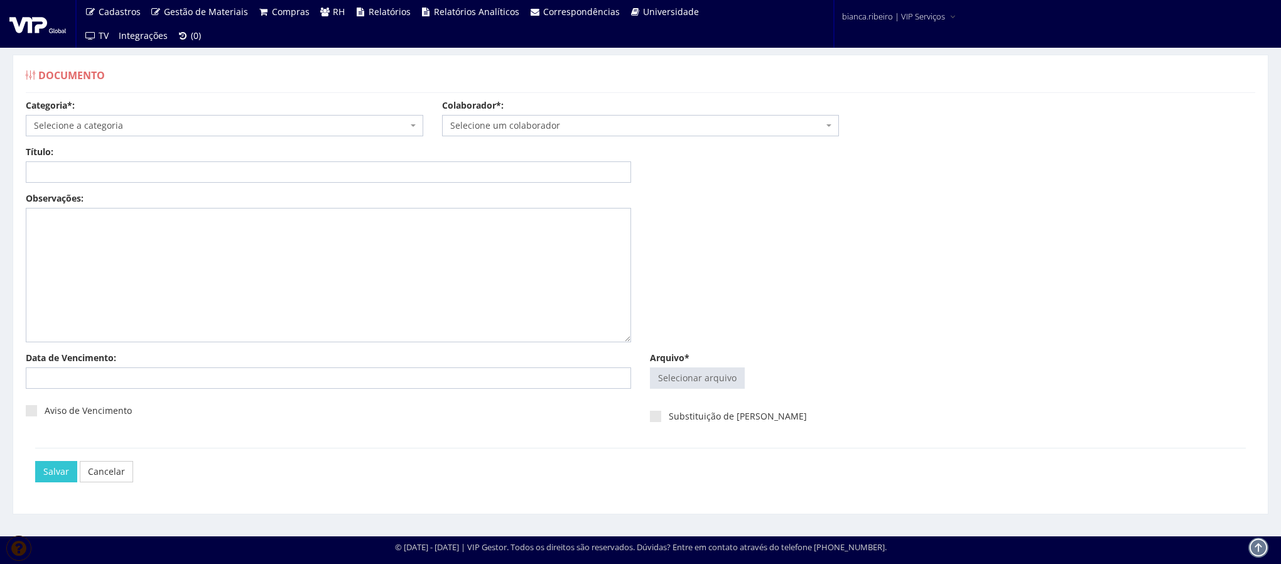
click at [293, 128] on span "Selecione a categoria" at bounding box center [221, 125] width 374 height 13
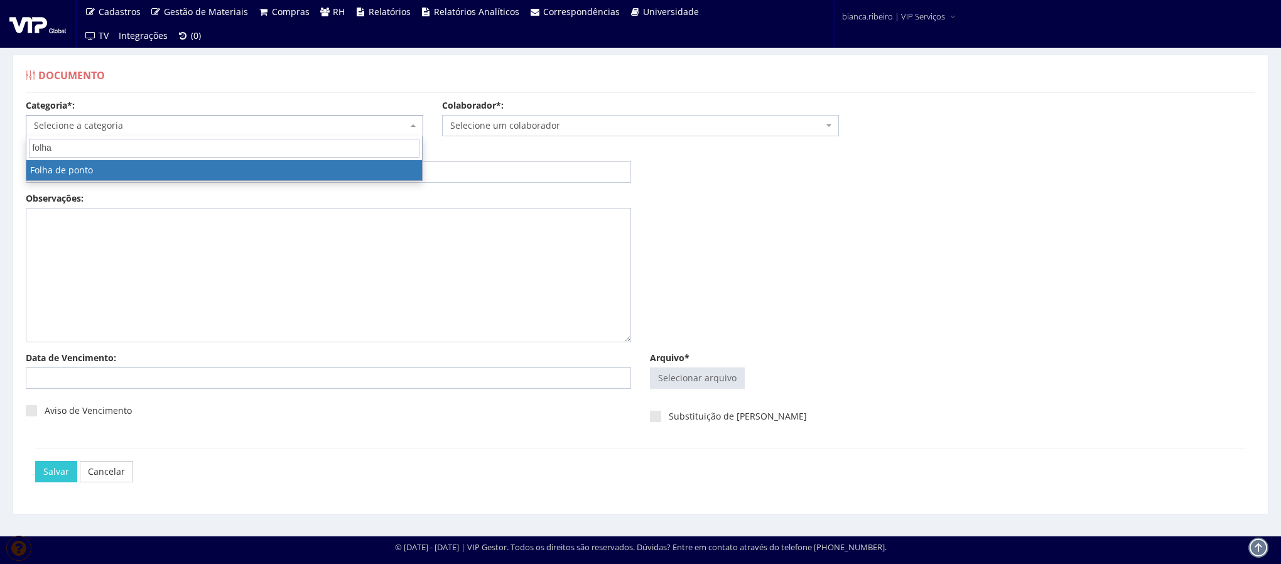
type input "folha"
select select "folha_ponto"
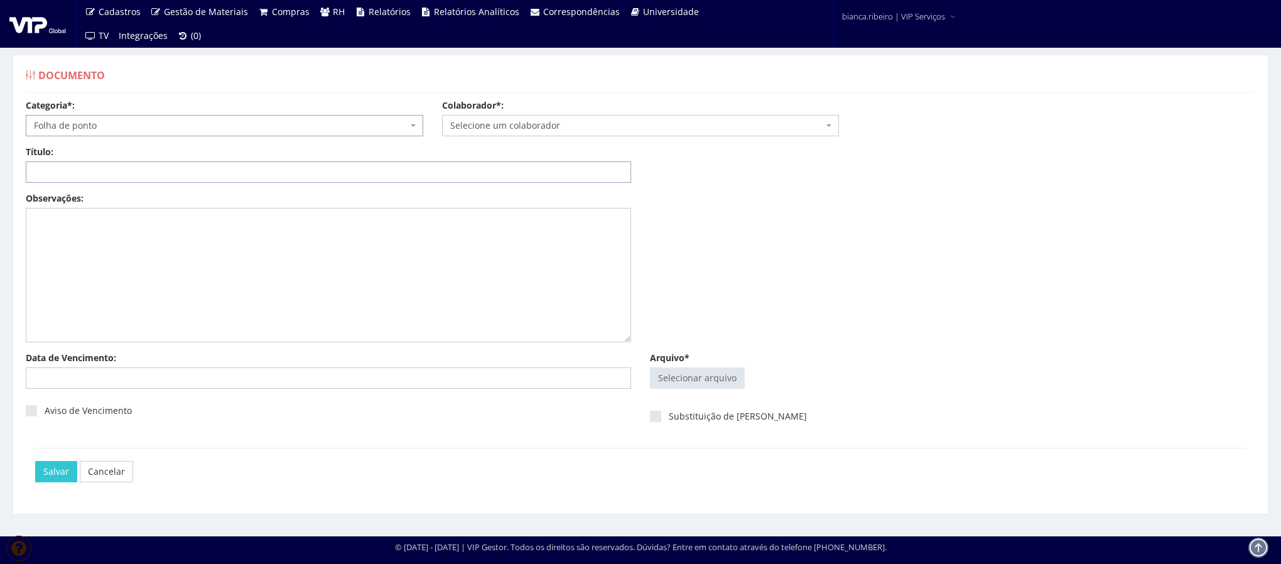
click at [394, 166] on input "Título:" at bounding box center [328, 171] width 605 height 21
paste input "FOLHA DE PONTO AGO/2025"
type input "FOLHA DE PONTO AGO/2025"
click at [718, 381] on input "Arquivo*" at bounding box center [698, 378] width 94 height 20
type input "C:\fakepath\[PERSON_NAME].pdf"
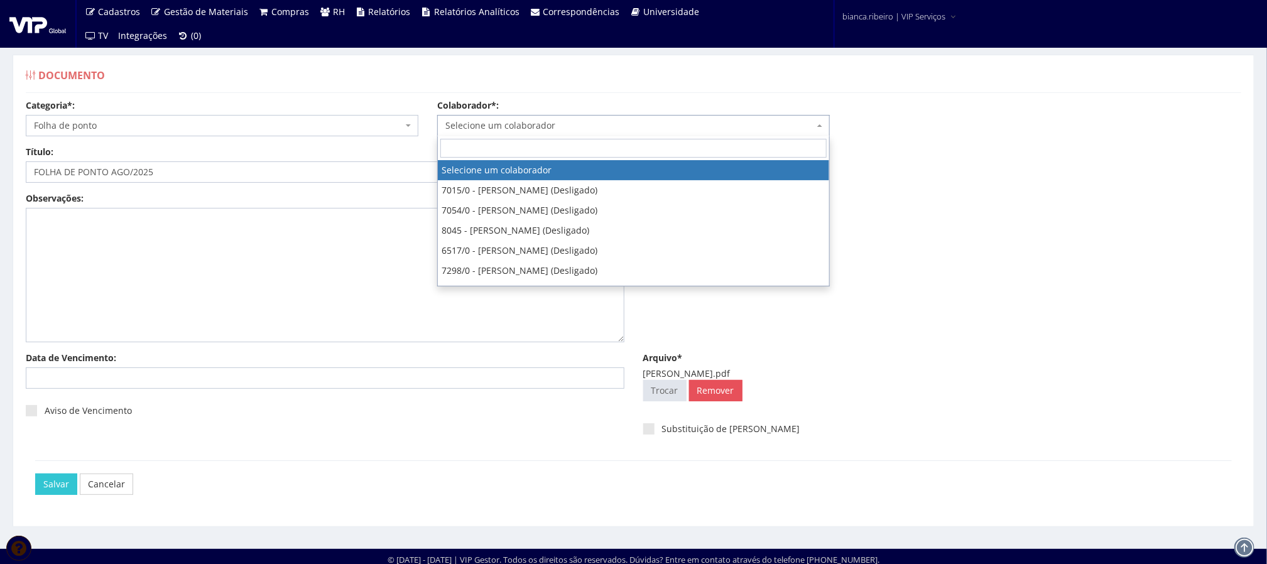
click at [505, 127] on span "Selecione um colaborador" at bounding box center [629, 125] width 369 height 13
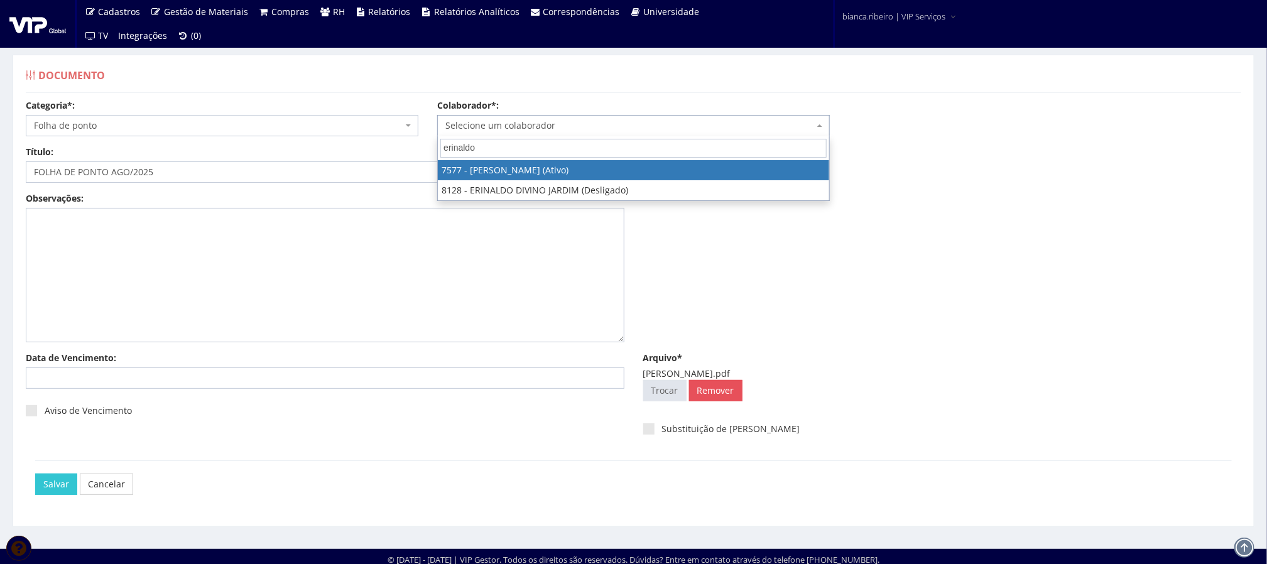
type input "erinaldo"
select select "1713"
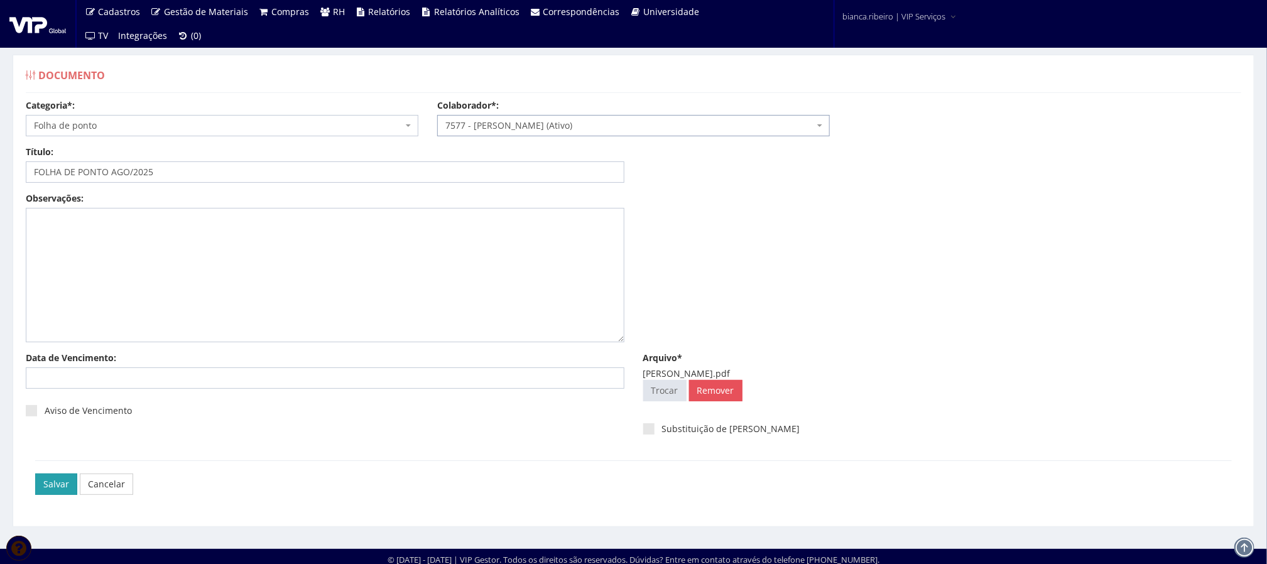
click at [51, 475] on input "Salvar" at bounding box center [56, 483] width 42 height 21
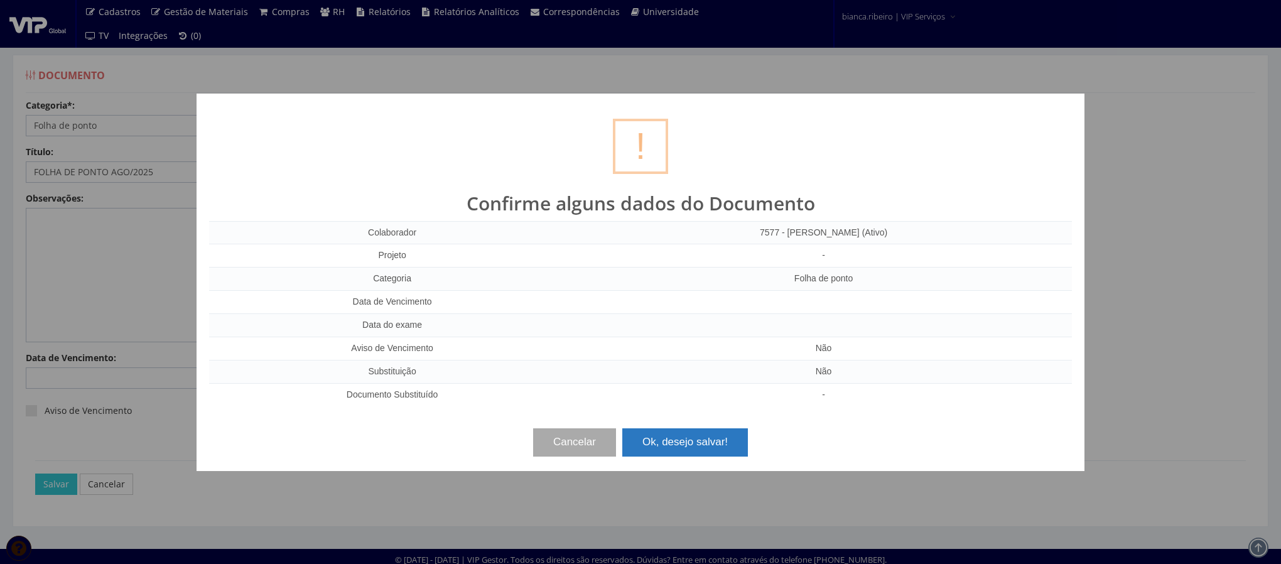
click at [716, 441] on button "Ok, desejo salvar!" at bounding box center [685, 442] width 126 height 28
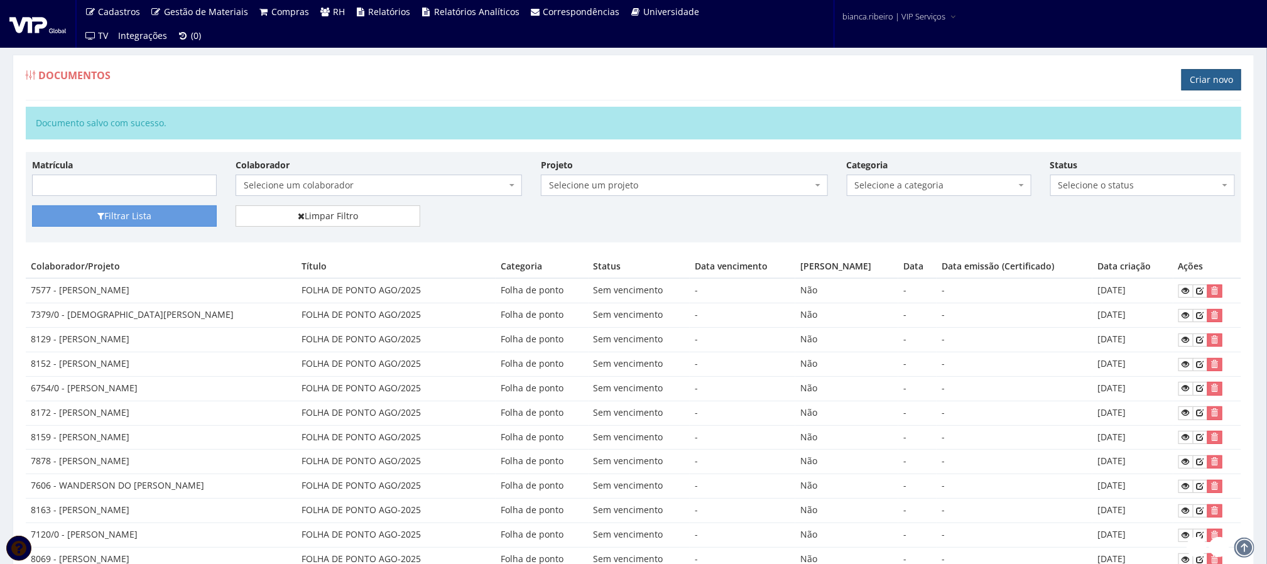
click at [1198, 82] on link "Criar novo" at bounding box center [1211, 79] width 60 height 21
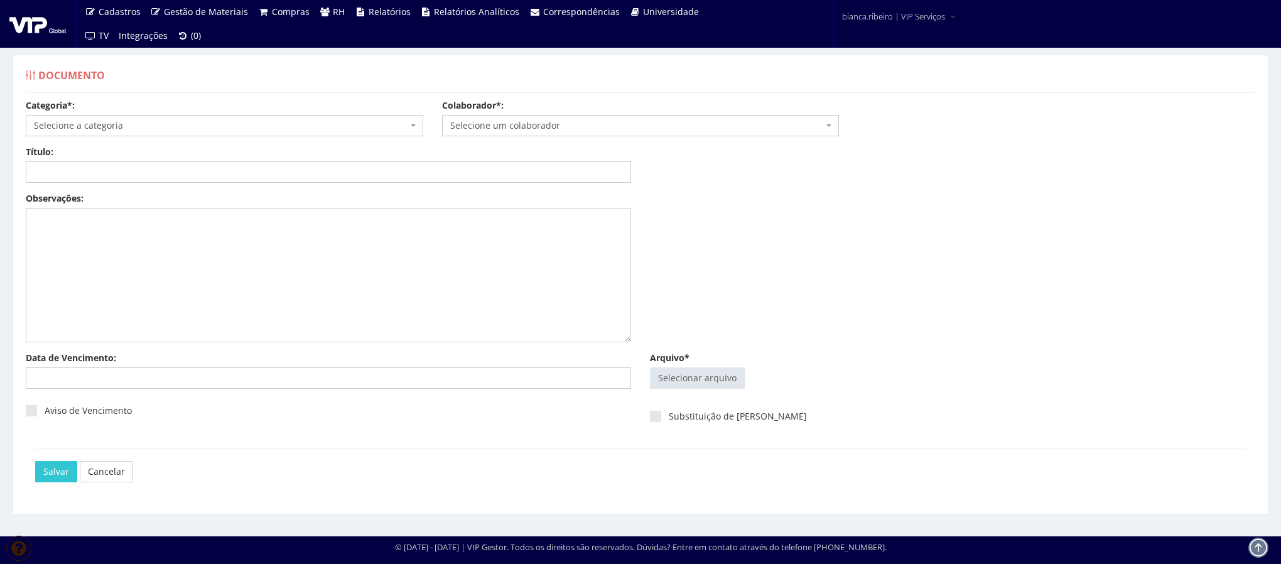
click at [122, 141] on div "Categoria*: Selecione a categoria Aso Segurança no trabalho - PGR Segurança no …" at bounding box center [640, 122] width 1248 height 46
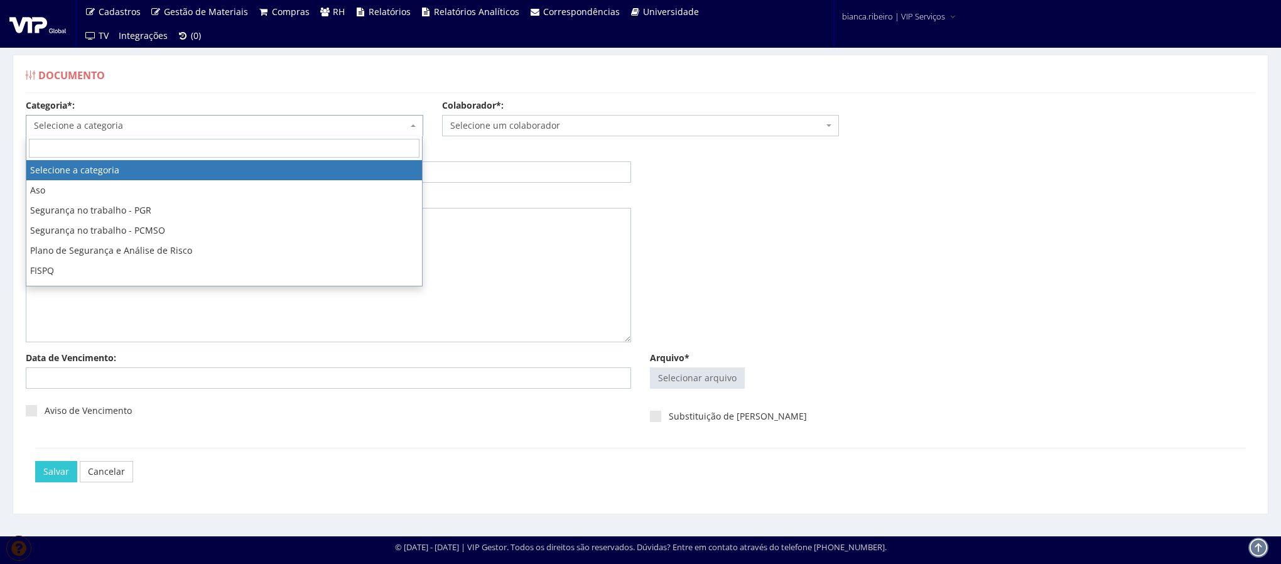
click at [115, 125] on span "Selecione a categoria" at bounding box center [221, 125] width 374 height 13
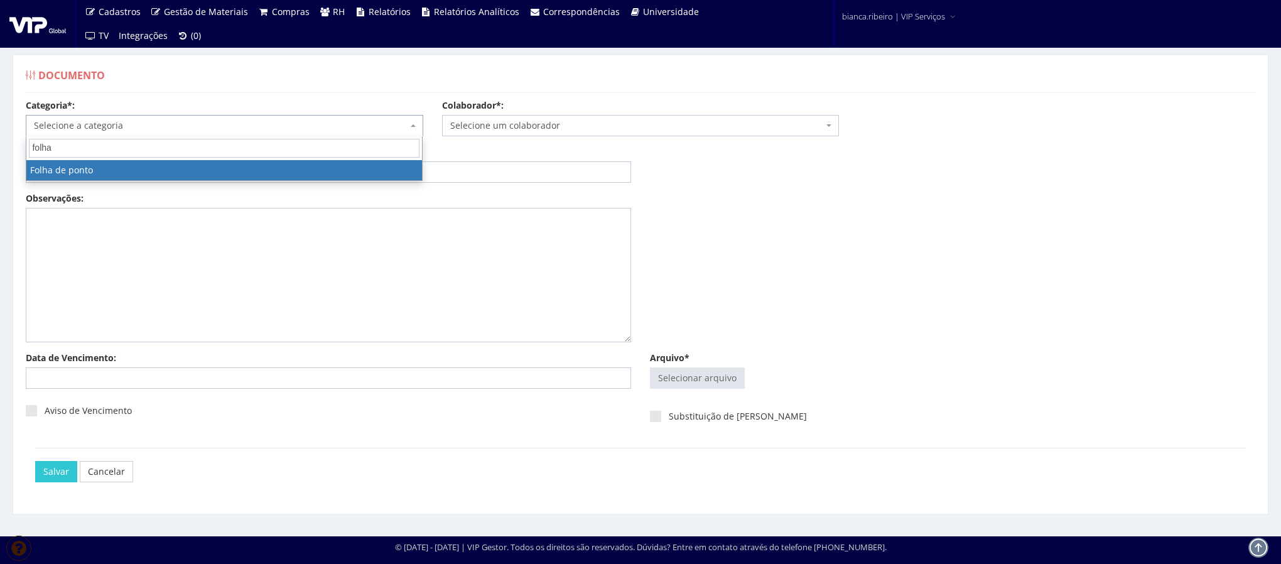
type input "folha"
select select "folha_ponto"
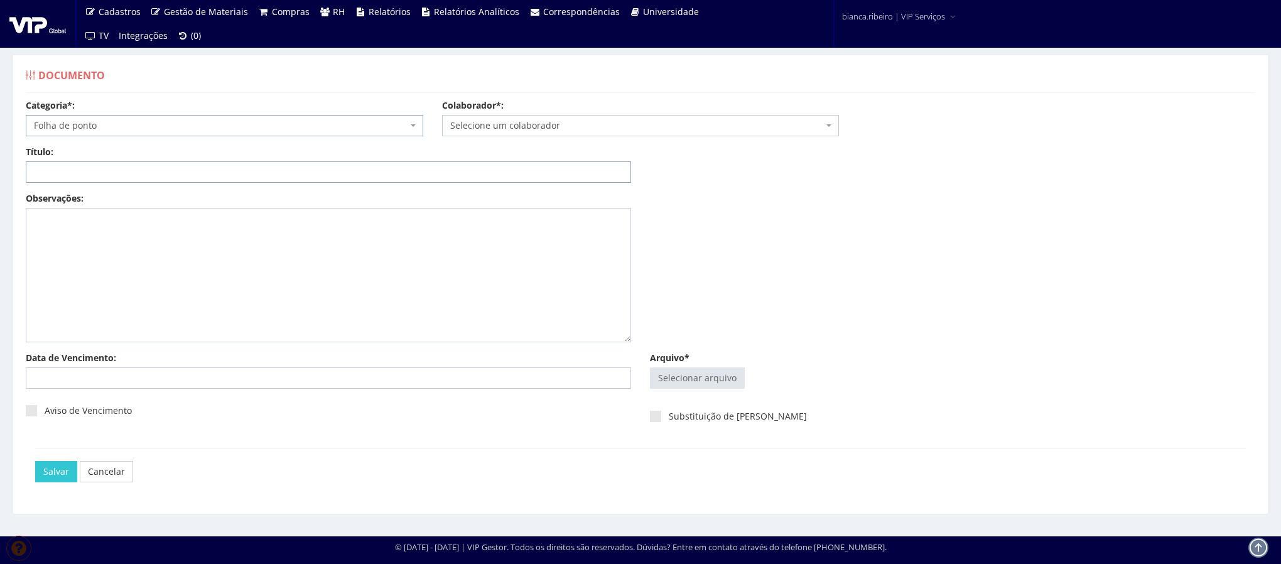
click at [68, 162] on input "Título:" at bounding box center [328, 171] width 605 height 21
paste input "FOLHA DE PONTO AGO/2025"
type input "FOLHA DE PONTO AGO/2025"
click at [700, 374] on input "Arquivo*" at bounding box center [698, 378] width 94 height 20
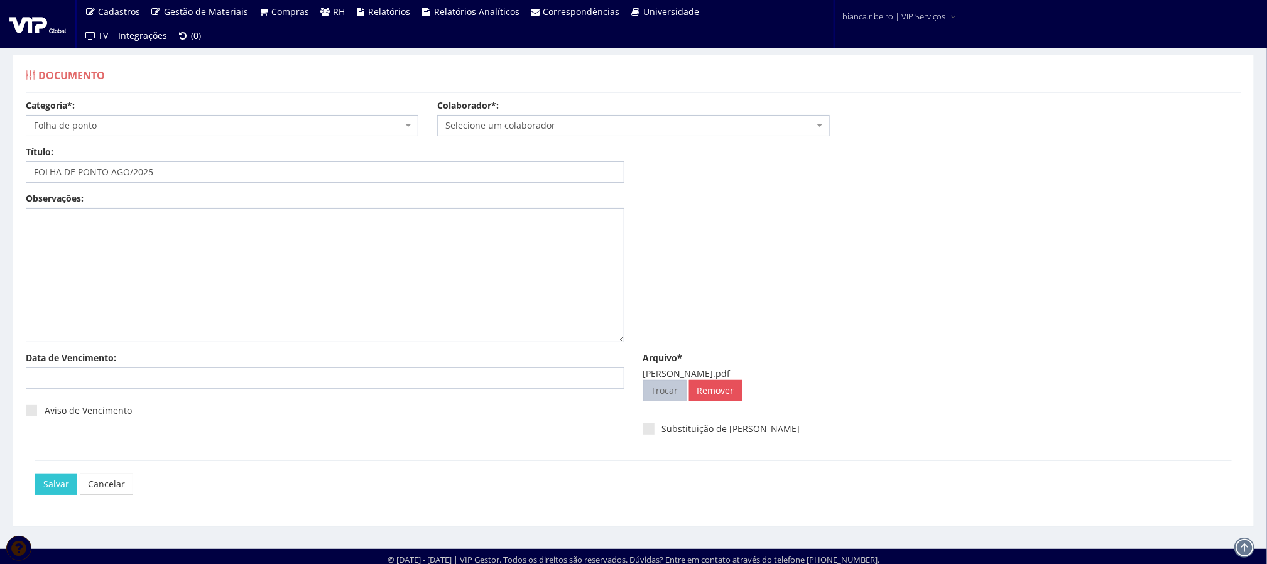
click at [671, 396] on input "Arquivo*" at bounding box center [665, 391] width 42 height 20
type input "C:\fakepath\joel gonçalves.pdf"
click at [504, 119] on span "Selecione um colaborador" at bounding box center [633, 125] width 392 height 21
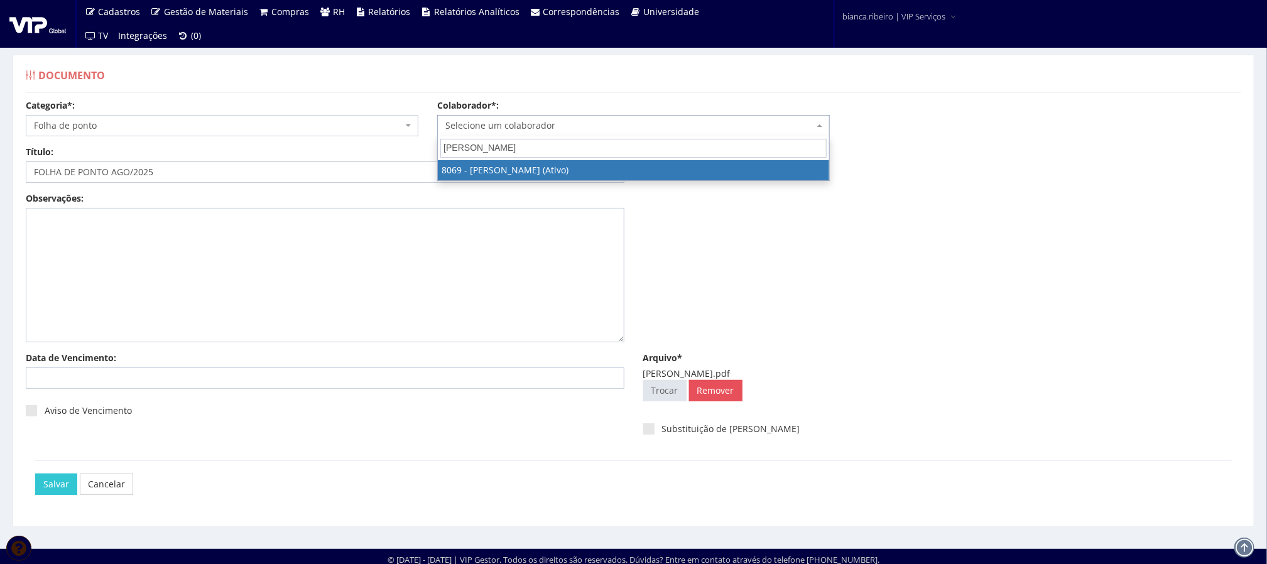
type input "joel gon"
select select "3539"
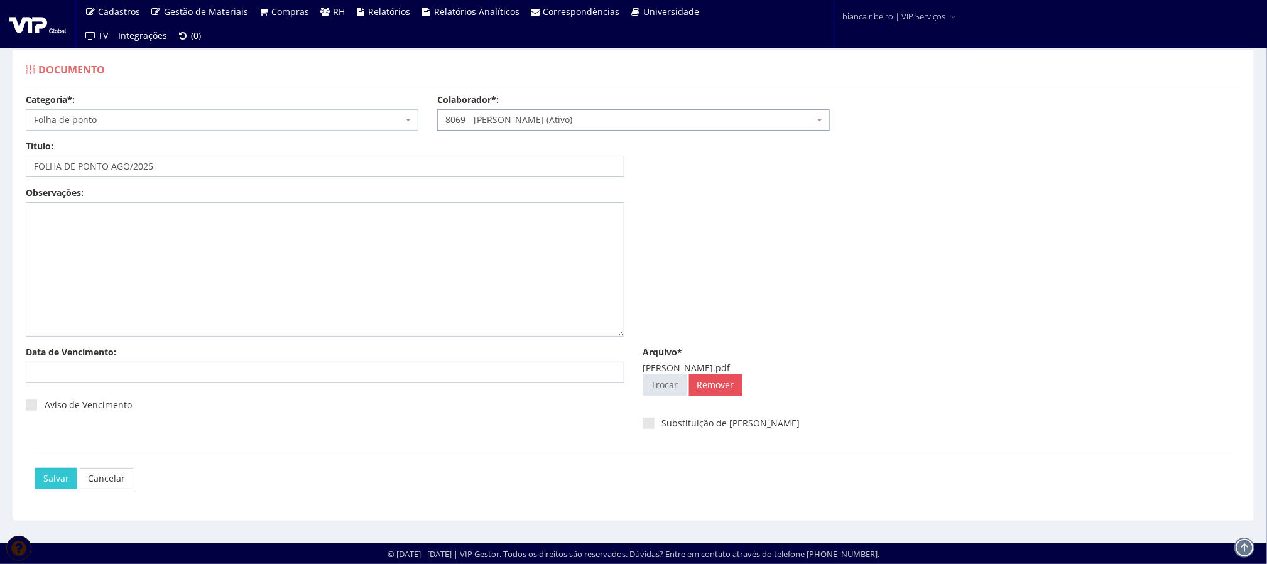
scroll to position [8, 0]
click at [68, 471] on input "Salvar" at bounding box center [56, 478] width 42 height 21
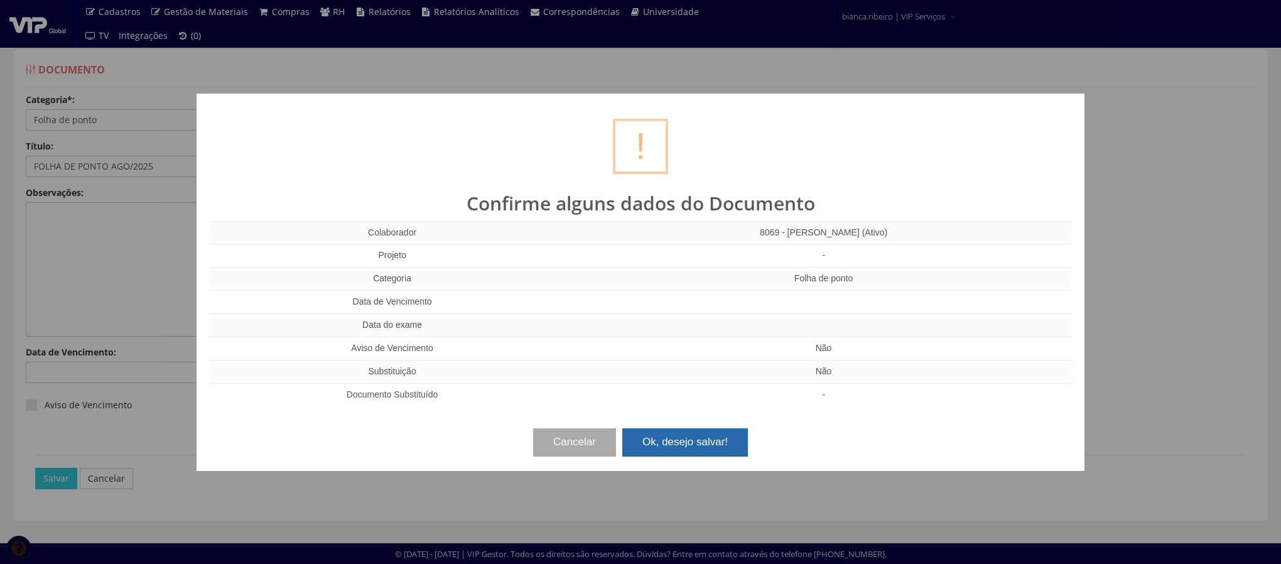
click at [699, 431] on button "Ok, desejo salvar!" at bounding box center [685, 442] width 126 height 28
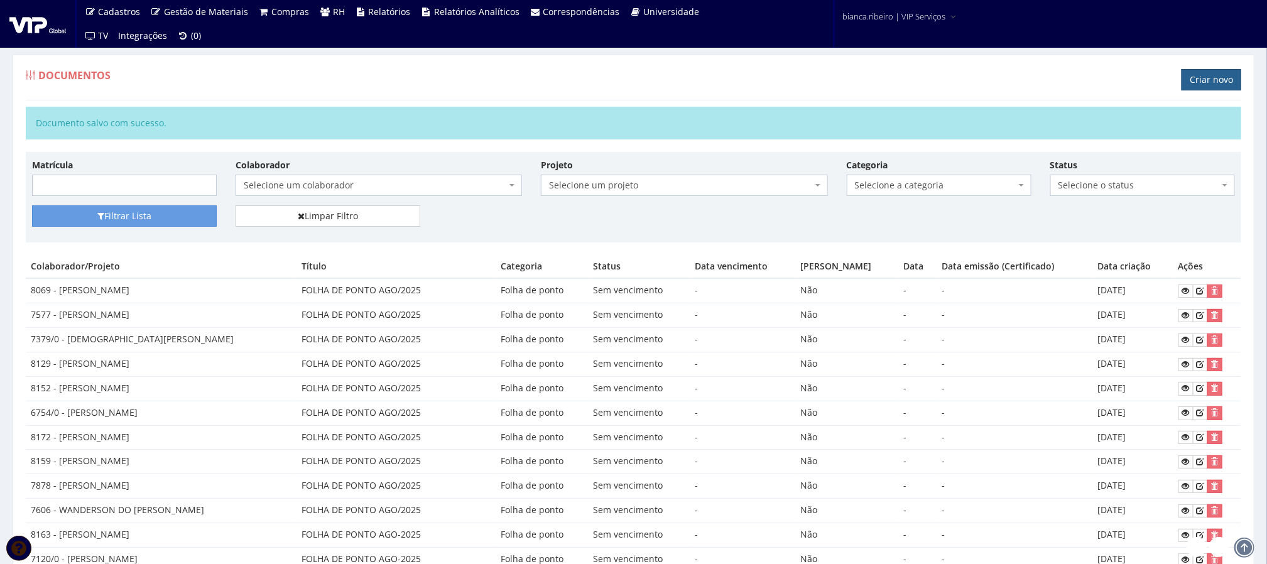
click at [1209, 84] on link "Criar novo" at bounding box center [1211, 79] width 60 height 21
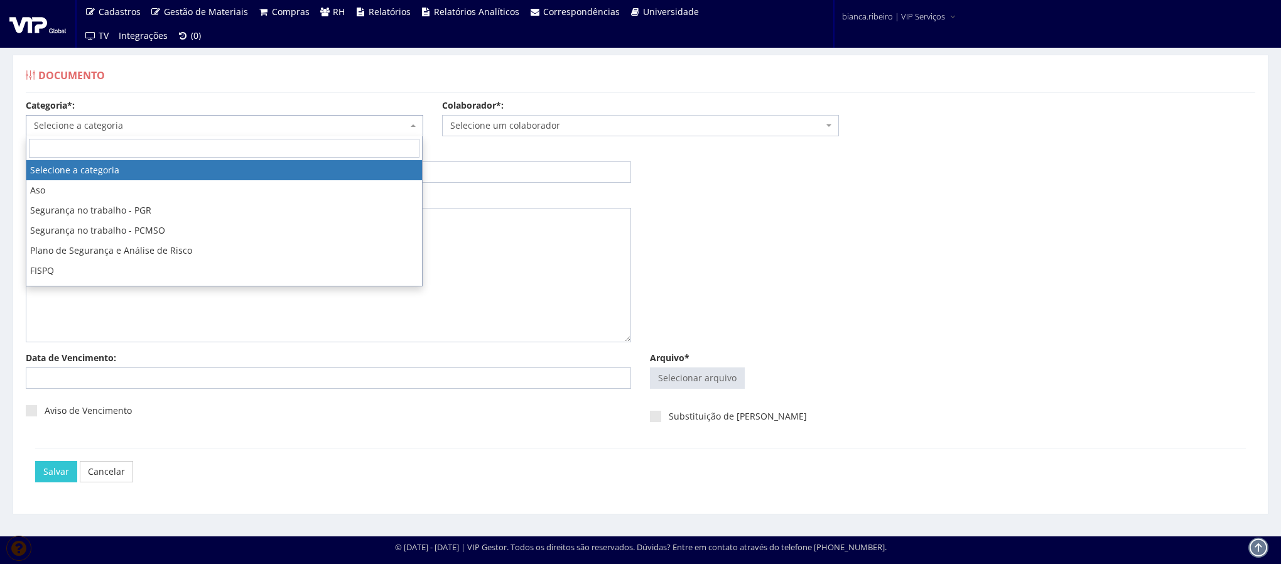
click at [134, 130] on span "Selecione a categoria" at bounding box center [221, 125] width 374 height 13
click at [94, 143] on input "search" at bounding box center [224, 148] width 391 height 19
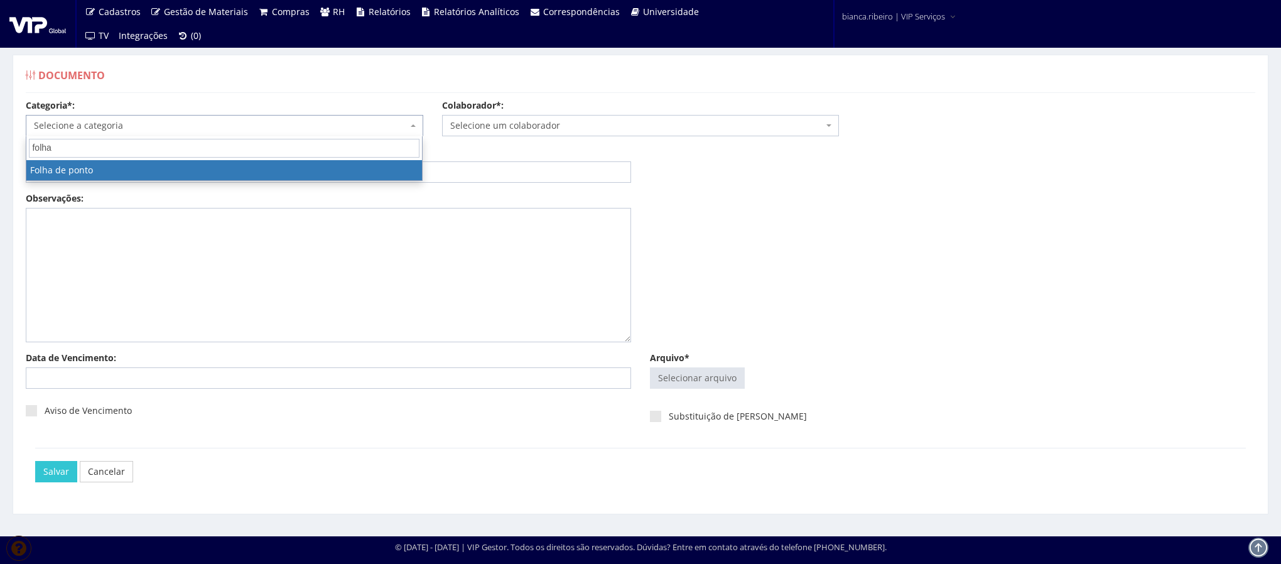
type input "folha"
select select "folha_ponto"
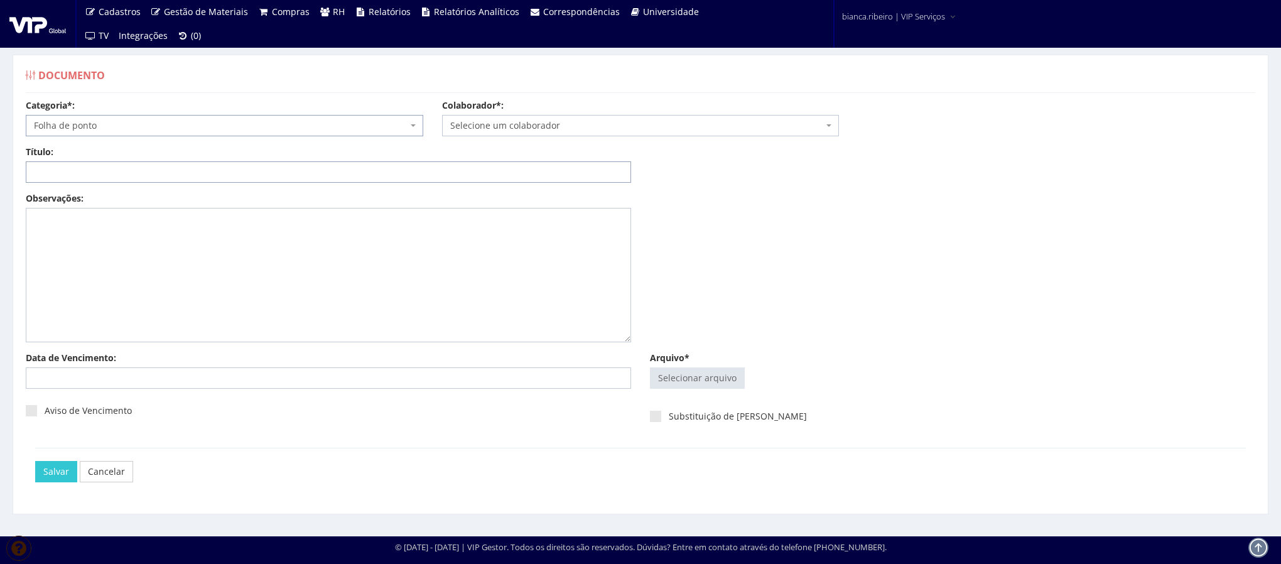
click at [119, 176] on input "Título:" at bounding box center [328, 171] width 605 height 21
paste input "FOLHA DE PONTO AGO/2025"
type input "FOLHA DE PONTO AGO/2025"
click at [676, 383] on input "Arquivo*" at bounding box center [698, 378] width 94 height 20
type input "C:\fakepath\kennerson ferreira.pdf"
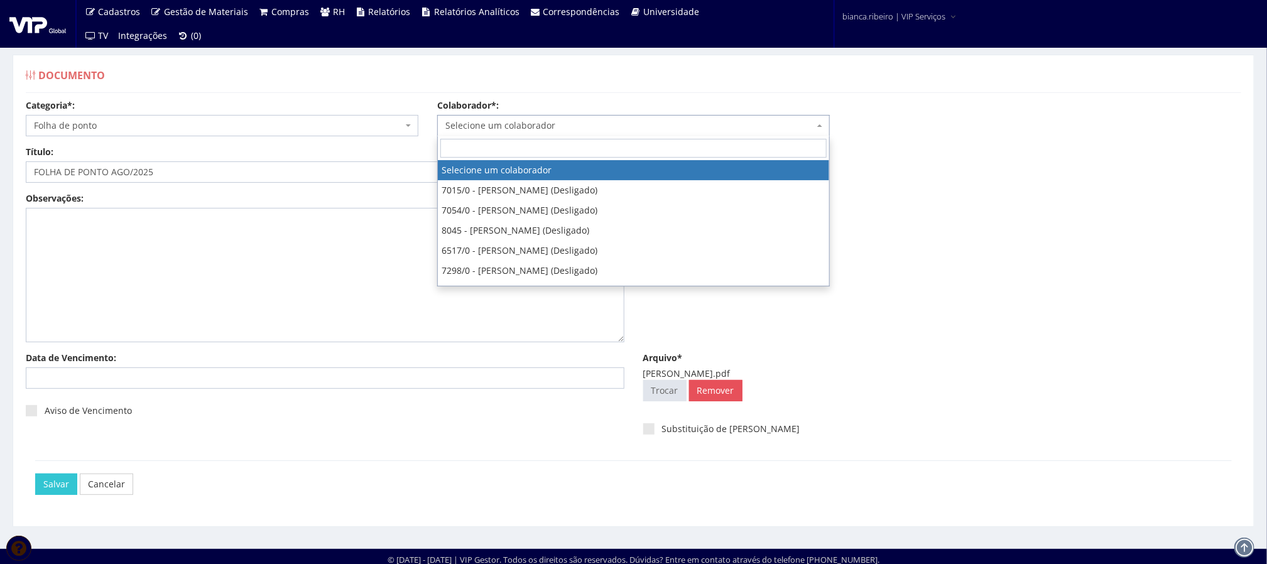
click at [460, 130] on span "Selecione um colaborador" at bounding box center [629, 125] width 369 height 13
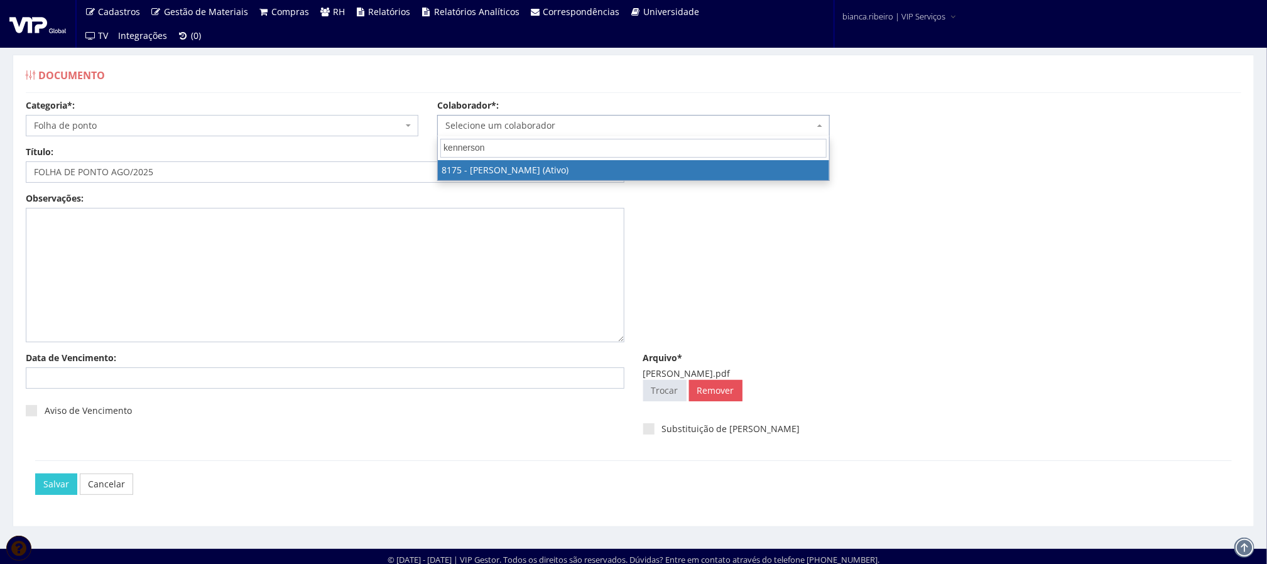
type input "kennerson"
select select "4012"
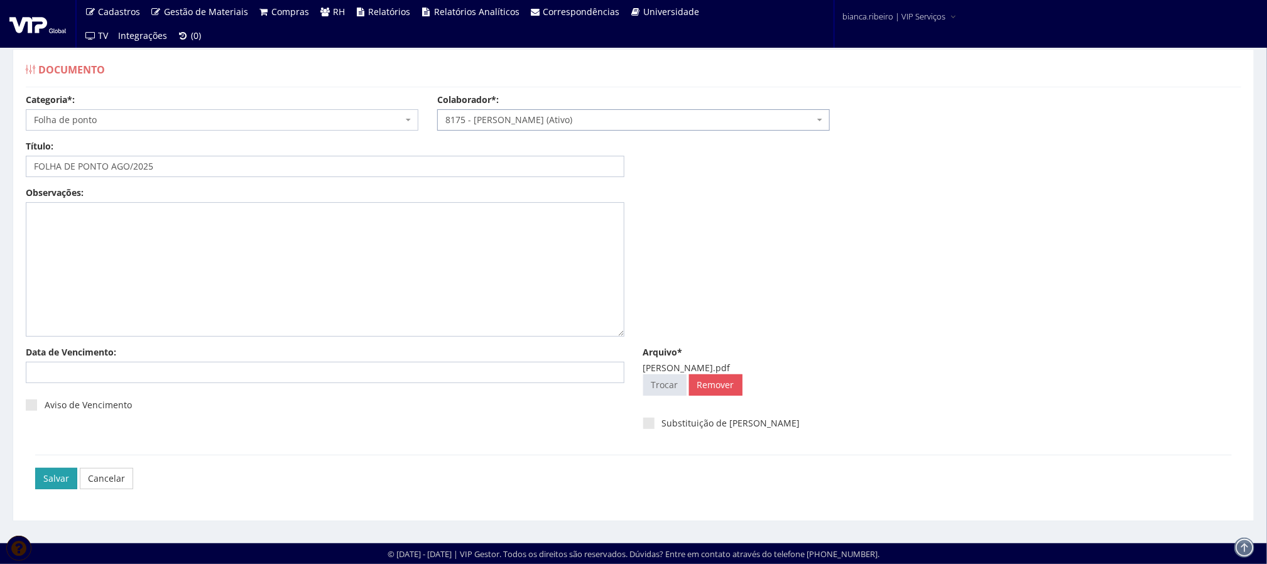
scroll to position [8, 0]
click at [51, 473] on input "Salvar" at bounding box center [56, 478] width 42 height 21
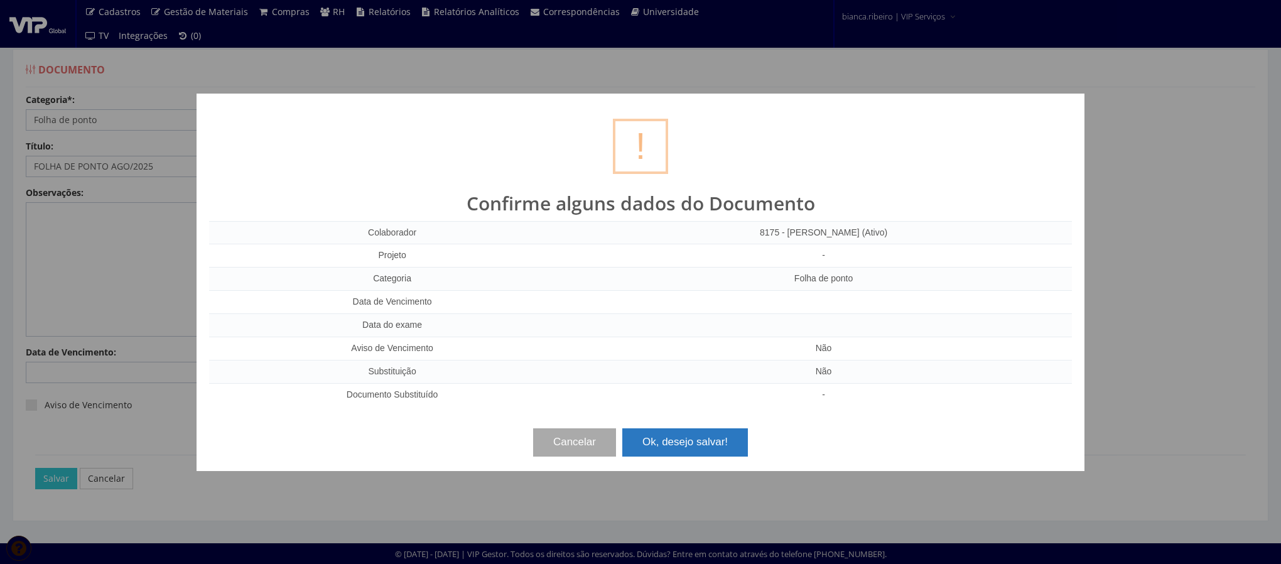
click at [709, 449] on button "Ok, desejo salvar!" at bounding box center [685, 442] width 126 height 28
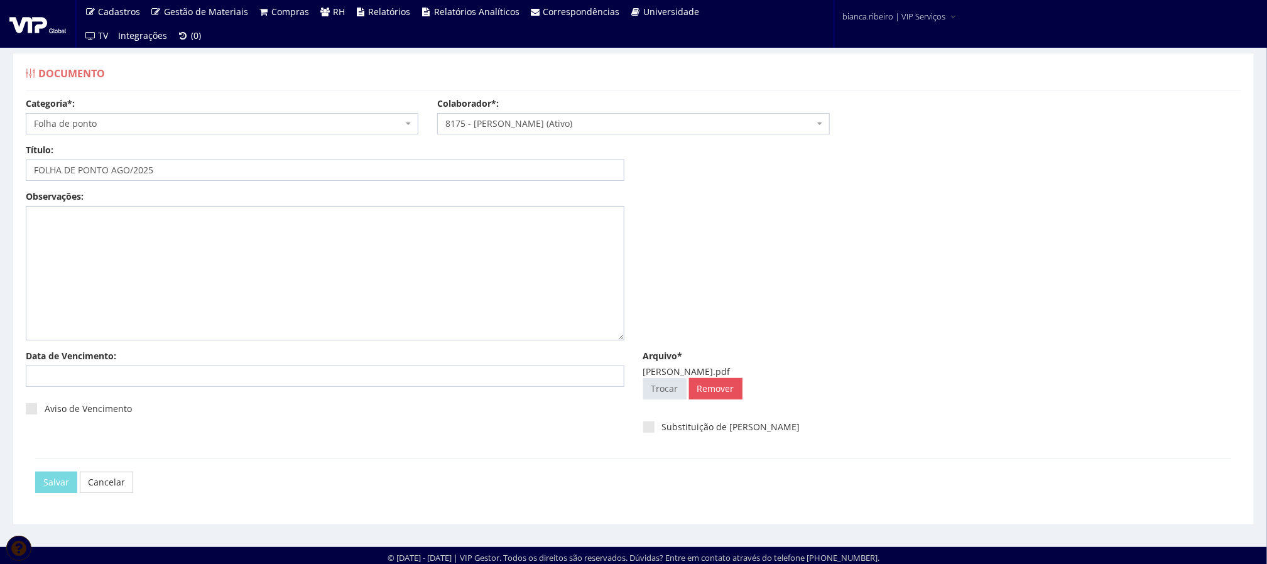
scroll to position [0, 0]
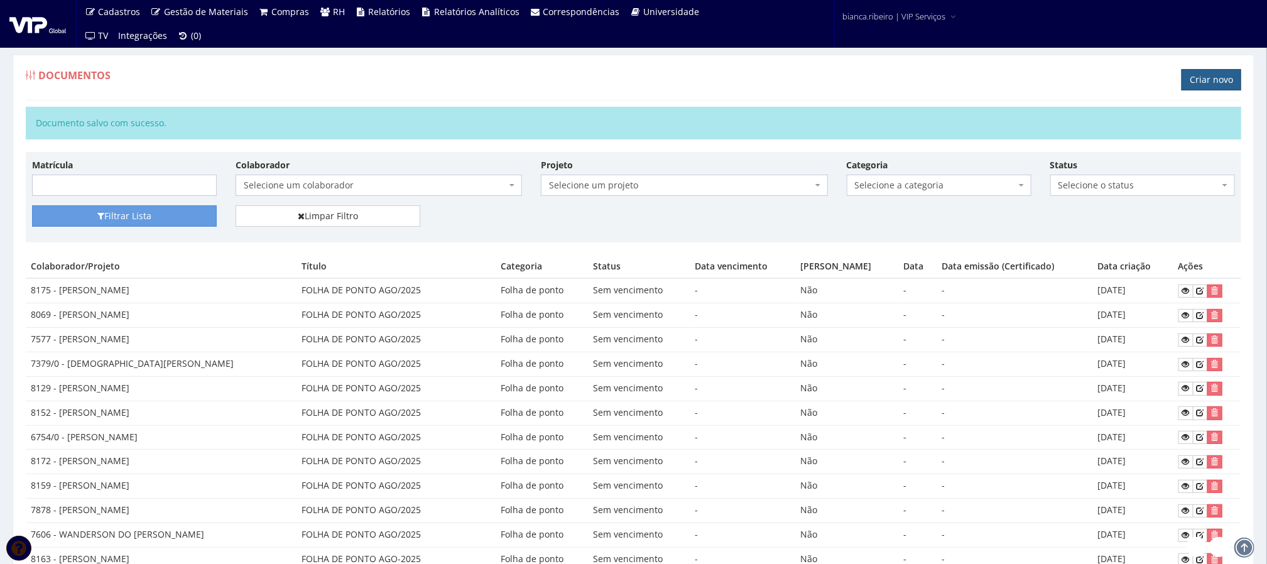
click at [1198, 84] on link "Criar novo" at bounding box center [1211, 79] width 60 height 21
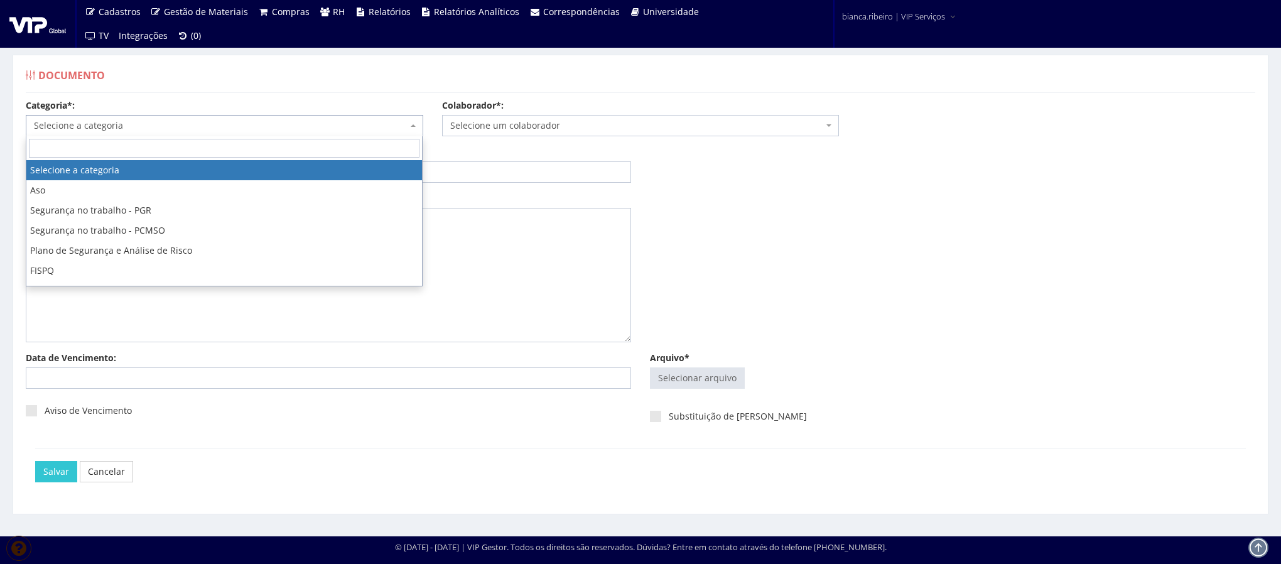
click at [191, 132] on span "Selecione a categoria" at bounding box center [221, 125] width 374 height 13
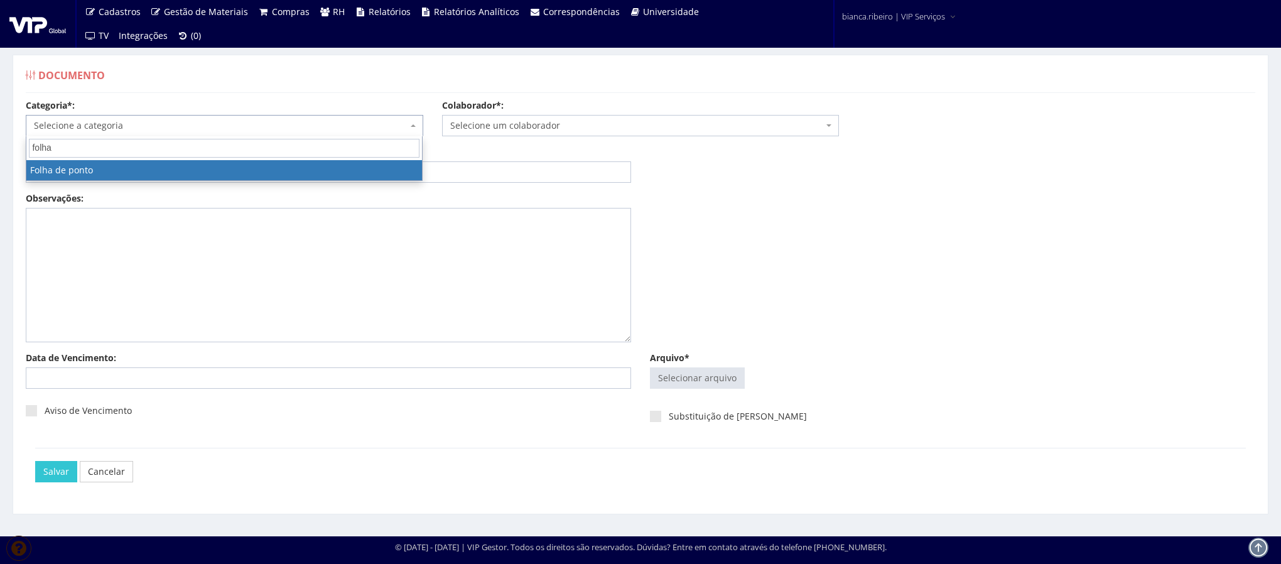
type input "folha"
select select "folha_ponto"
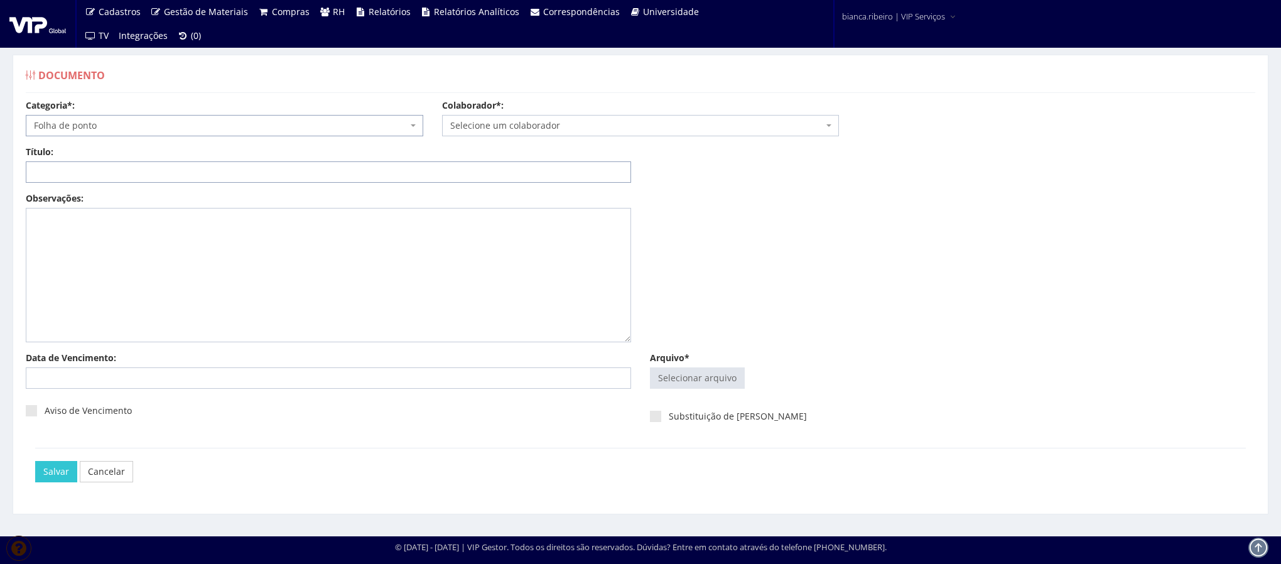
click at [145, 173] on input "Título:" at bounding box center [328, 171] width 605 height 21
paste input "FOLHA DE PONTO AGO/2025"
type input "FOLHA DE PONTO AGO/2025"
click at [723, 372] on input "Arquivo*" at bounding box center [698, 378] width 94 height 20
type input "C:\fakepath\ezequias castro.pdf"
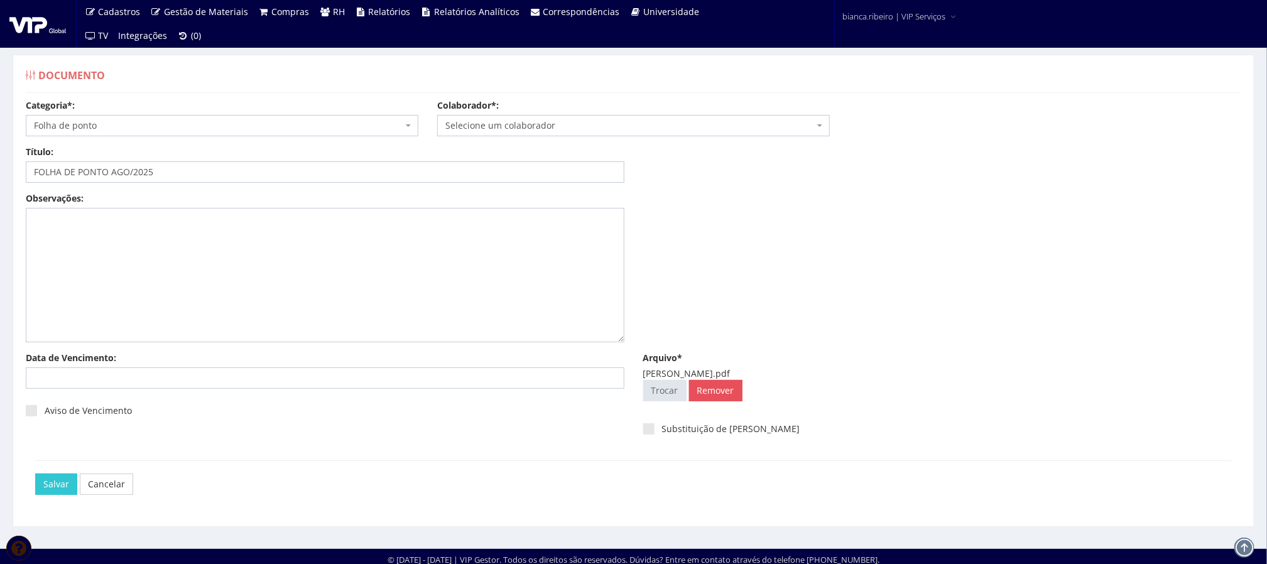
click at [524, 125] on span "Selecione um colaborador" at bounding box center [629, 125] width 369 height 13
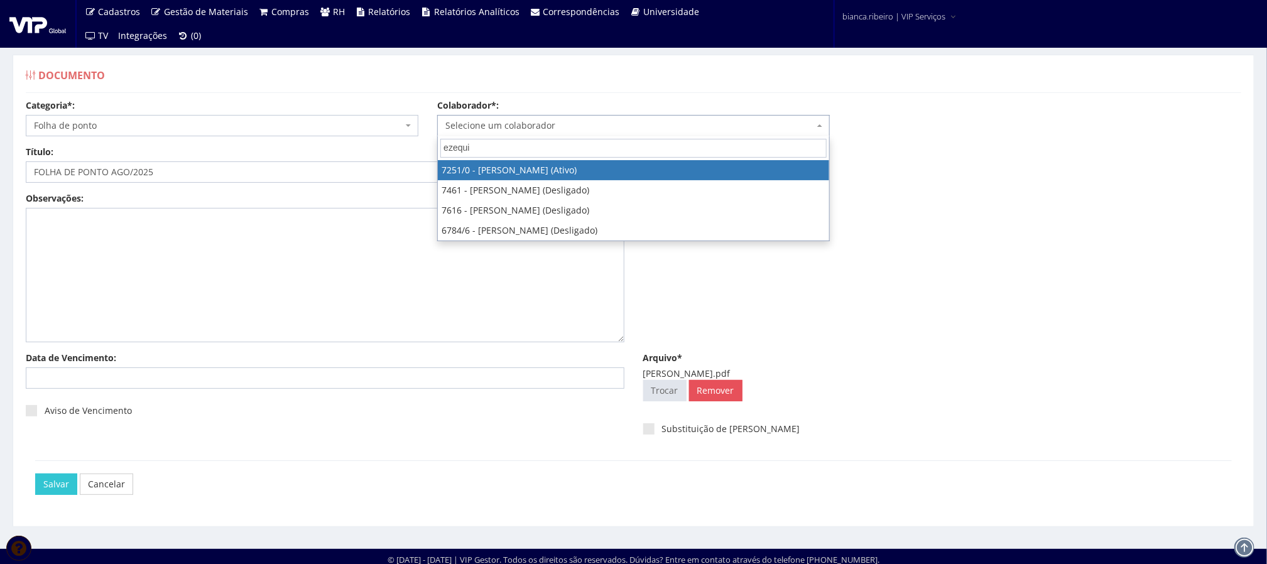
type input "ezequi"
select select "756"
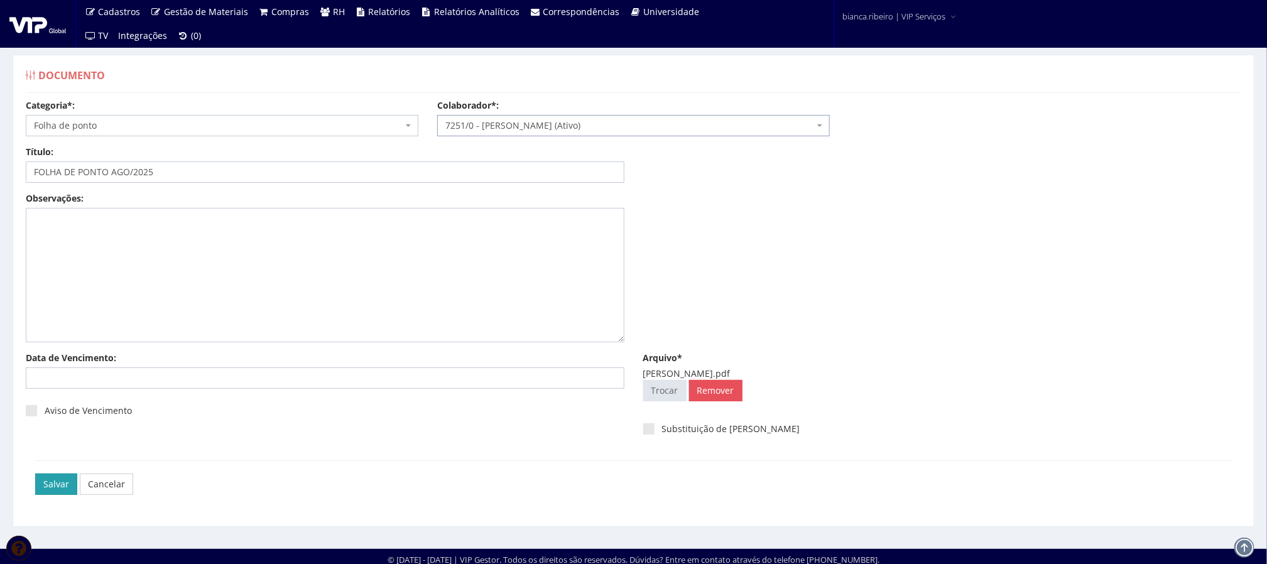
click at [67, 482] on input "Salvar" at bounding box center [56, 483] width 42 height 21
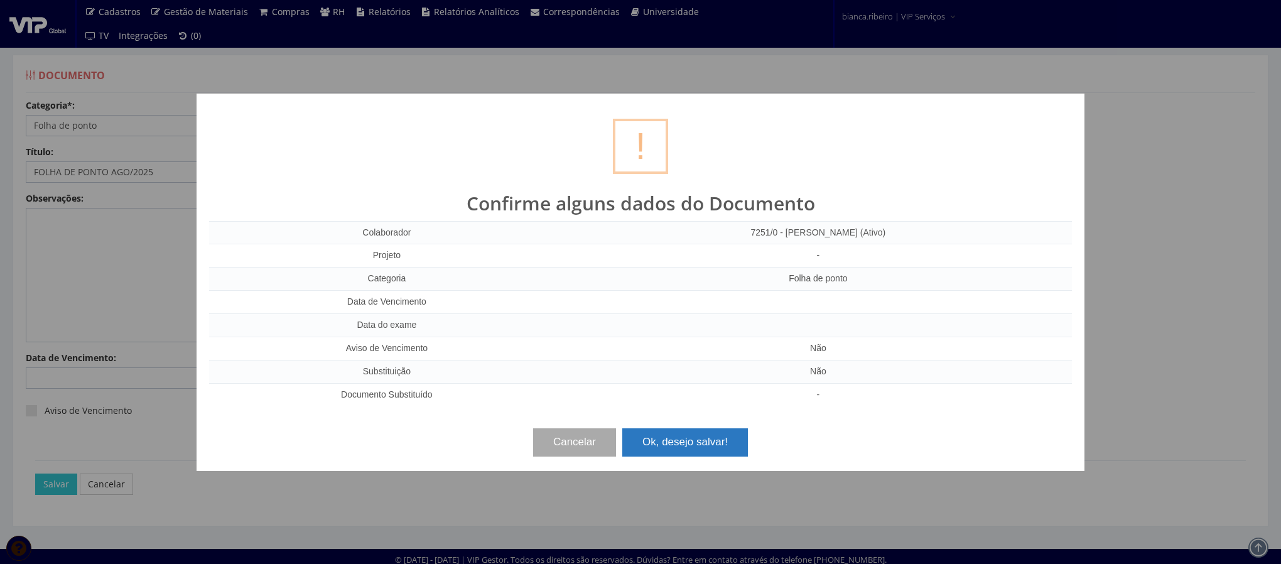
click at [701, 455] on button "Ok, desejo salvar!" at bounding box center [685, 442] width 126 height 28
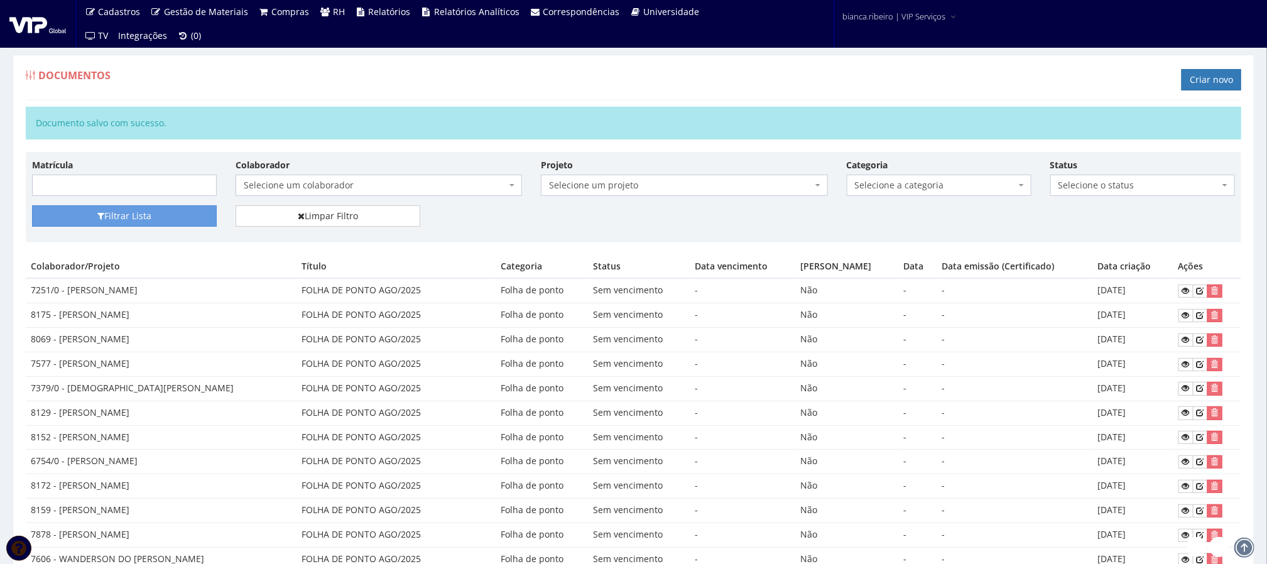
click at [1210, 68] on div "Documentos Criar novo" at bounding box center [633, 82] width 1215 height 38
click at [1231, 79] on link "Criar novo" at bounding box center [1211, 79] width 60 height 21
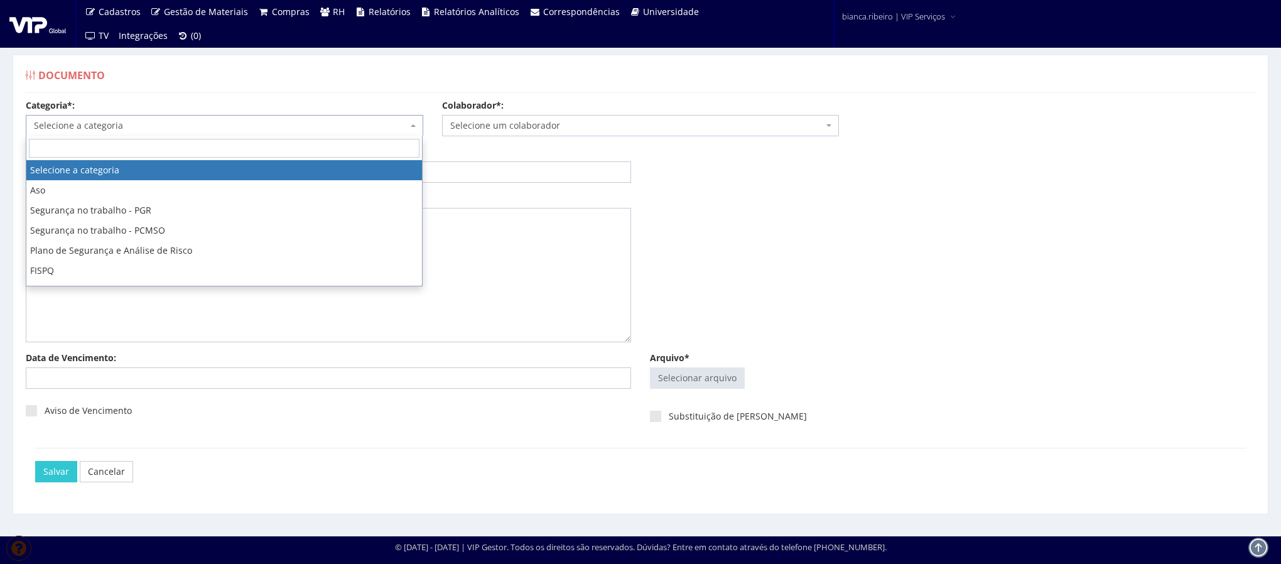
click at [157, 128] on span "Selecione a categoria" at bounding box center [221, 125] width 374 height 13
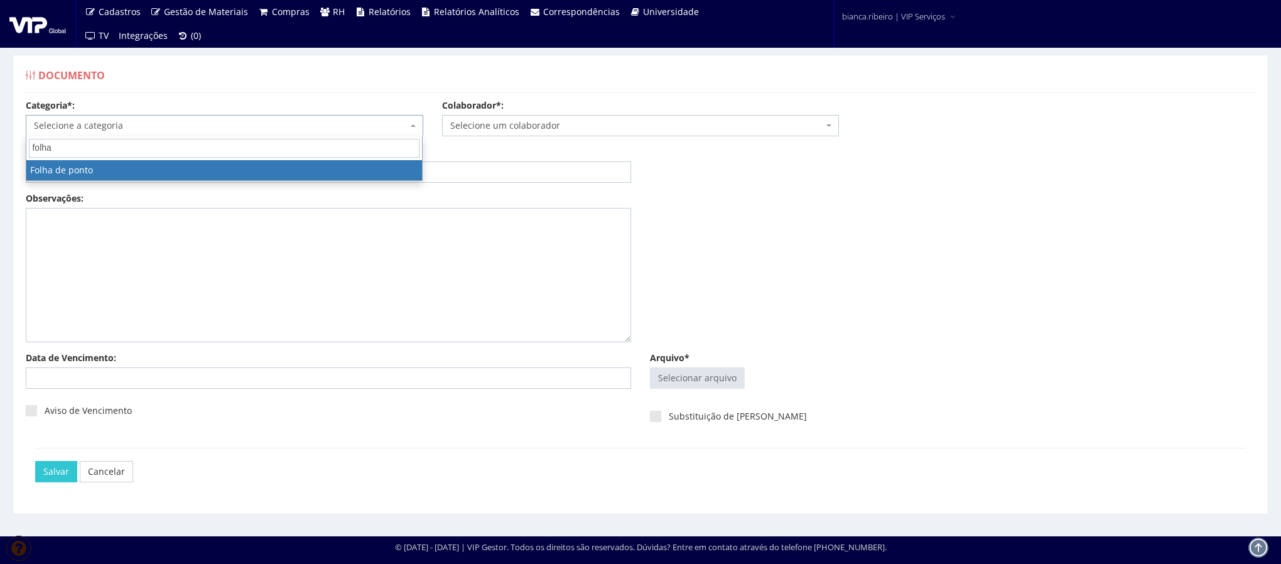
type input "folha"
select select "folha_ponto"
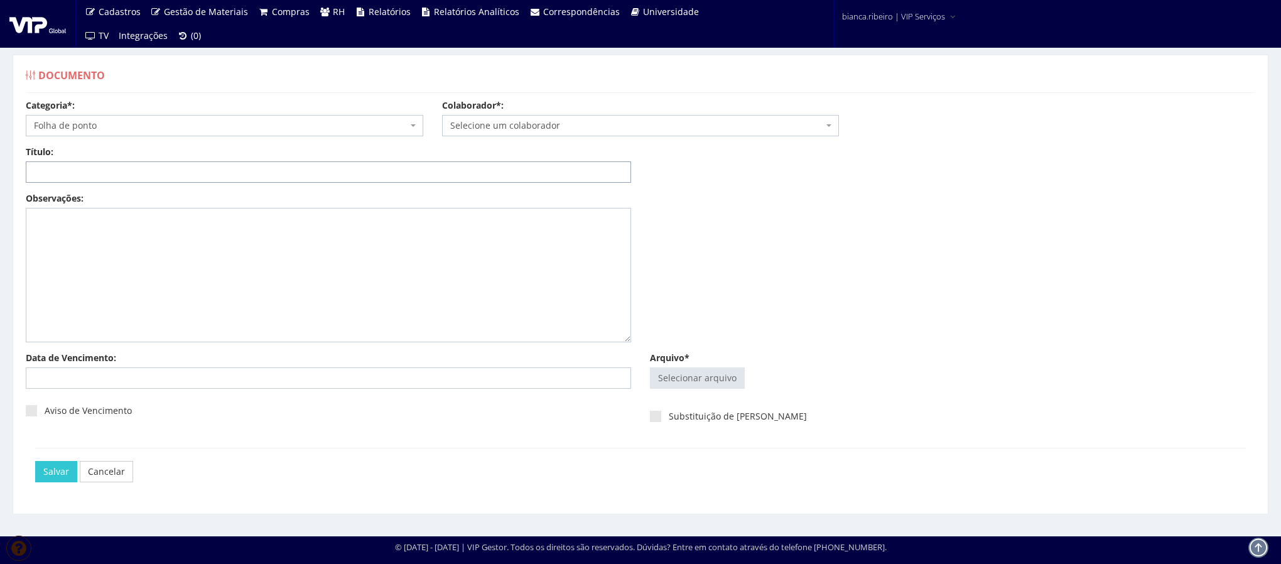
click at [158, 175] on input "Título:" at bounding box center [328, 171] width 605 height 21
paste input "FOLHA DE PONTO AGO/2025"
type input "FOLHA DE PONTO AGO/2025"
click at [701, 377] on input "Arquivo*" at bounding box center [698, 378] width 94 height 20
type input "C:\fakepath\kilmir luiz.pdf"
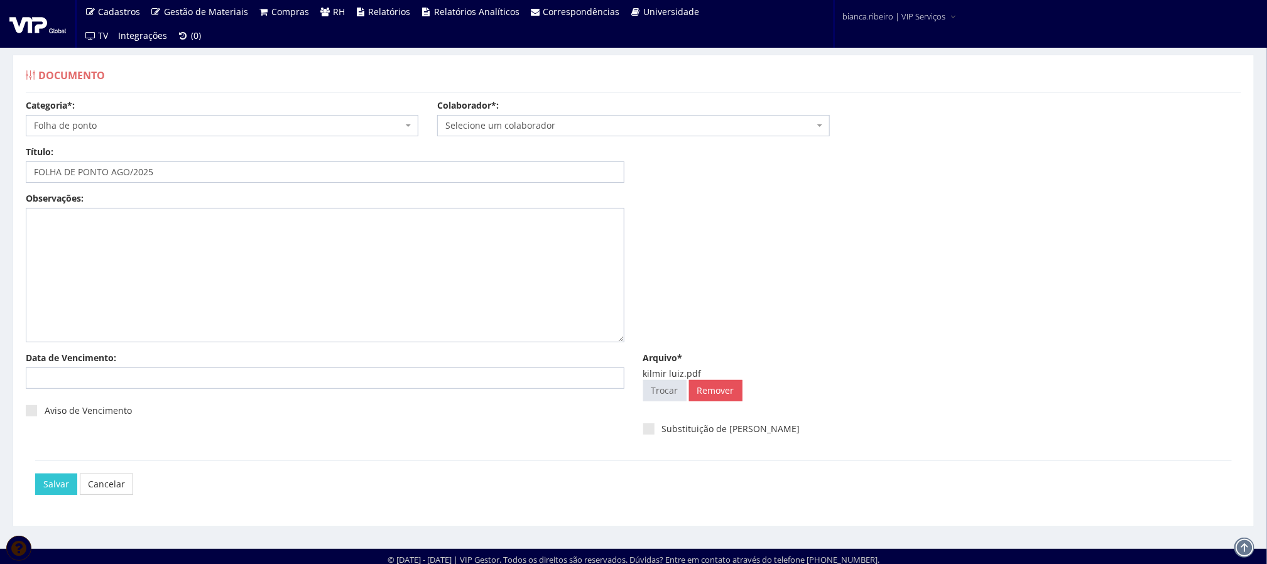
click at [561, 134] on span "Selecione um colaborador" at bounding box center [633, 125] width 392 height 21
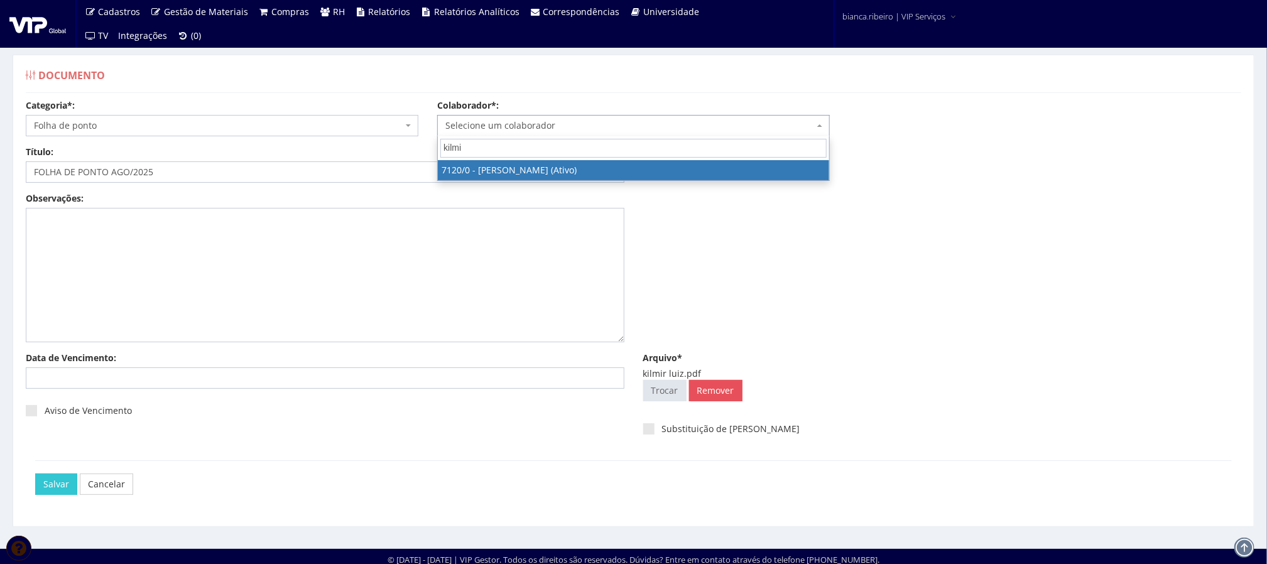
type input "kilmi"
select select "525"
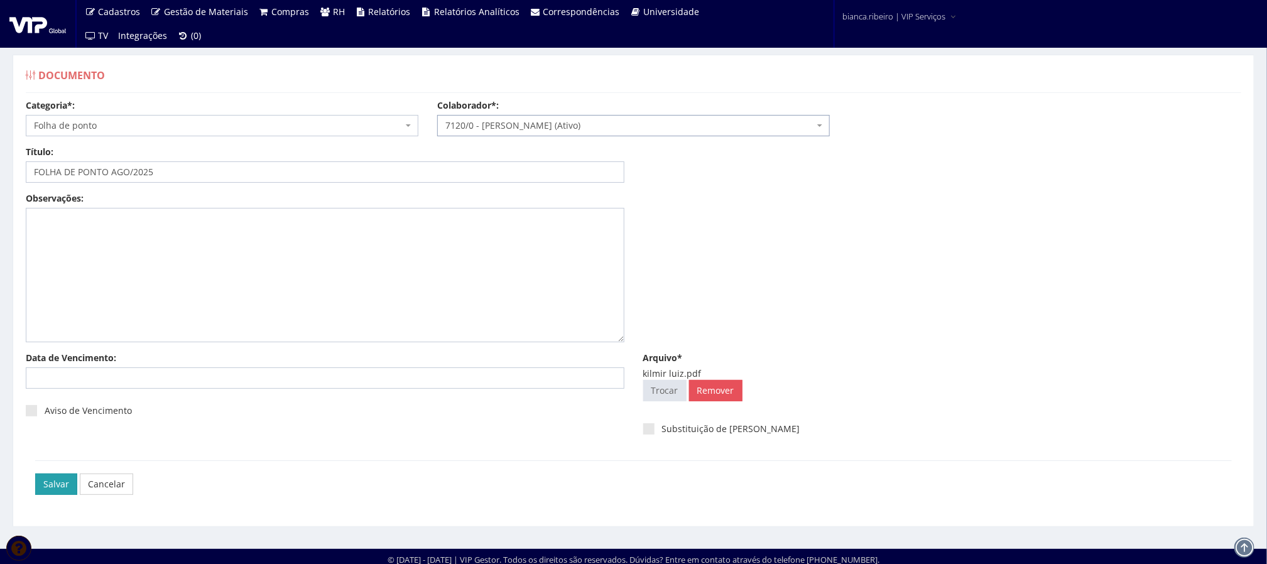
click at [50, 478] on input "Salvar" at bounding box center [56, 483] width 42 height 21
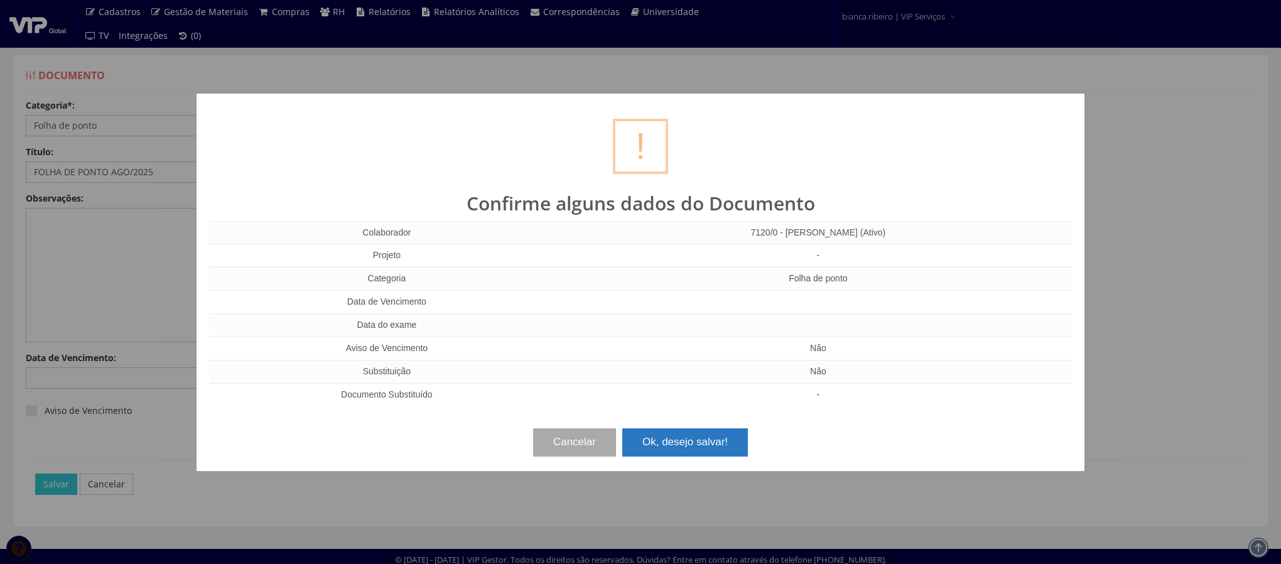
click at [703, 441] on button "Ok, desejo salvar!" at bounding box center [685, 442] width 126 height 28
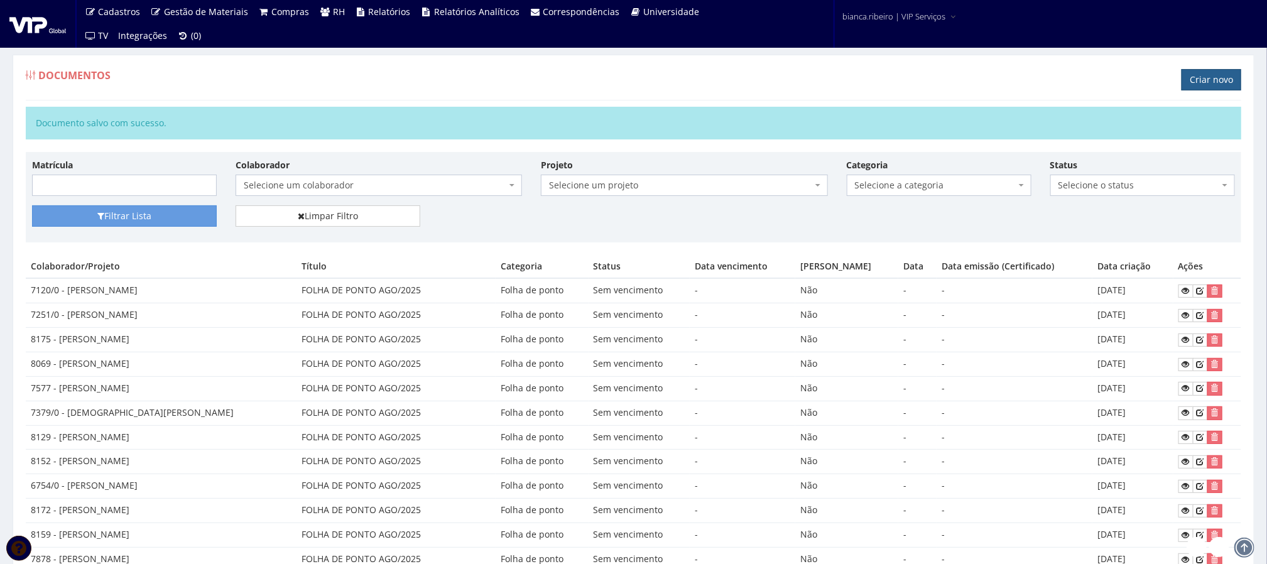
click at [1202, 80] on link "Criar novo" at bounding box center [1211, 79] width 60 height 21
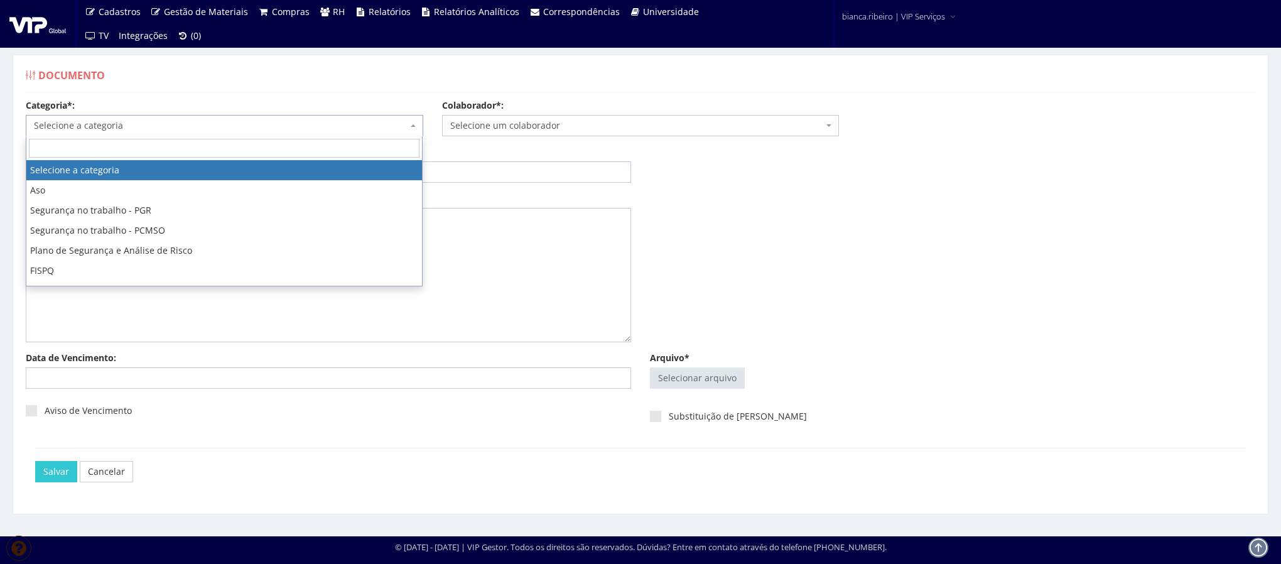
click at [138, 132] on span "Selecione a categoria" at bounding box center [221, 125] width 374 height 13
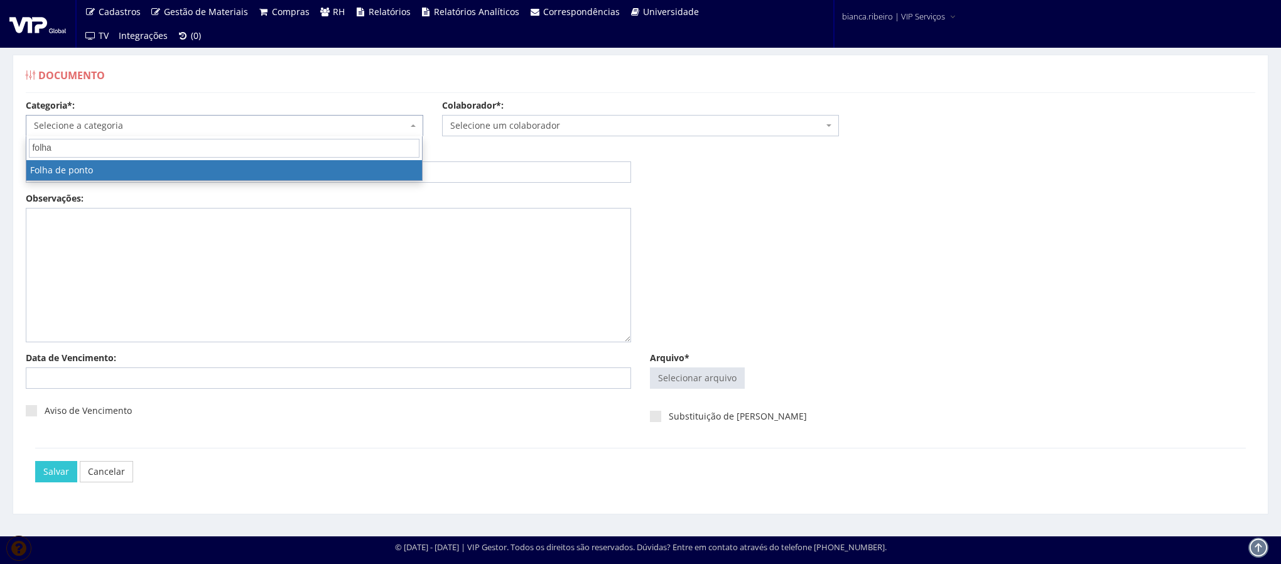
type input "folha"
select select "folha_ponto"
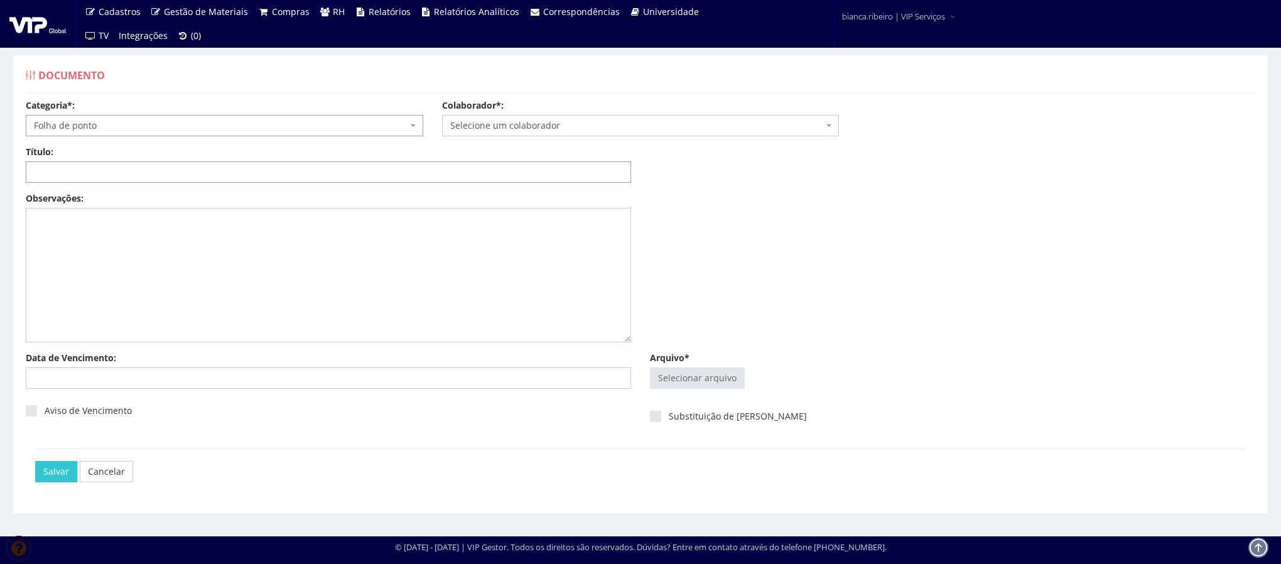
click at [144, 179] on input "Título:" at bounding box center [328, 171] width 605 height 21
paste input "FOLHA DE PONTO AGO/2025"
type input "FOLHA DE PONTO AGO/2025"
click at [735, 385] on input "Arquivo*" at bounding box center [698, 378] width 94 height 20
type input "C:\fakepath\raimundo nonato matos.pdf"
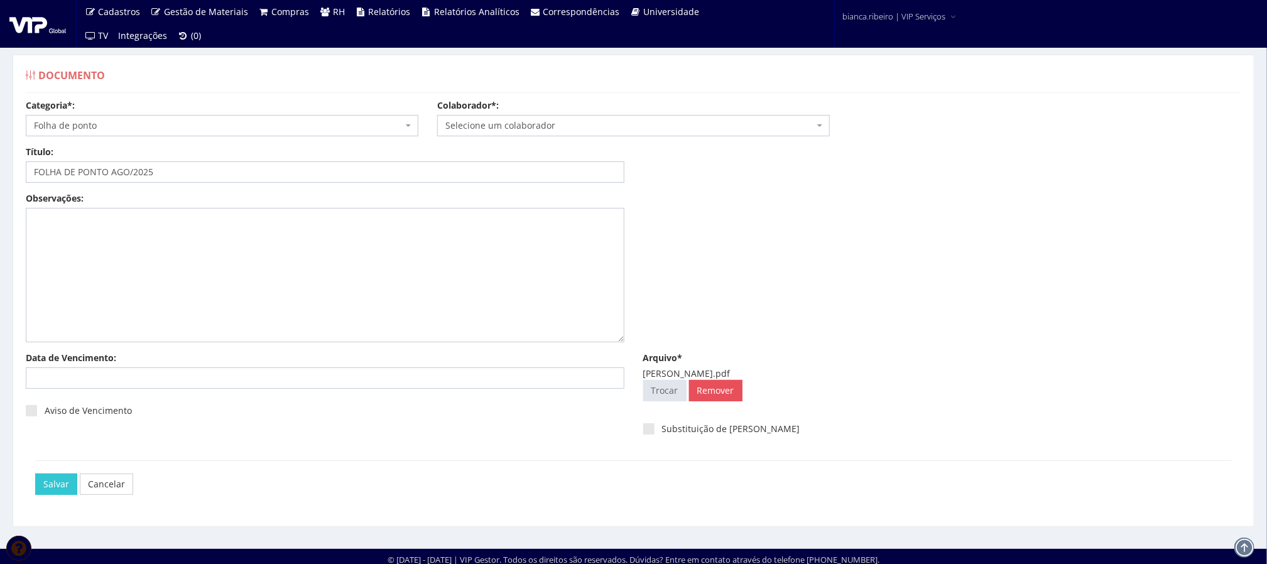
click at [616, 126] on span "Selecione um colaborador" at bounding box center [629, 125] width 369 height 13
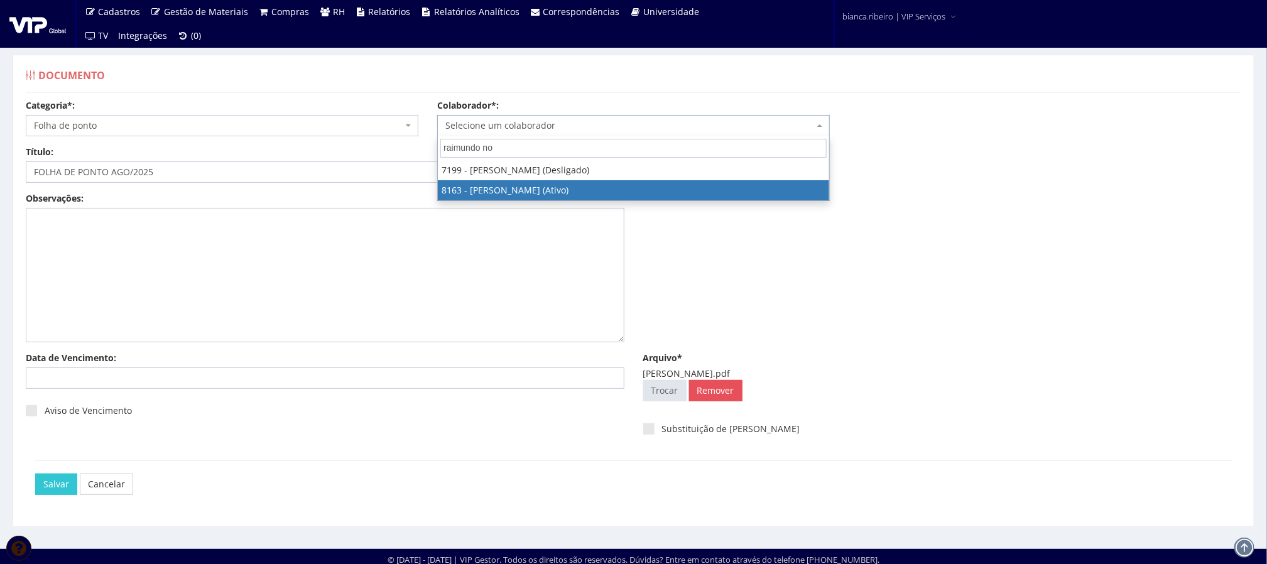
type input "raimundo no"
select select "3920"
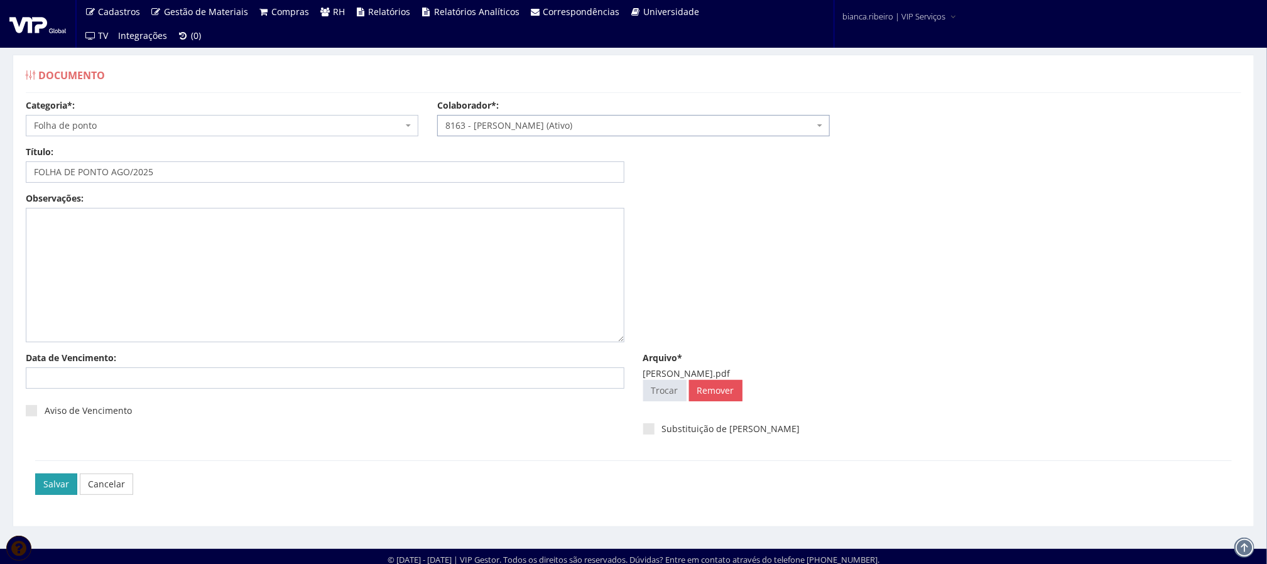
click at [60, 487] on input "Salvar" at bounding box center [56, 483] width 42 height 21
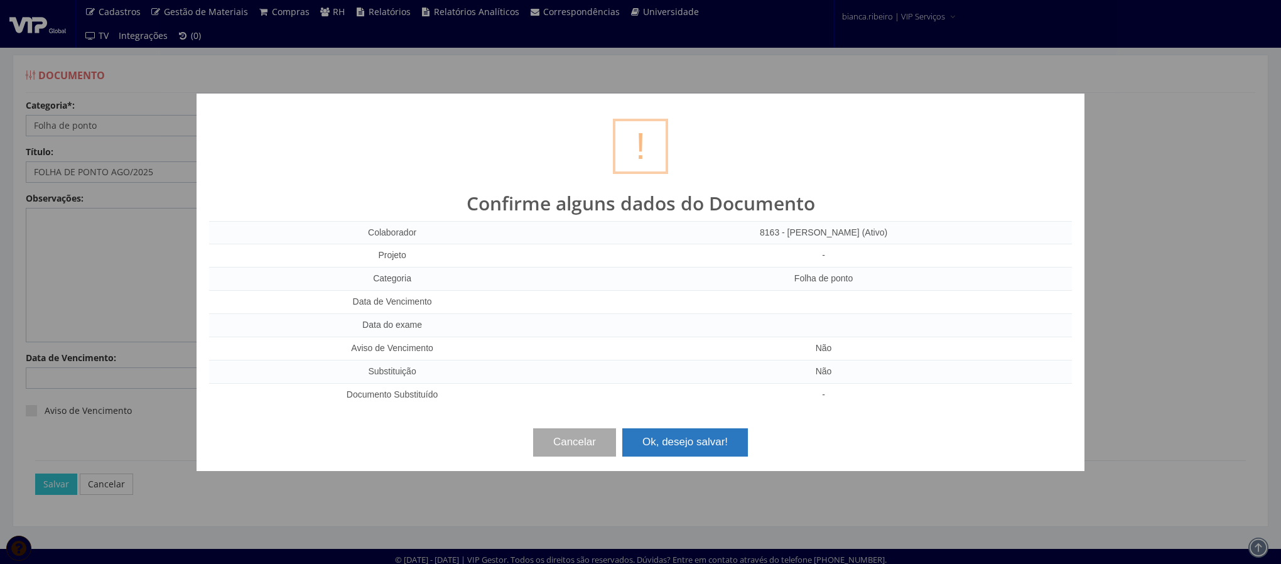
click at [689, 430] on button "Ok, desejo salvar!" at bounding box center [685, 442] width 126 height 28
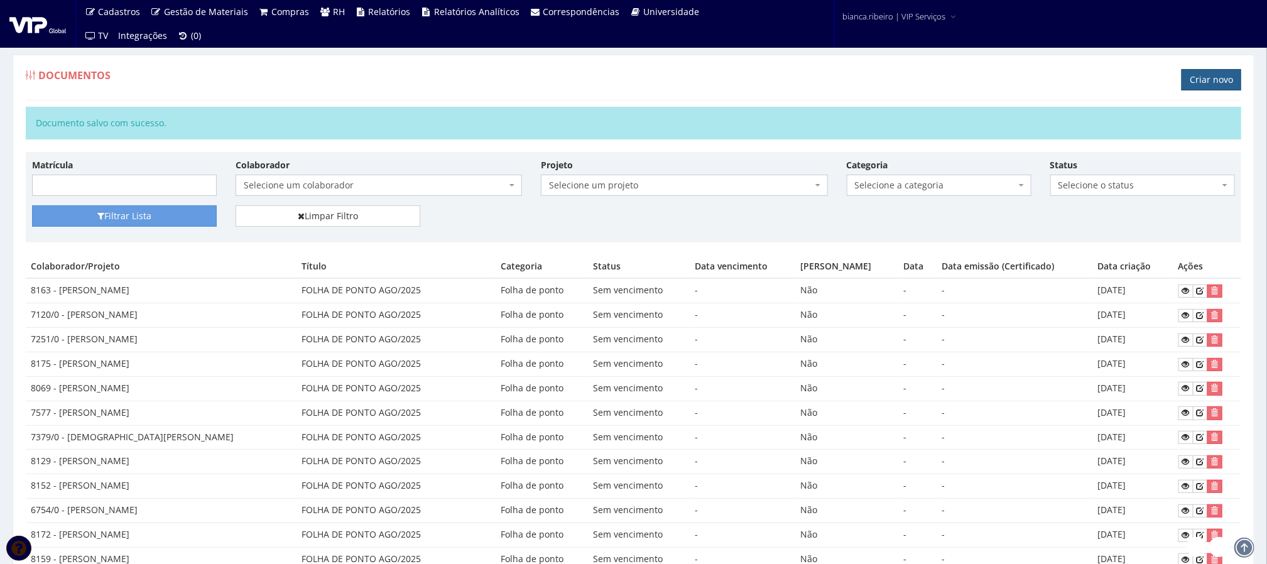
click at [1189, 79] on link "Criar novo" at bounding box center [1211, 79] width 60 height 21
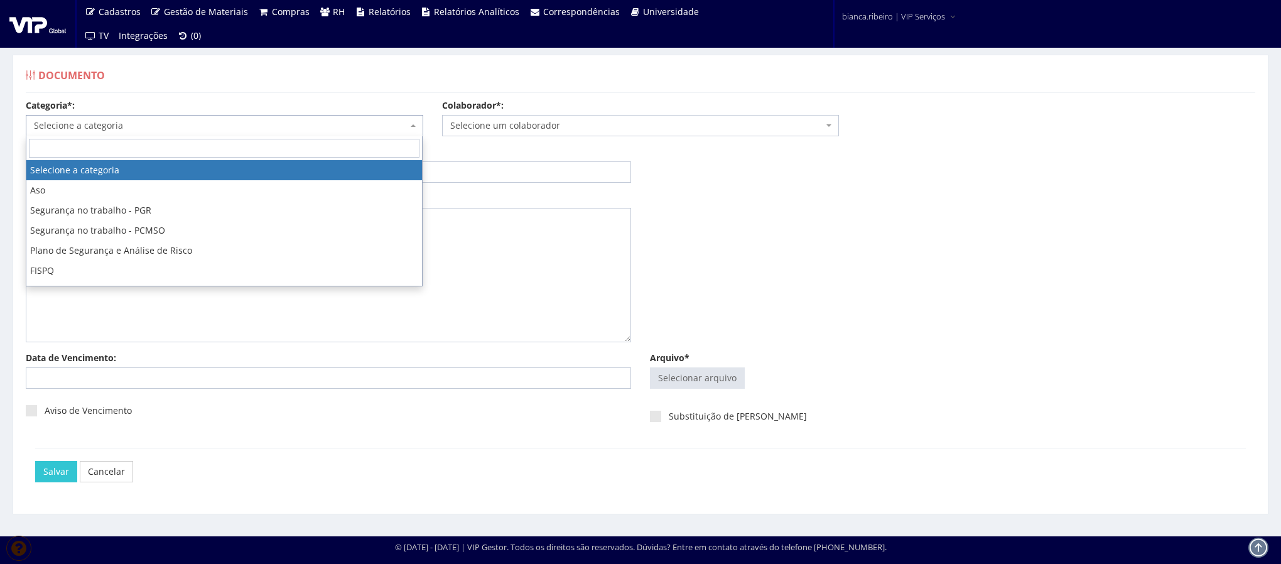
drag, startPoint x: 125, startPoint y: 132, endPoint x: 125, endPoint y: 142, distance: 10.0
click at [125, 131] on span "Selecione a categoria" at bounding box center [221, 125] width 374 height 13
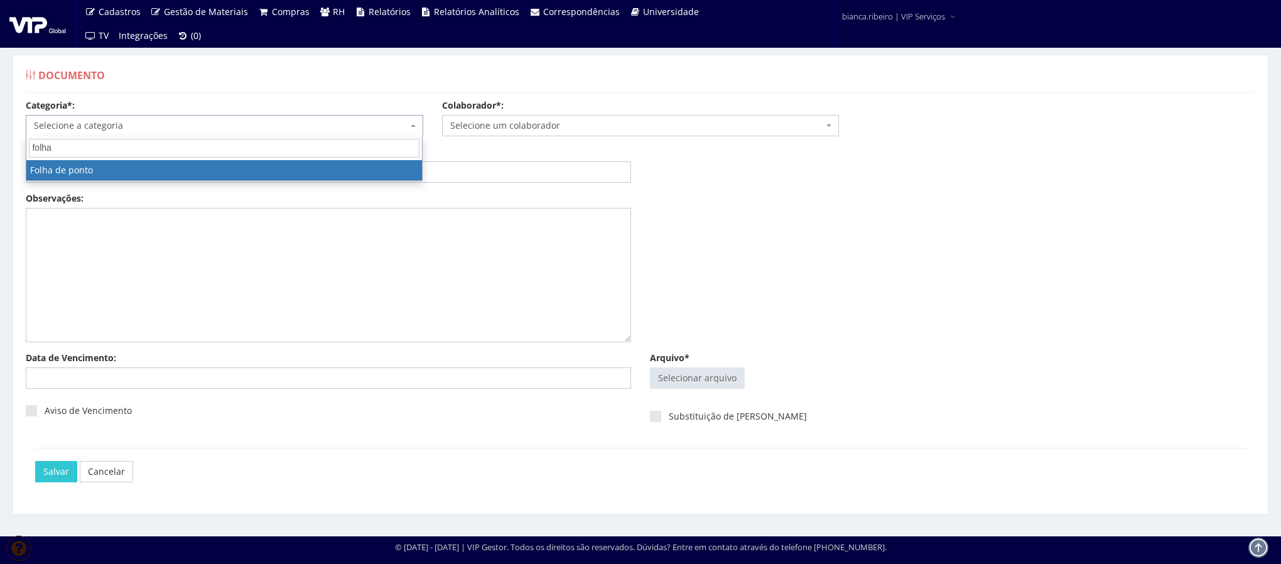
type input "folha"
select select "folha_ponto"
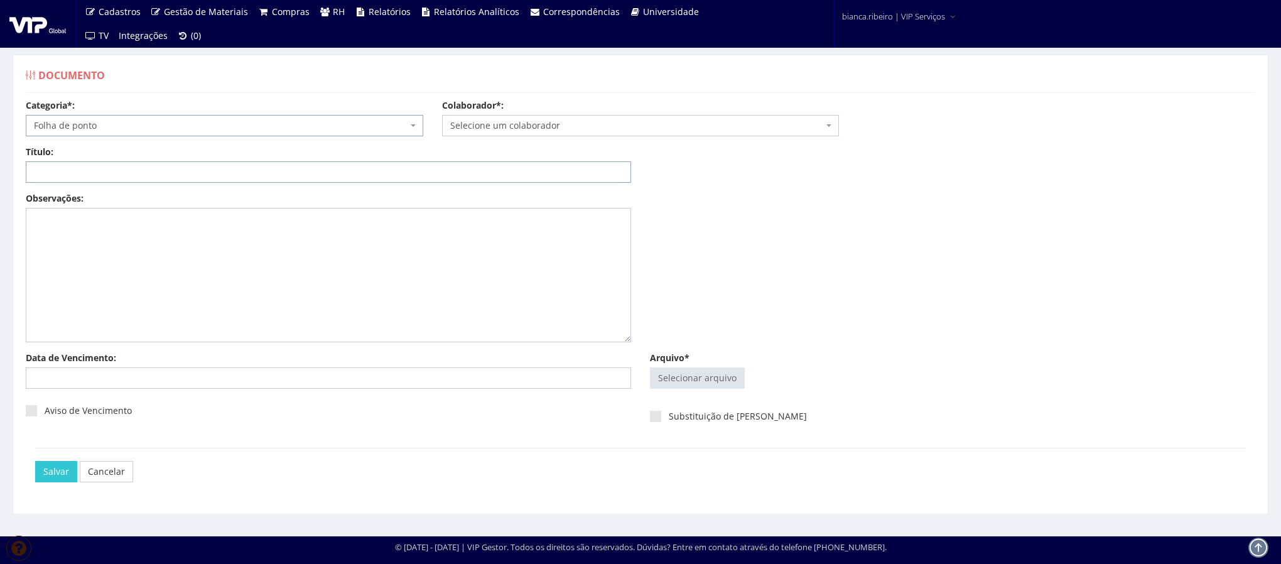
click at [113, 175] on input "Título:" at bounding box center [328, 171] width 605 height 21
paste input "FOLHA DE PONTO AGO/2025"
type input "FOLHA DE PONTO AGO/2025"
click at [716, 373] on input "Arquivo*" at bounding box center [698, 378] width 94 height 20
type input "C:\fakepath\vitor jose da silva.pdf"
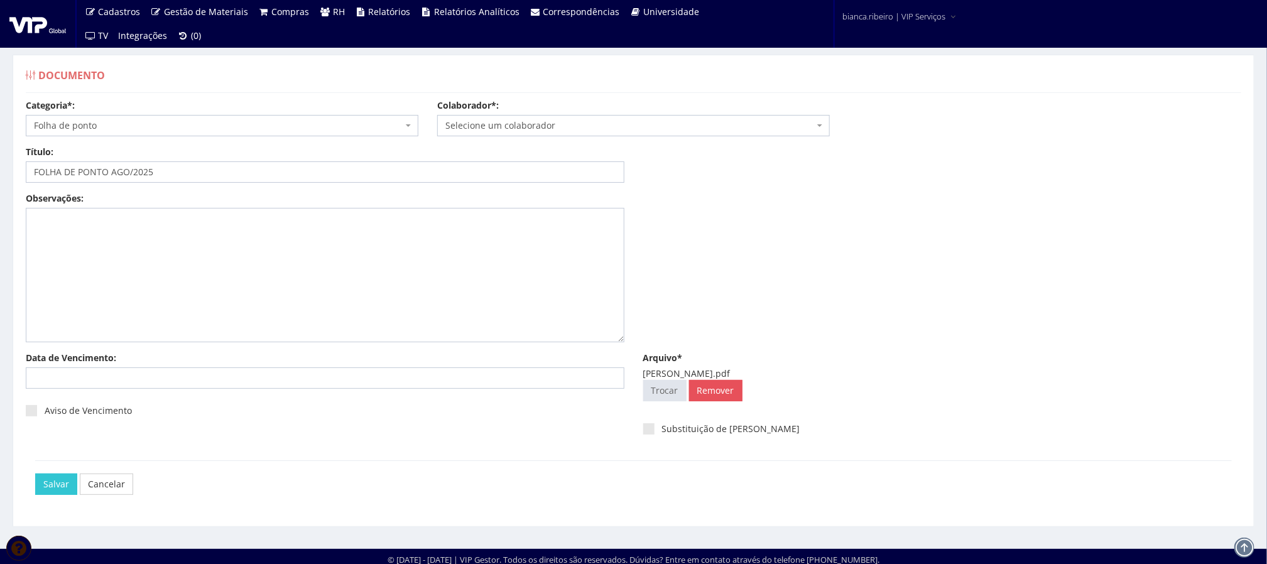
click at [497, 132] on span "Selecione um colaborador" at bounding box center [629, 125] width 369 height 13
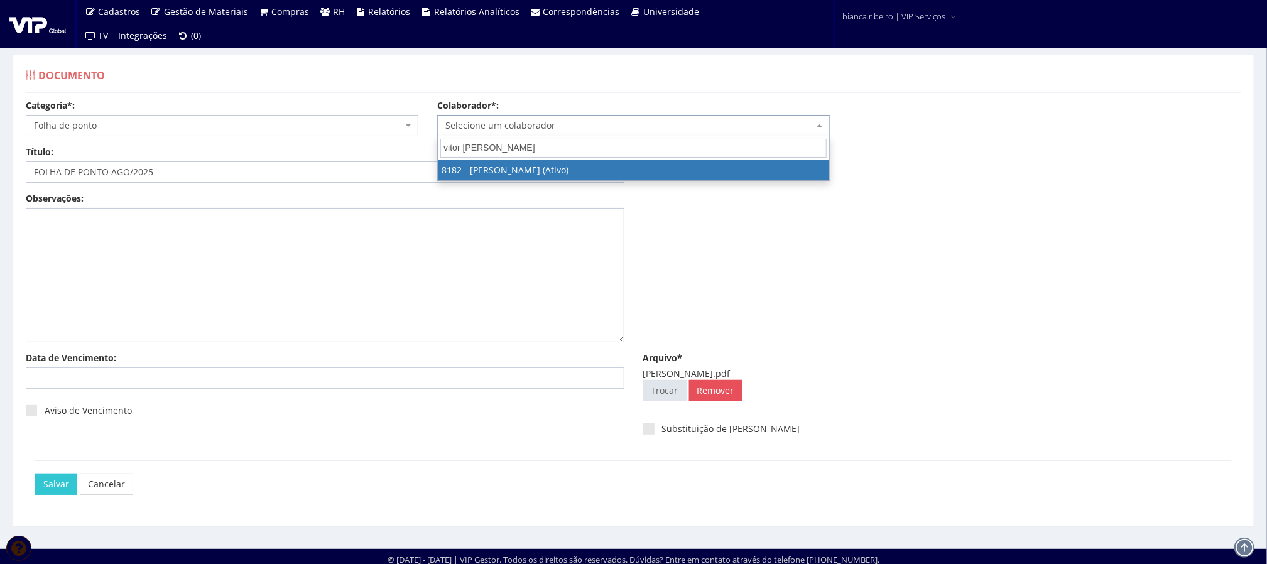
type input "vitor jose da"
select select "4075"
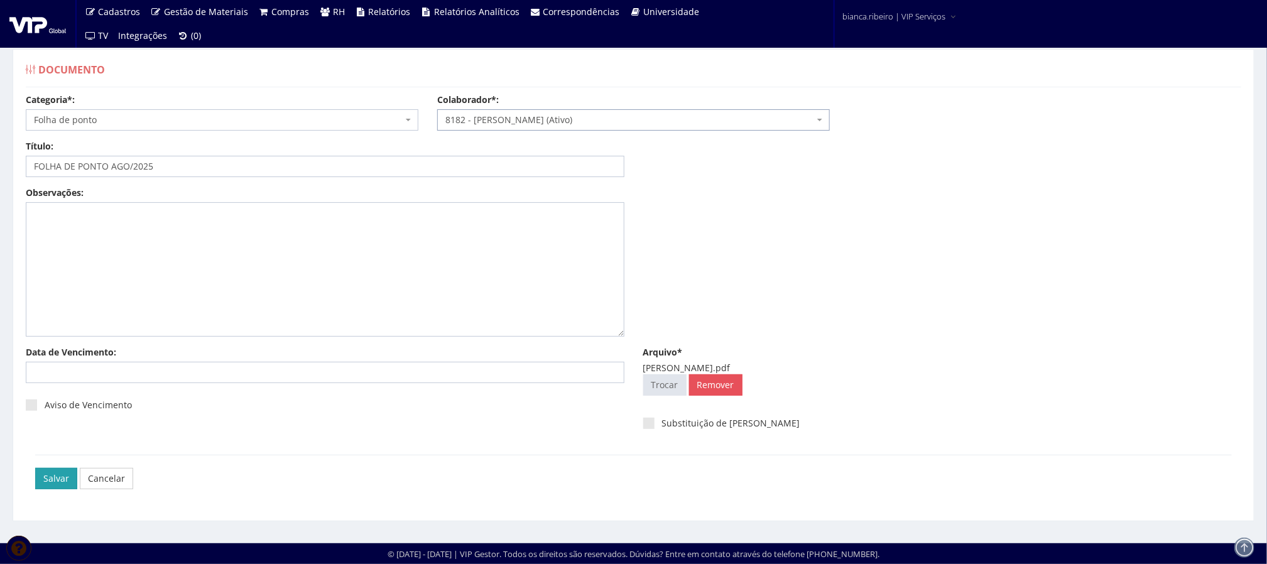
scroll to position [8, 0]
click at [57, 481] on input "Salvar" at bounding box center [56, 478] width 42 height 21
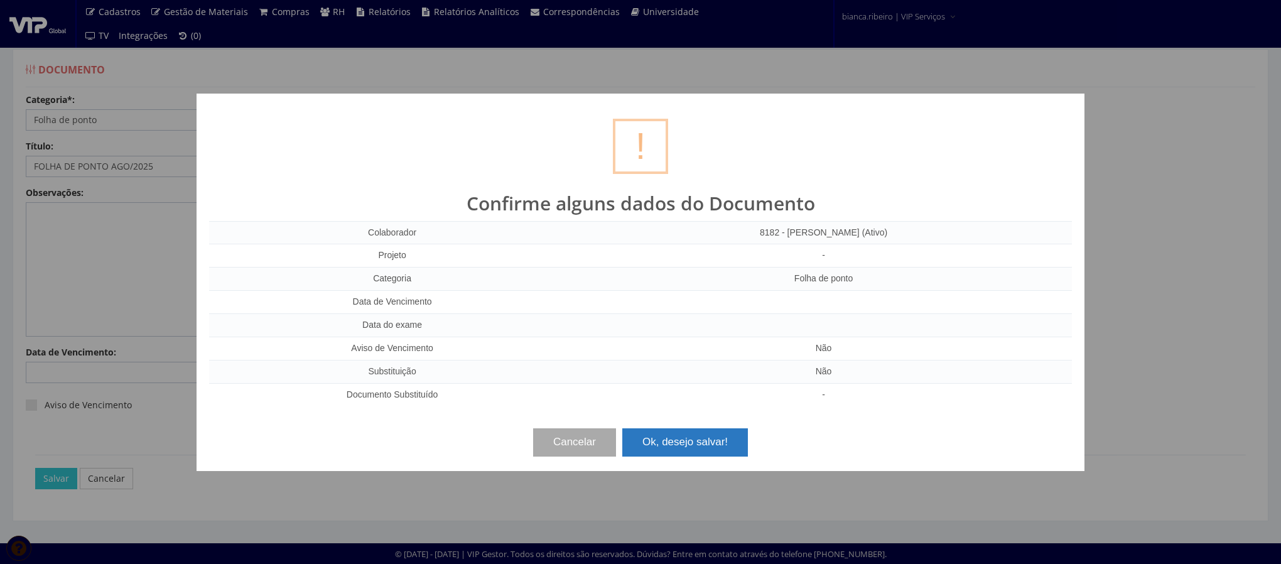
drag, startPoint x: 701, startPoint y: 443, endPoint x: 646, endPoint y: 471, distance: 61.8
click at [701, 443] on button "Ok, desejo salvar!" at bounding box center [685, 442] width 126 height 28
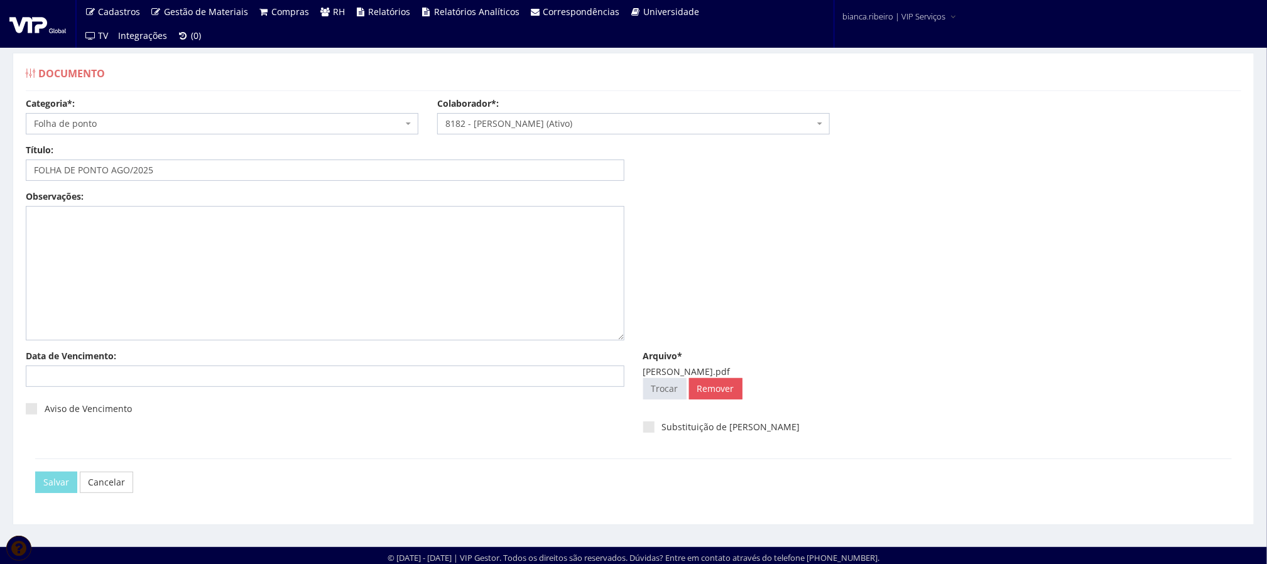
scroll to position [0, 0]
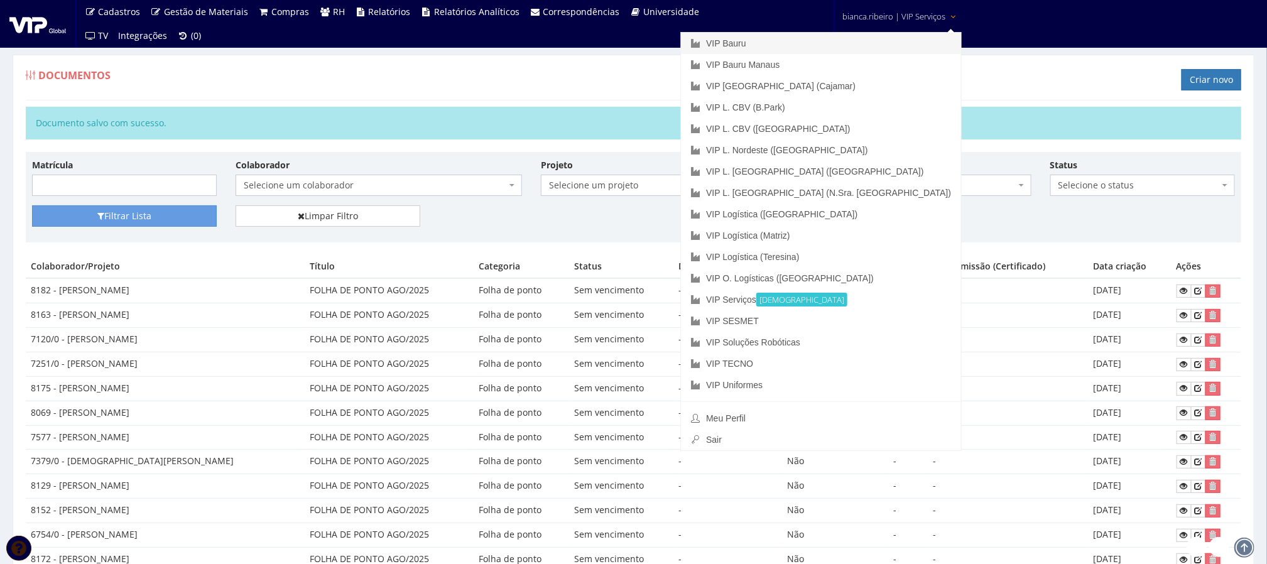
click at [876, 49] on link "VIP Bauru" at bounding box center [821, 43] width 280 height 21
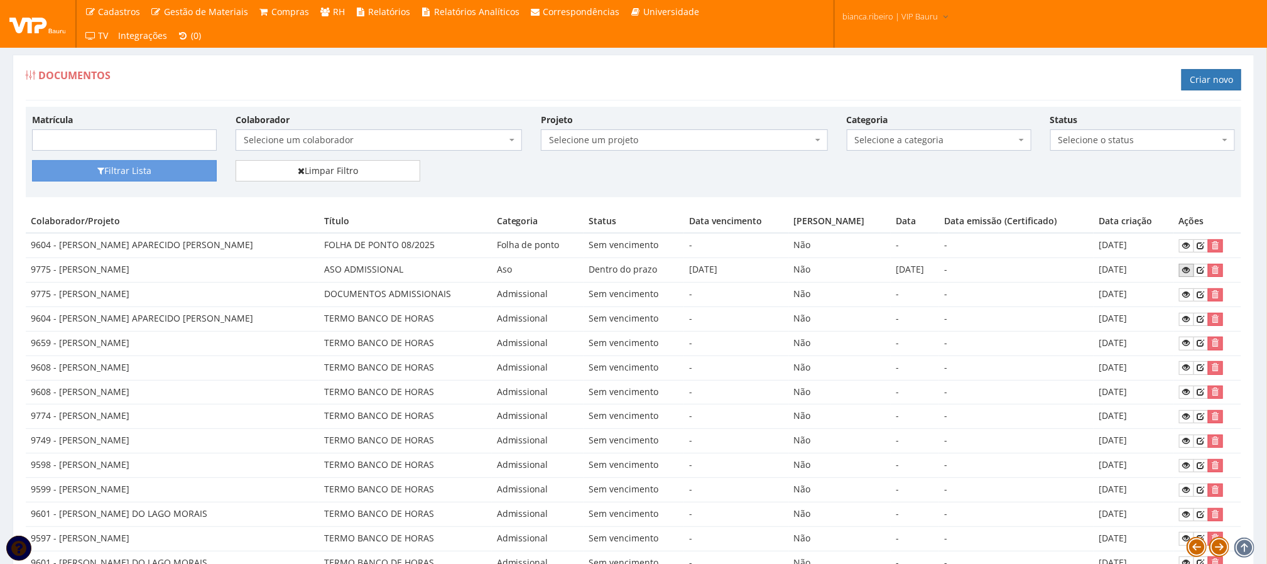
click at [1182, 266] on link at bounding box center [1186, 270] width 15 height 13
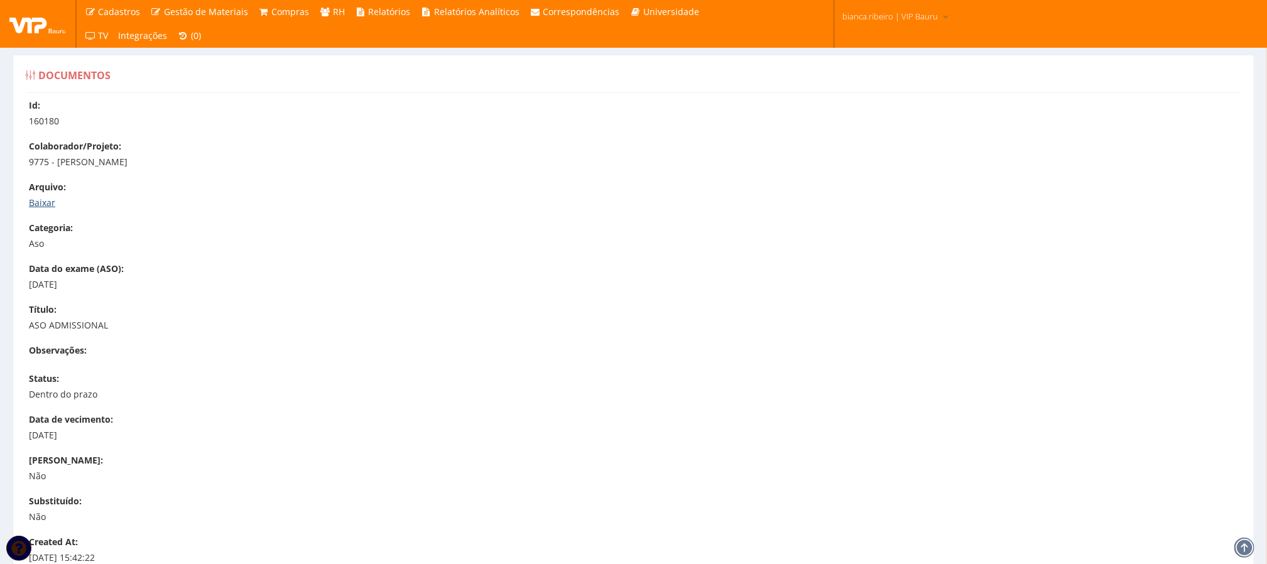
click at [42, 202] on link "Baixar" at bounding box center [42, 203] width 26 height 12
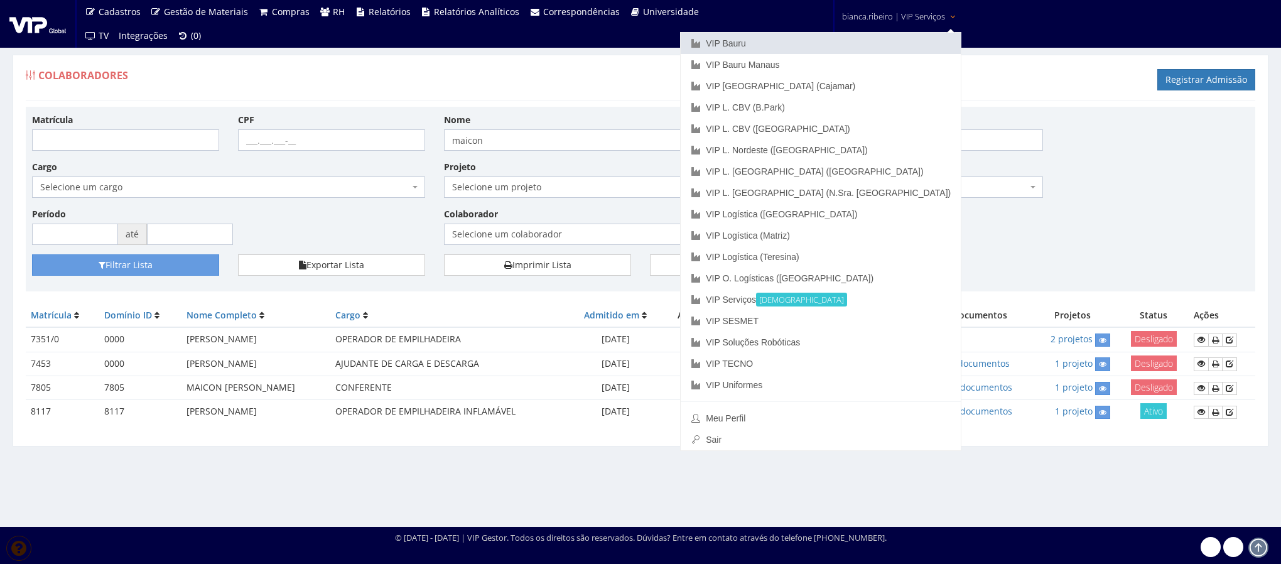
click at [852, 47] on link "VIP Bauru" at bounding box center [821, 43] width 280 height 21
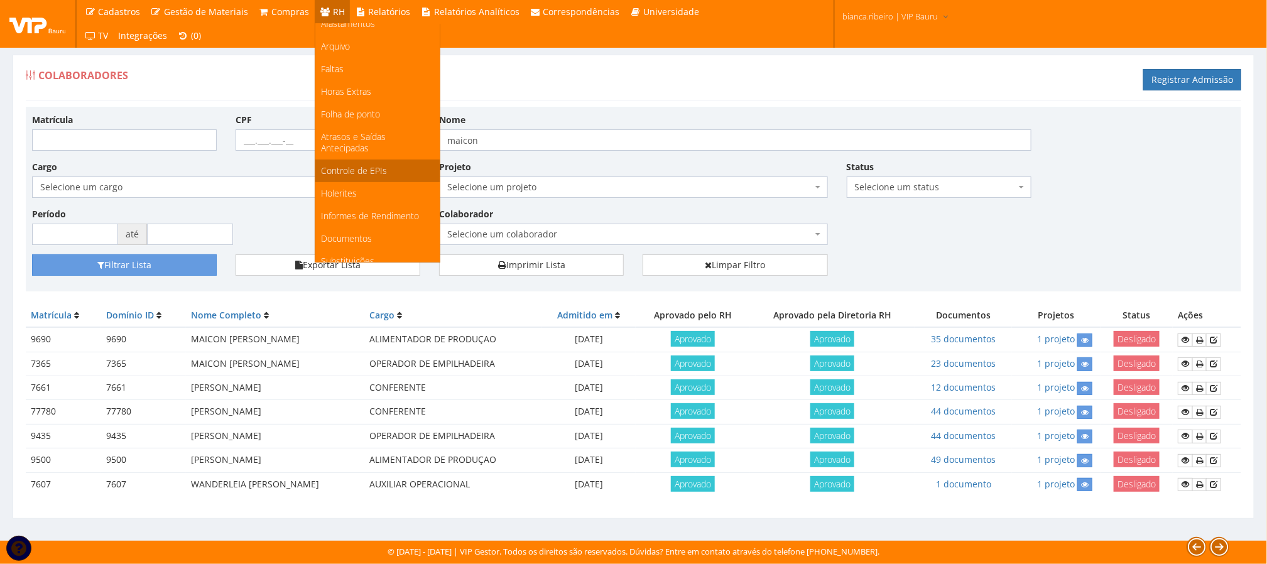
scroll to position [168, 0]
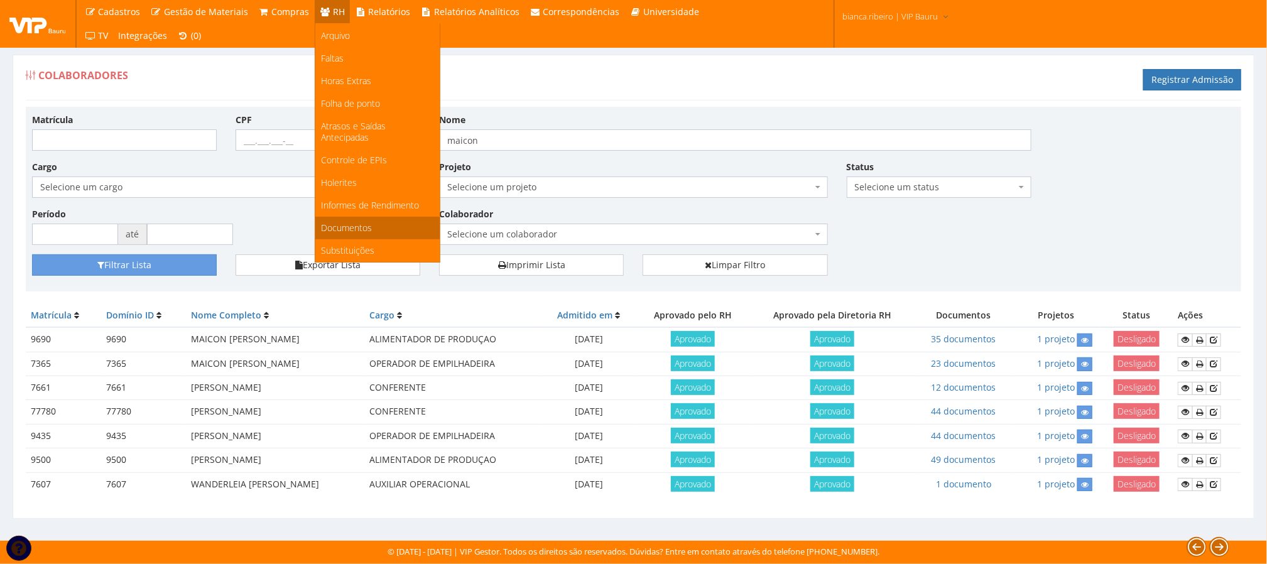
click at [347, 227] on span "Documentos" at bounding box center [347, 228] width 51 height 12
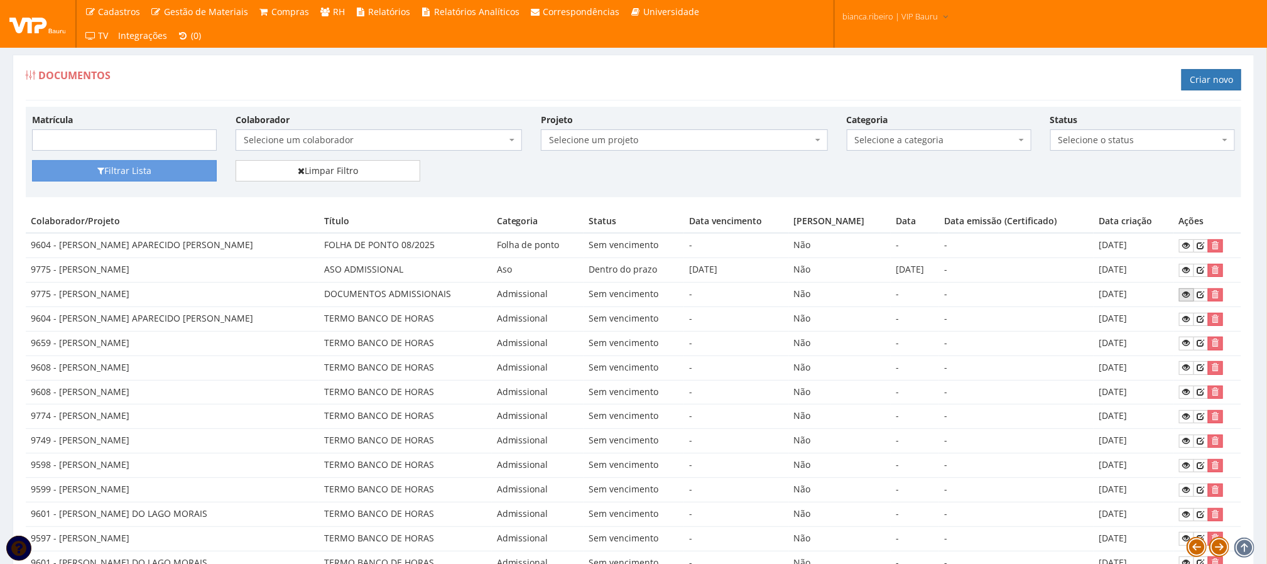
click at [1179, 295] on link at bounding box center [1186, 294] width 15 height 13
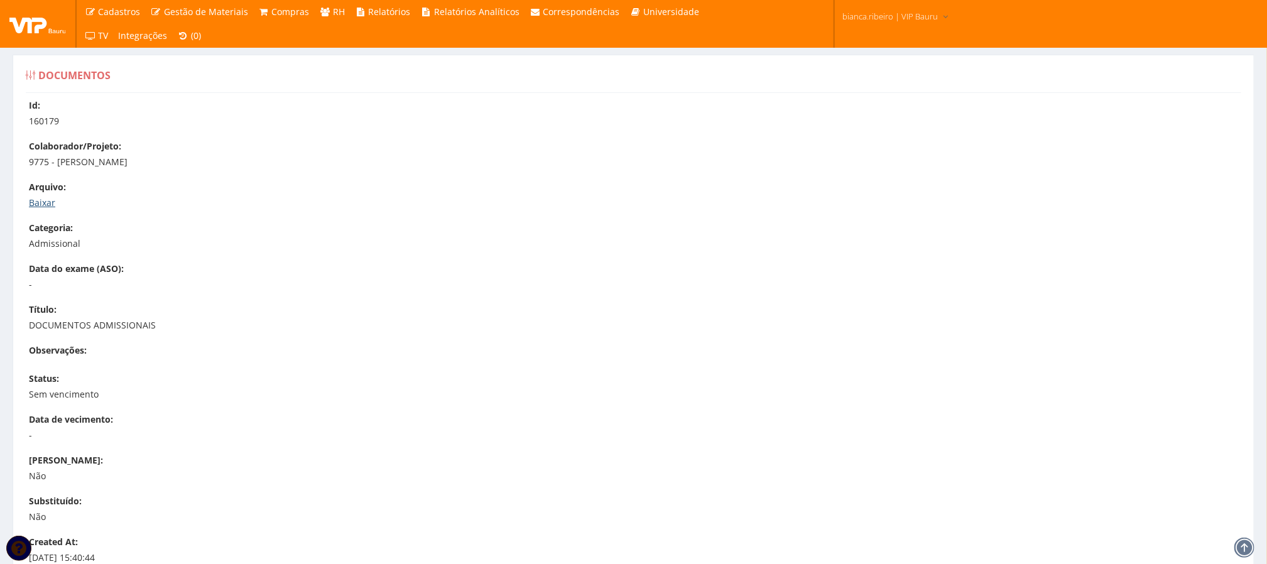
click at [47, 200] on link "Baixar" at bounding box center [42, 203] width 26 height 12
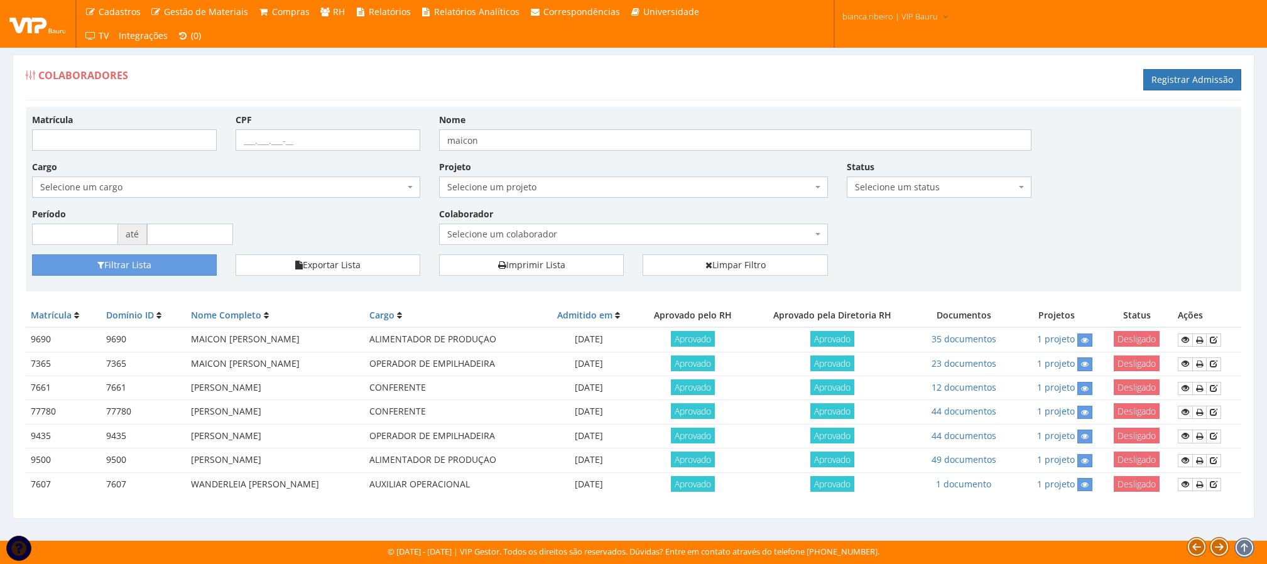
scroll to position [3, 0]
